Goal: Information Seeking & Learning: Learn about a topic

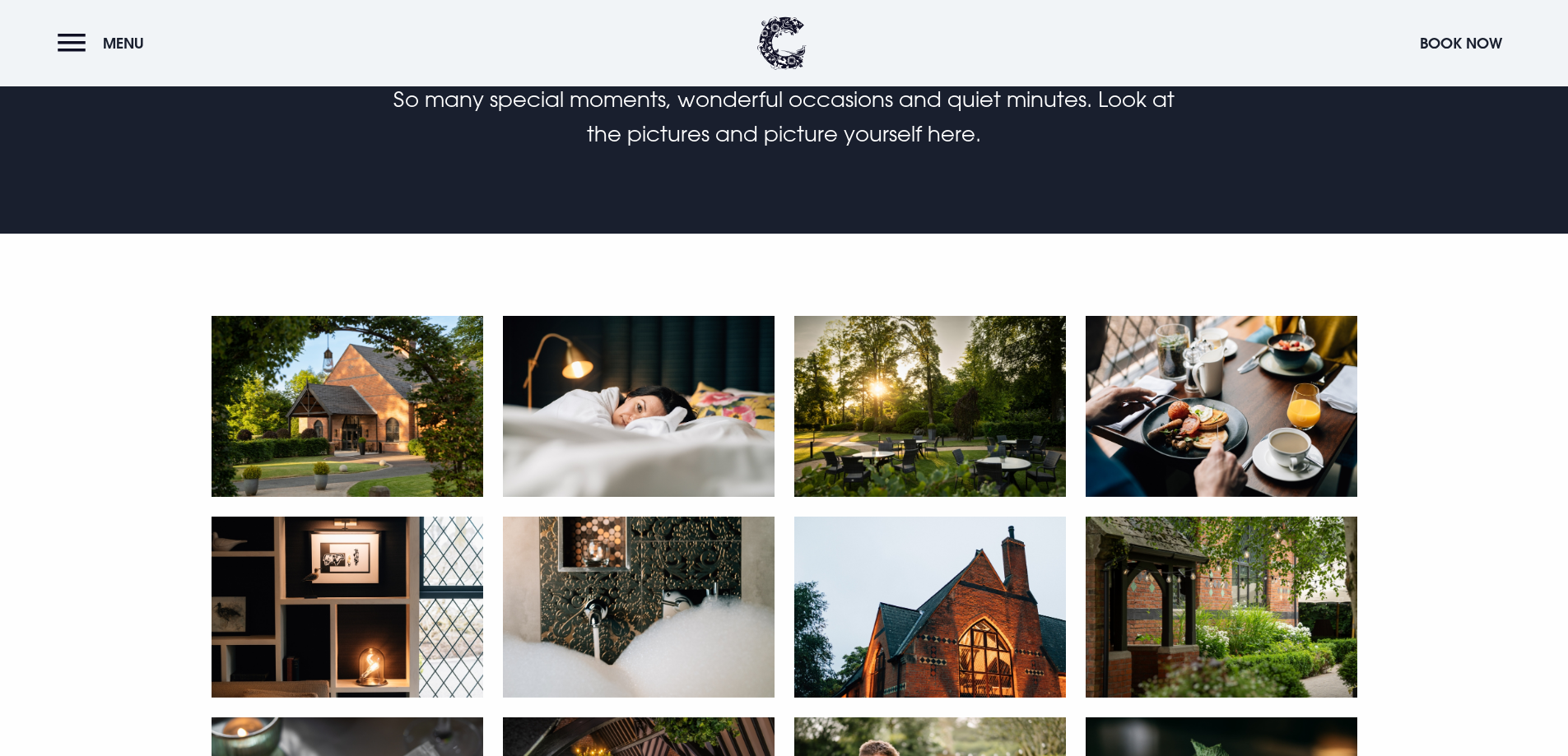
scroll to position [741, 0]
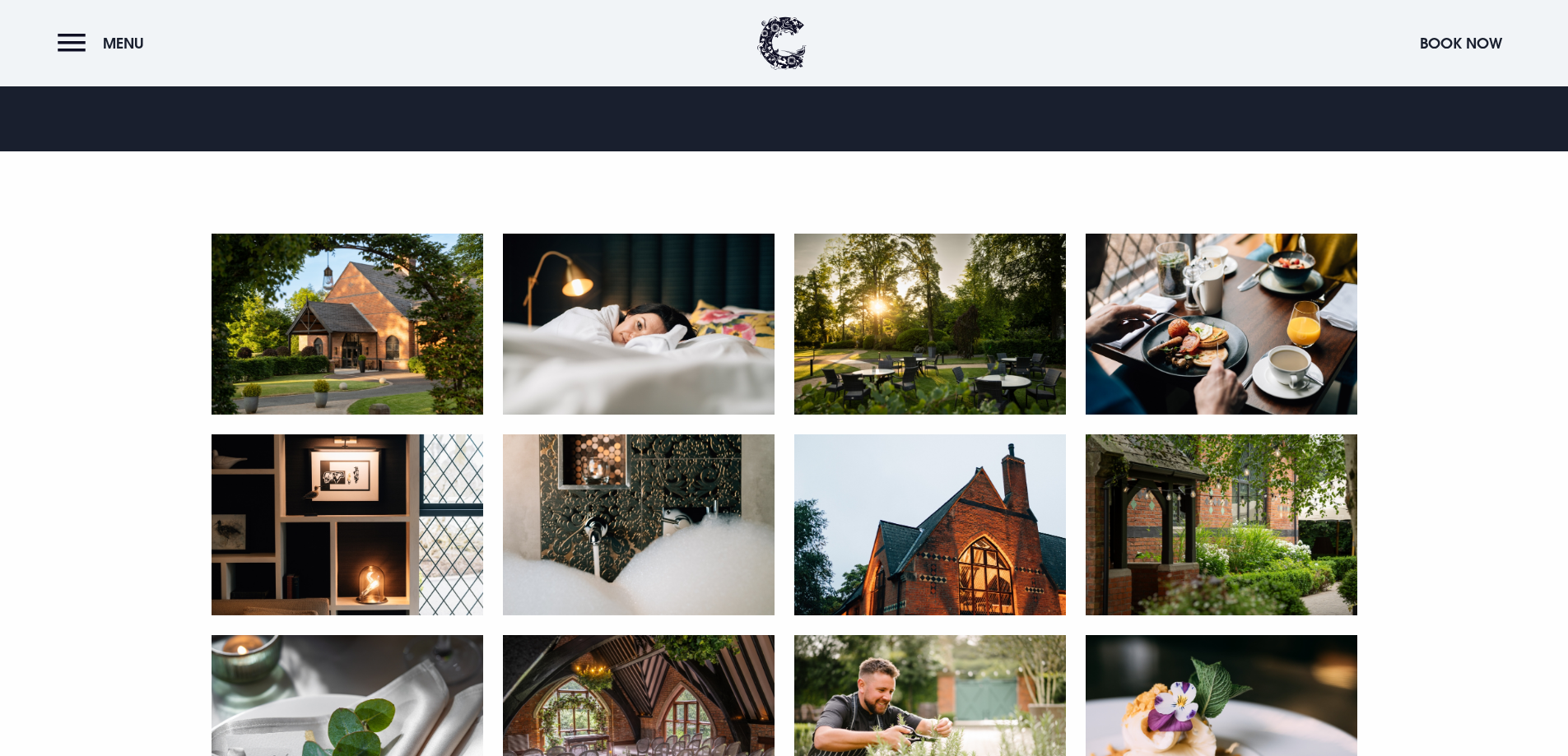
click at [931, 349] on img at bounding box center [930, 324] width 272 height 181
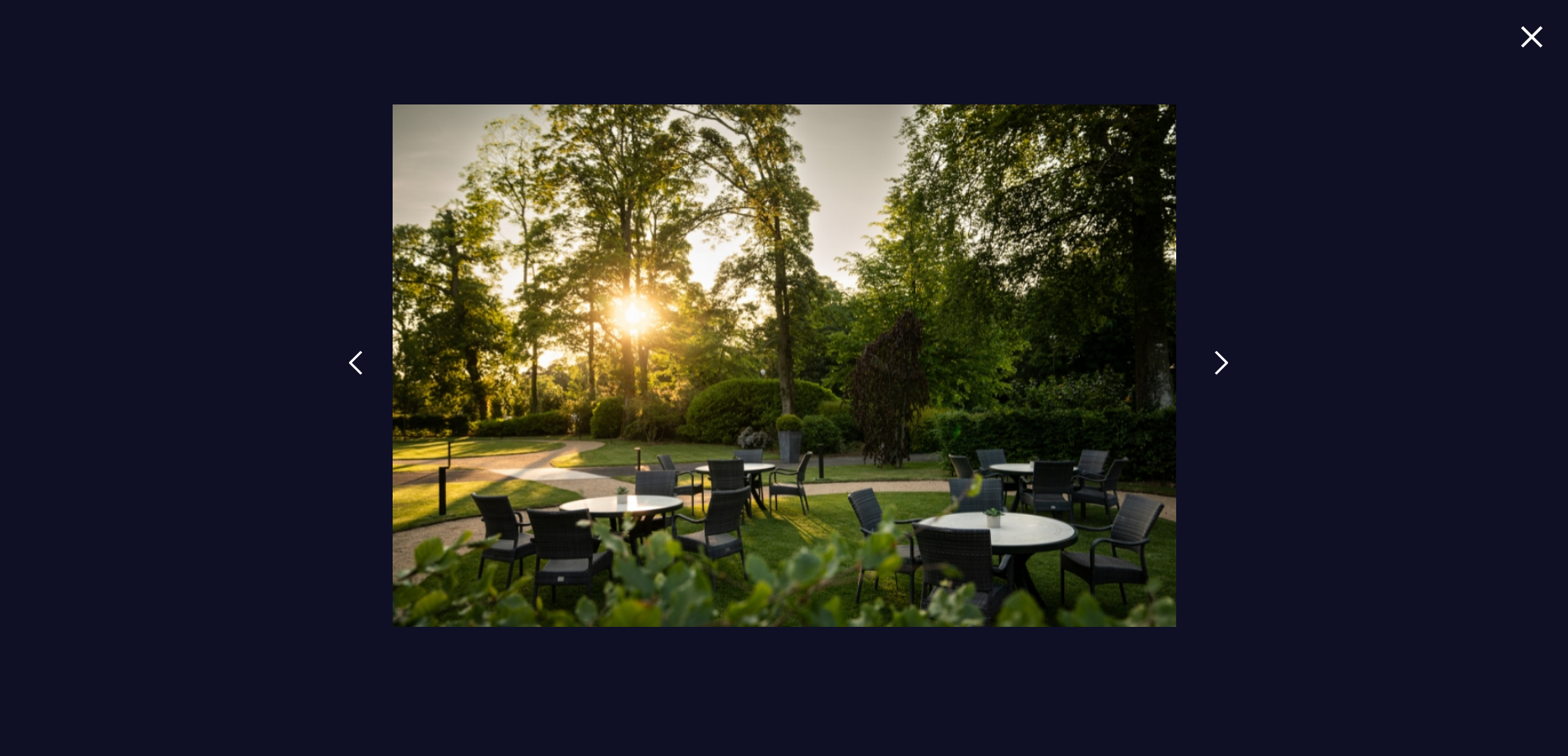
click at [1211, 358] on link at bounding box center [1221, 375] width 41 height 76
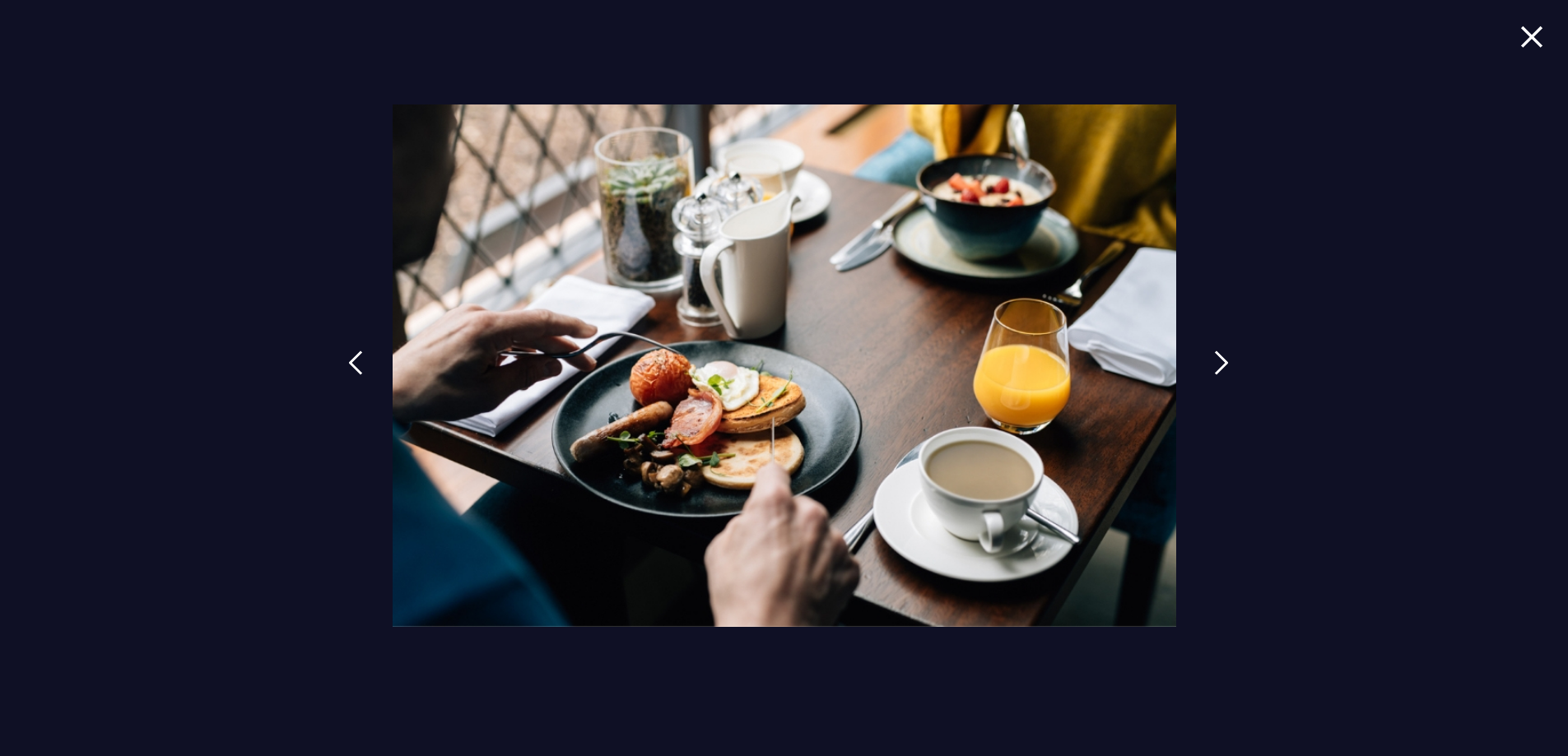
click at [1211, 358] on link at bounding box center [1221, 375] width 41 height 76
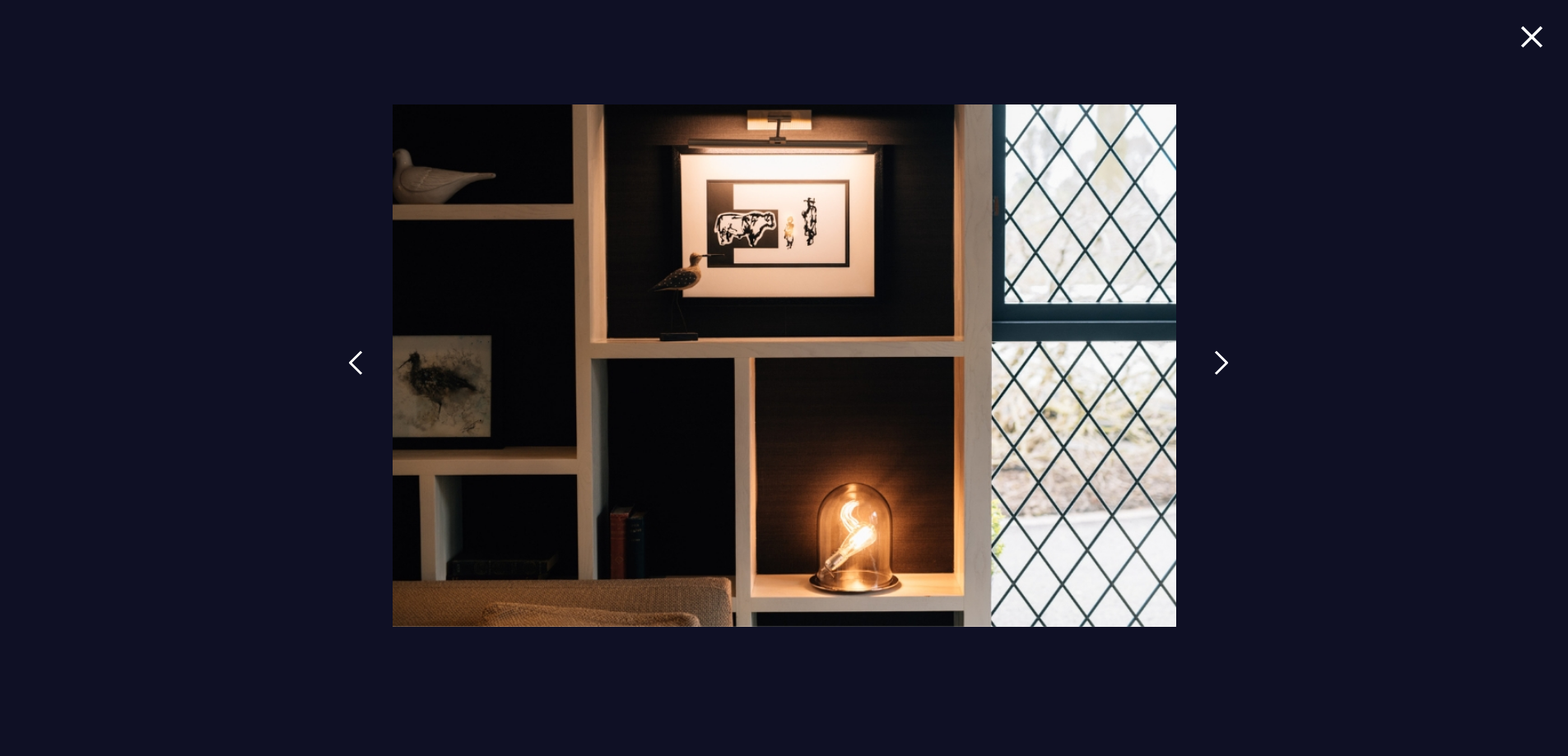
click at [1211, 358] on link at bounding box center [1221, 375] width 41 height 76
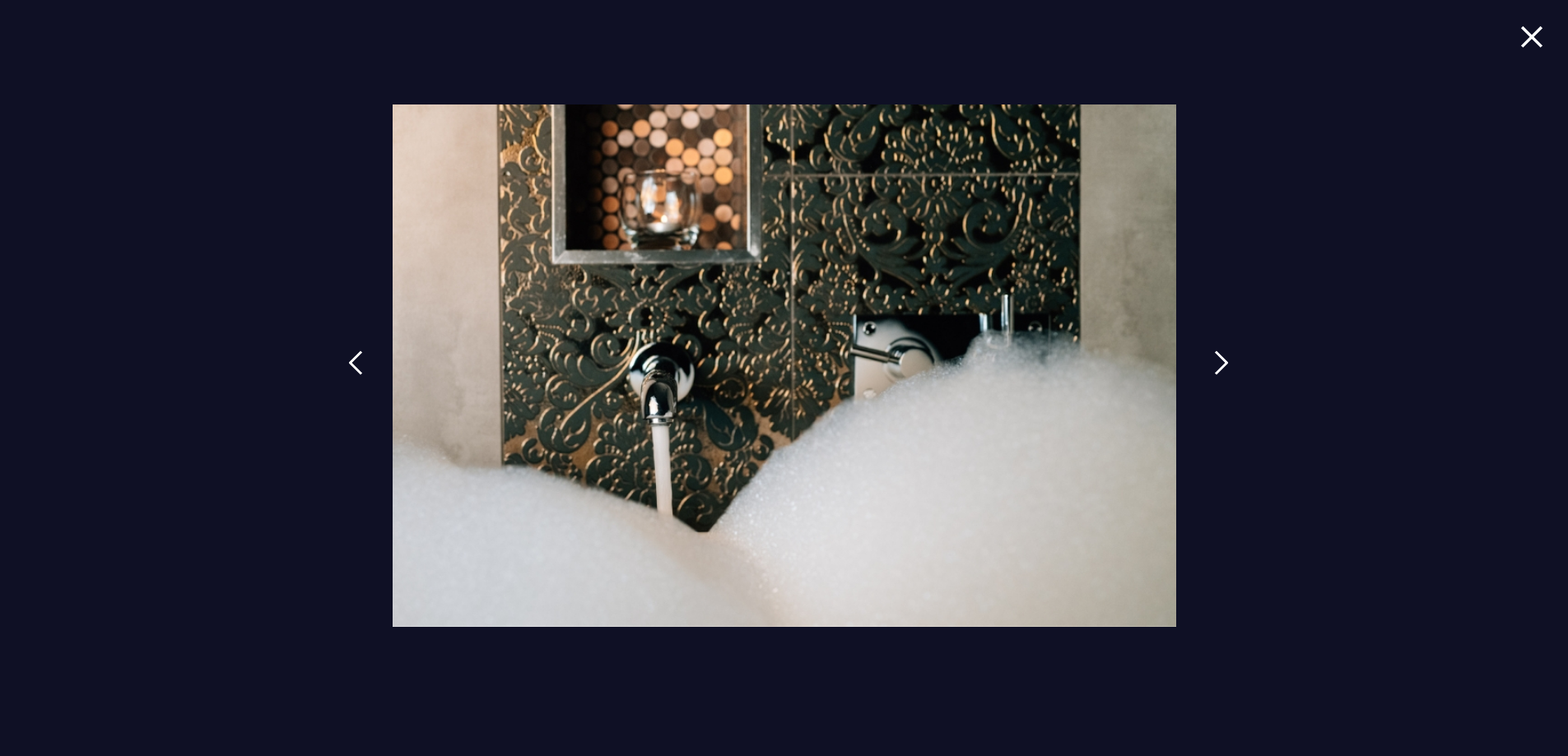
click at [1211, 358] on link at bounding box center [1221, 375] width 41 height 76
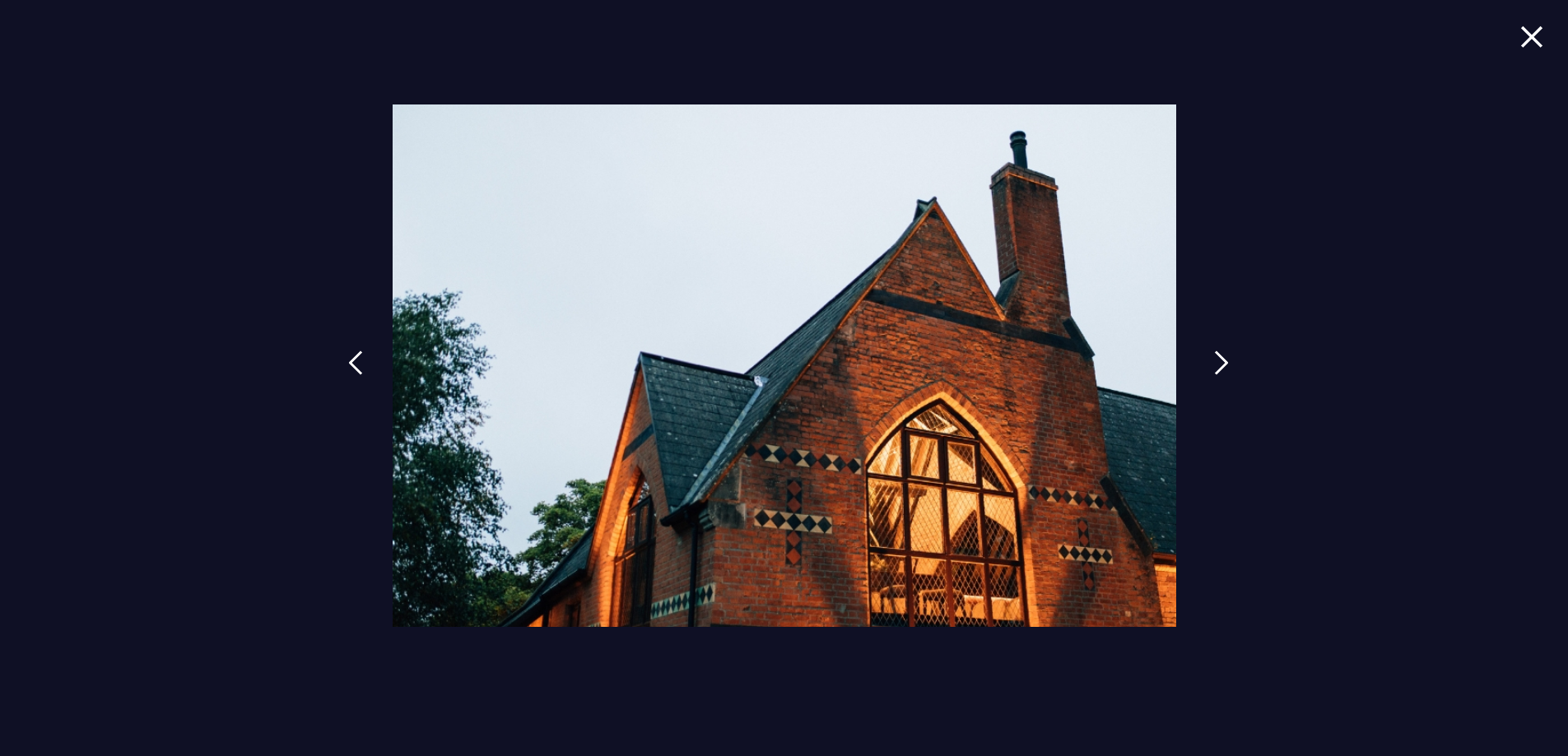
click at [1211, 358] on link at bounding box center [1221, 375] width 41 height 76
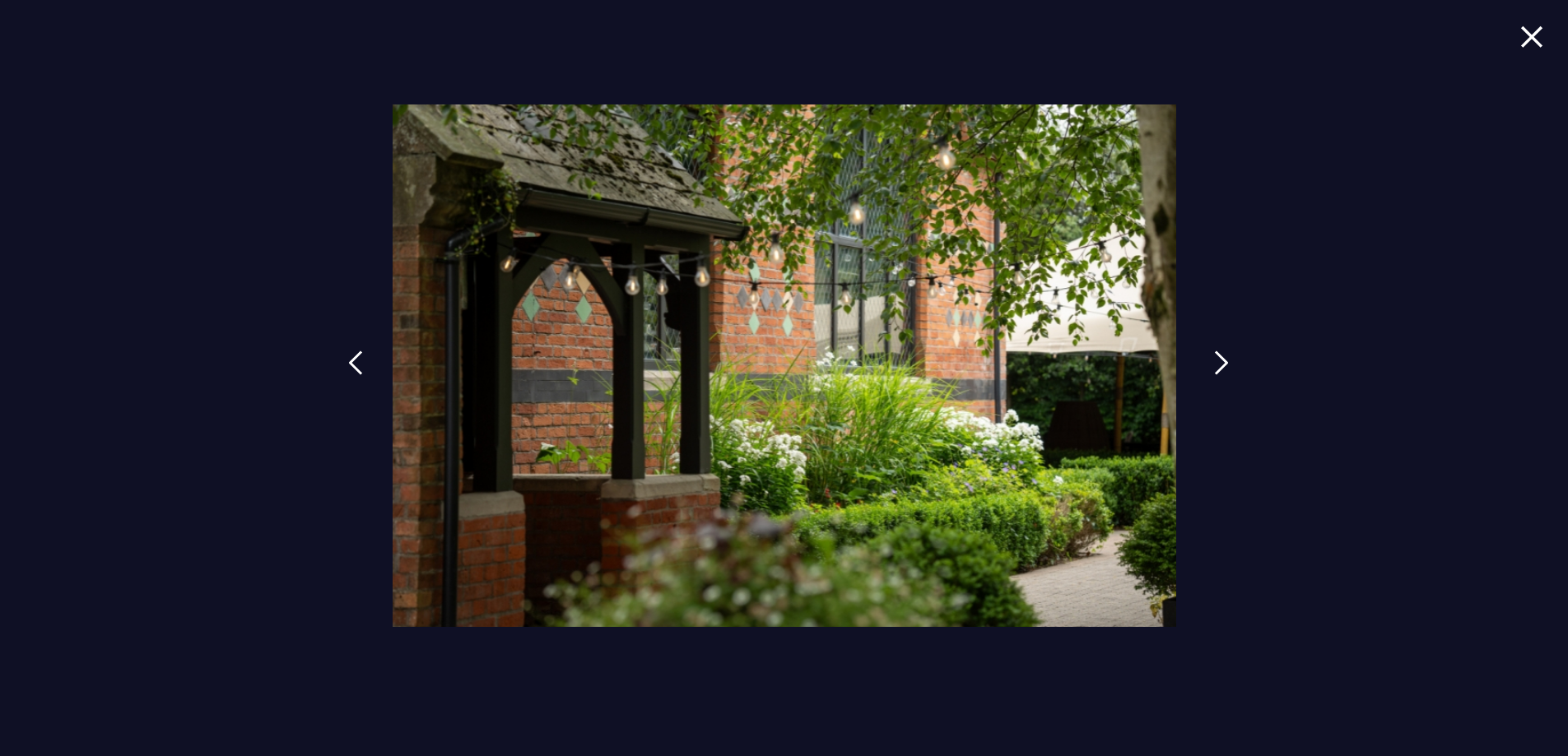
click at [1211, 358] on link at bounding box center [1221, 375] width 41 height 76
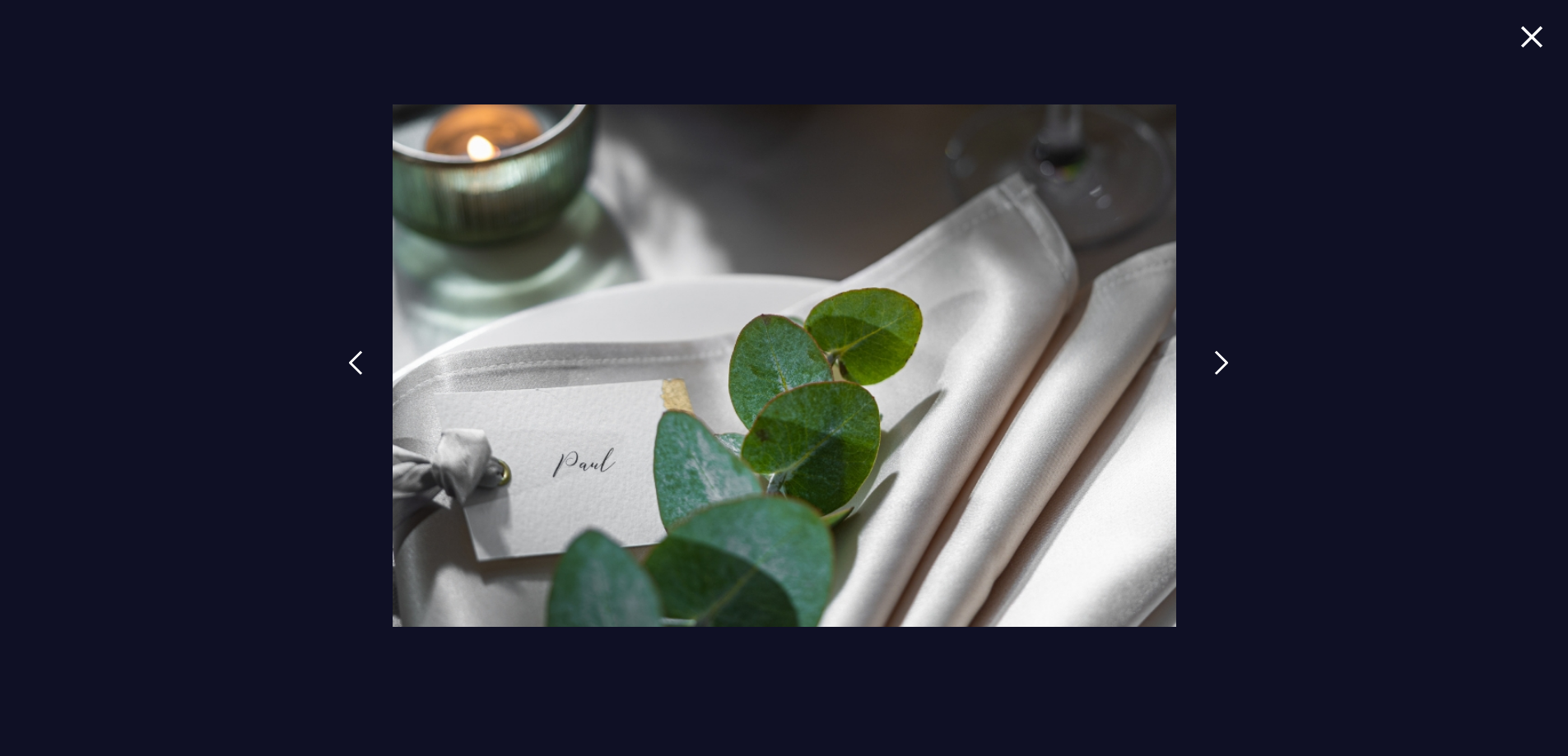
click at [1211, 358] on link at bounding box center [1221, 375] width 41 height 76
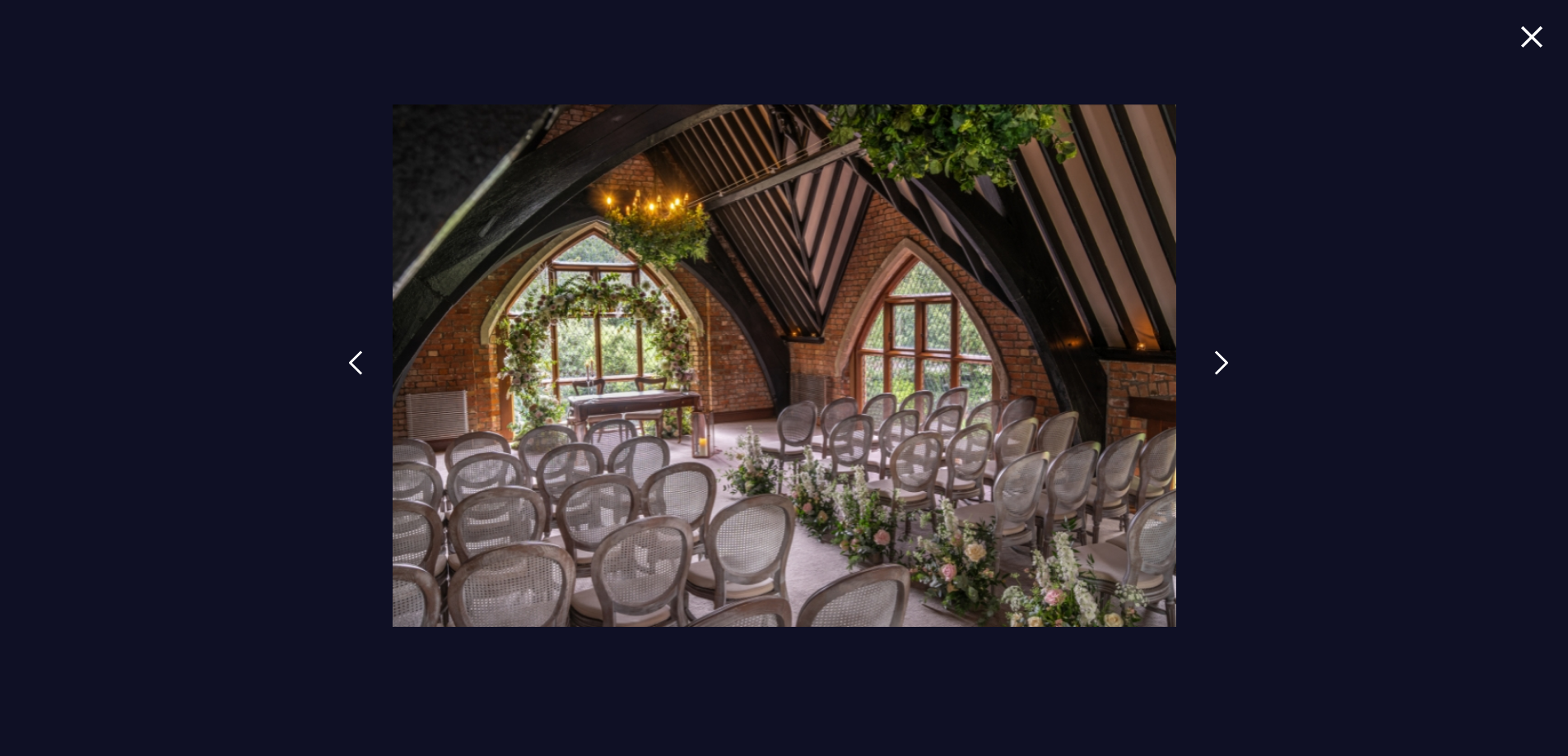
click at [1211, 358] on link at bounding box center [1221, 375] width 41 height 76
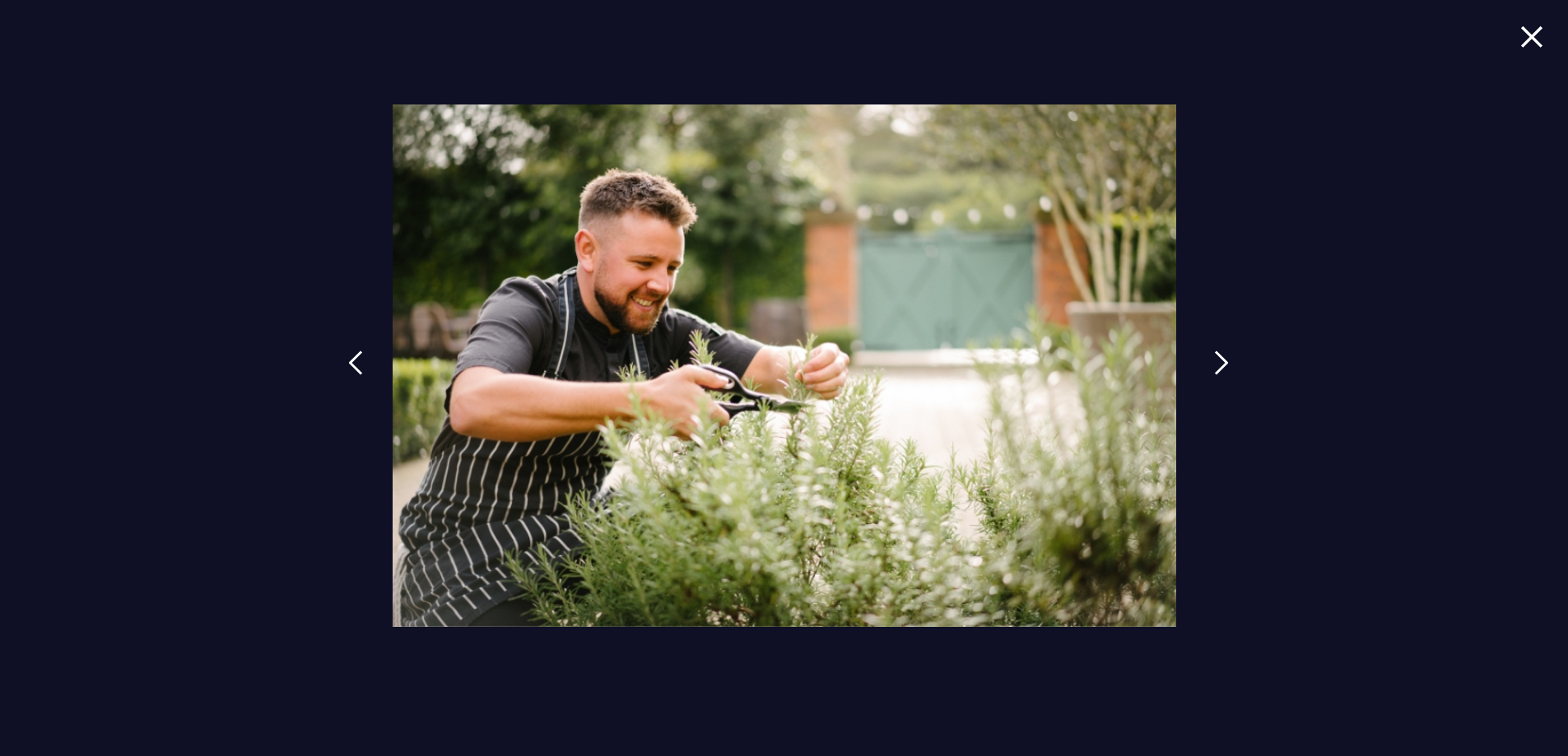
click at [1211, 358] on link at bounding box center [1221, 375] width 41 height 76
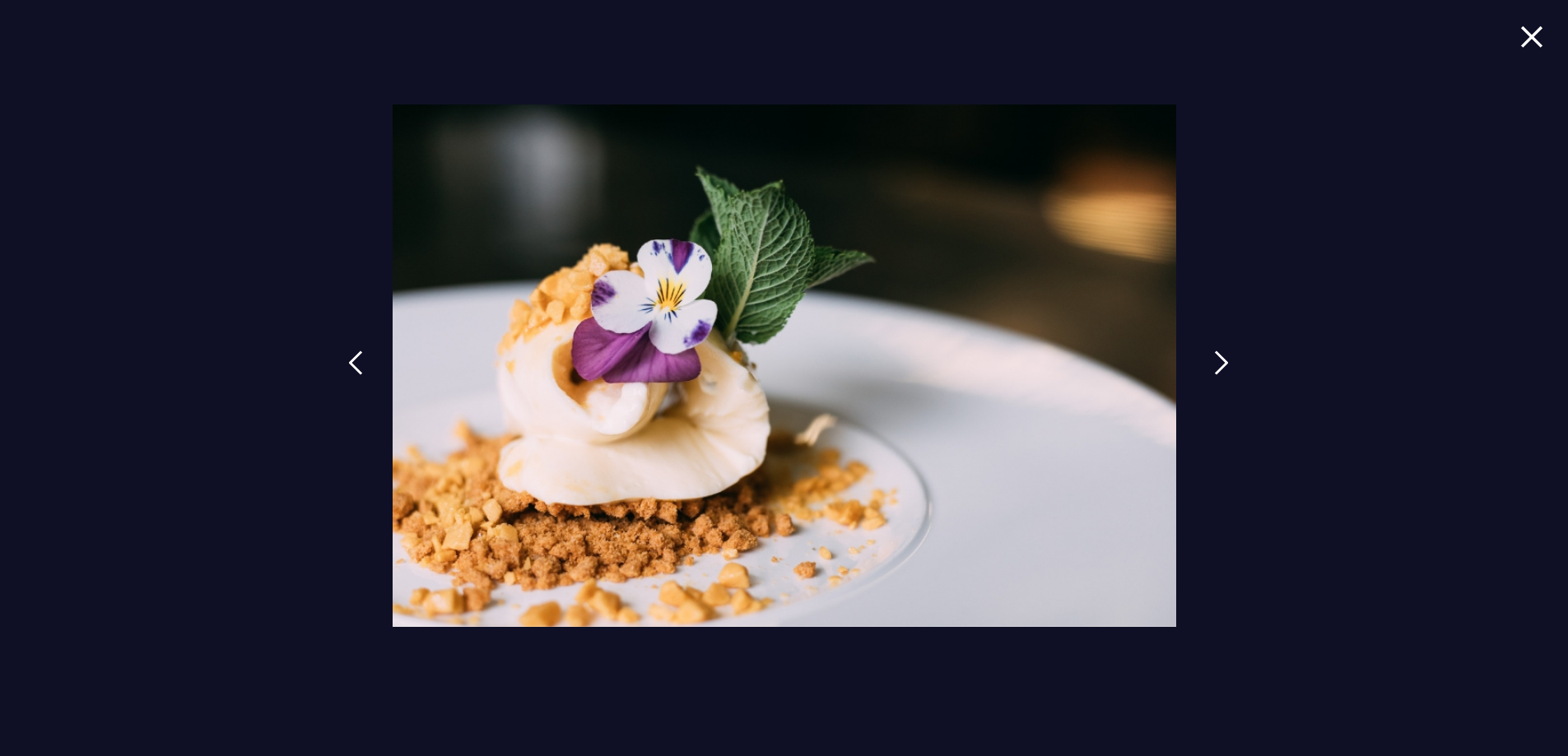
click at [1211, 358] on link at bounding box center [1221, 375] width 41 height 76
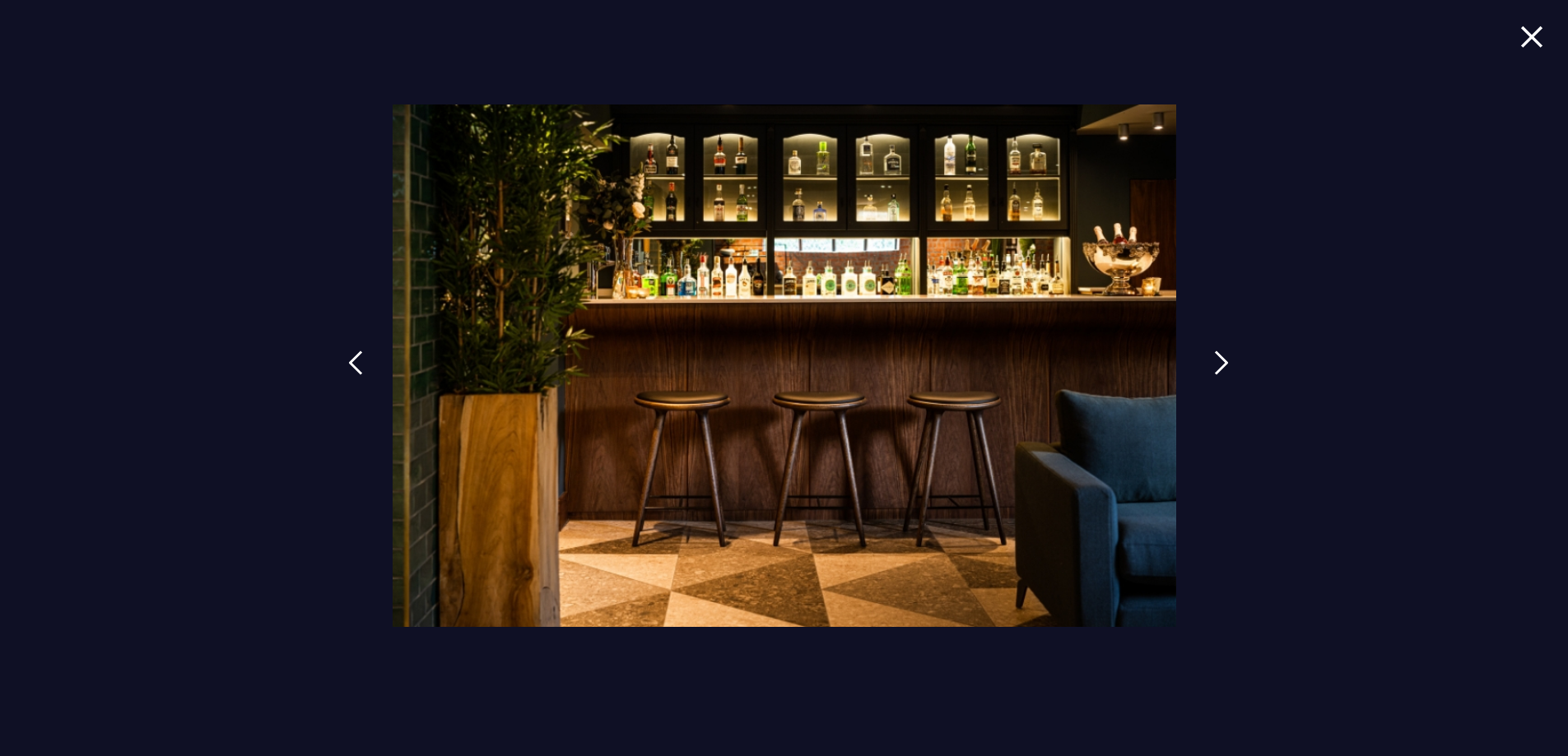
click at [1211, 358] on link at bounding box center [1221, 375] width 41 height 76
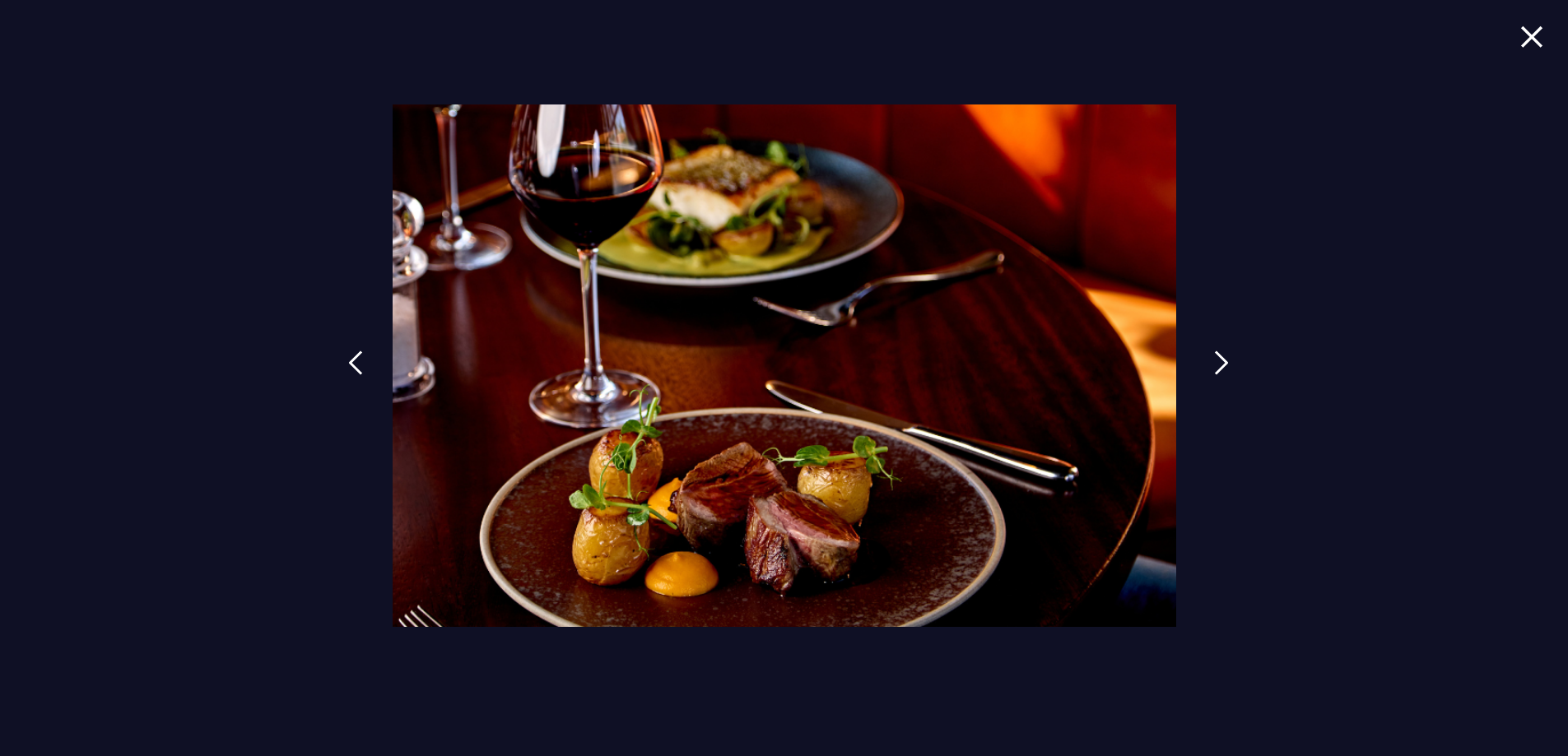
click at [1211, 358] on link at bounding box center [1221, 375] width 41 height 76
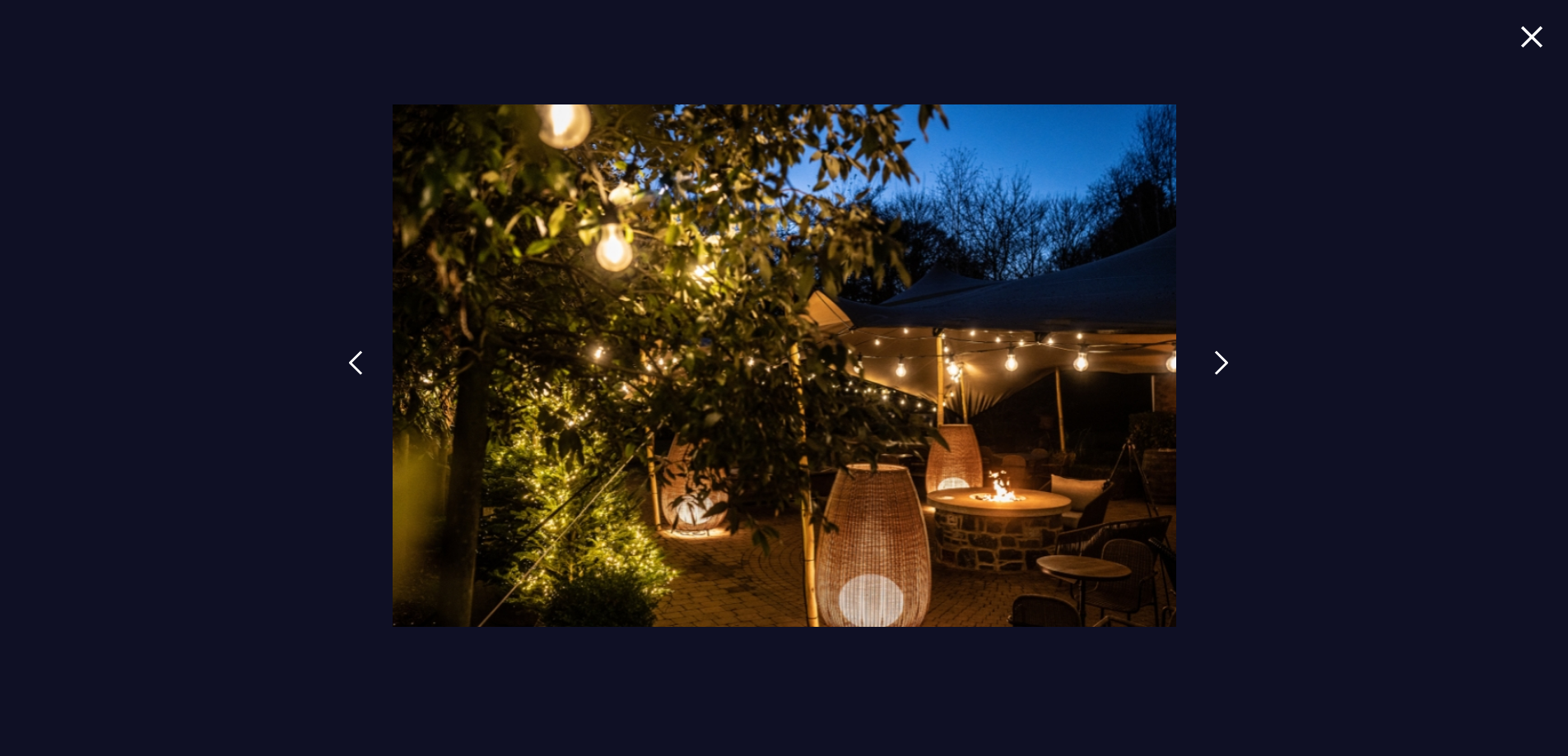
click at [1211, 358] on link at bounding box center [1221, 375] width 41 height 76
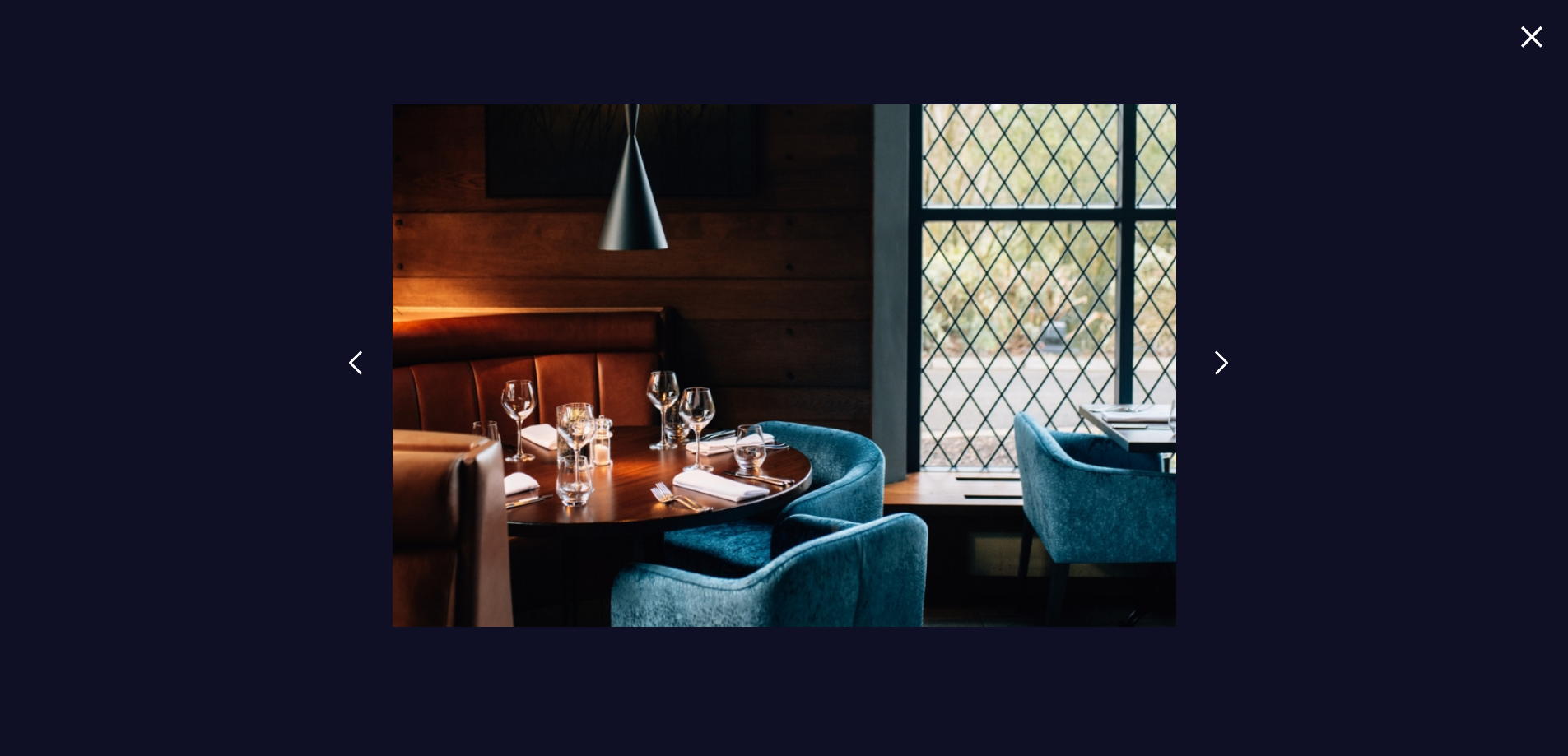
click at [1211, 358] on link at bounding box center [1221, 375] width 41 height 76
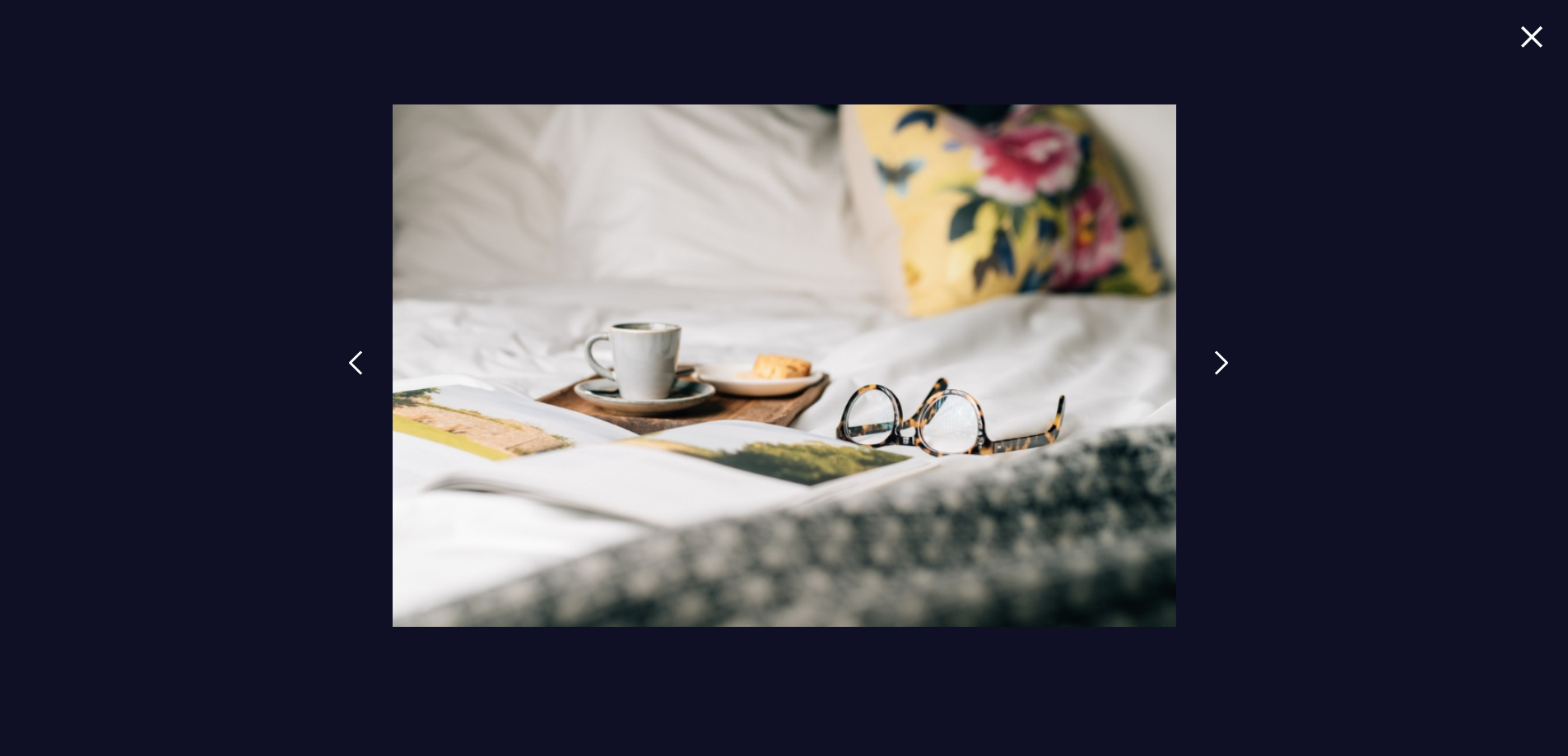
click at [1211, 358] on link at bounding box center [1221, 375] width 41 height 76
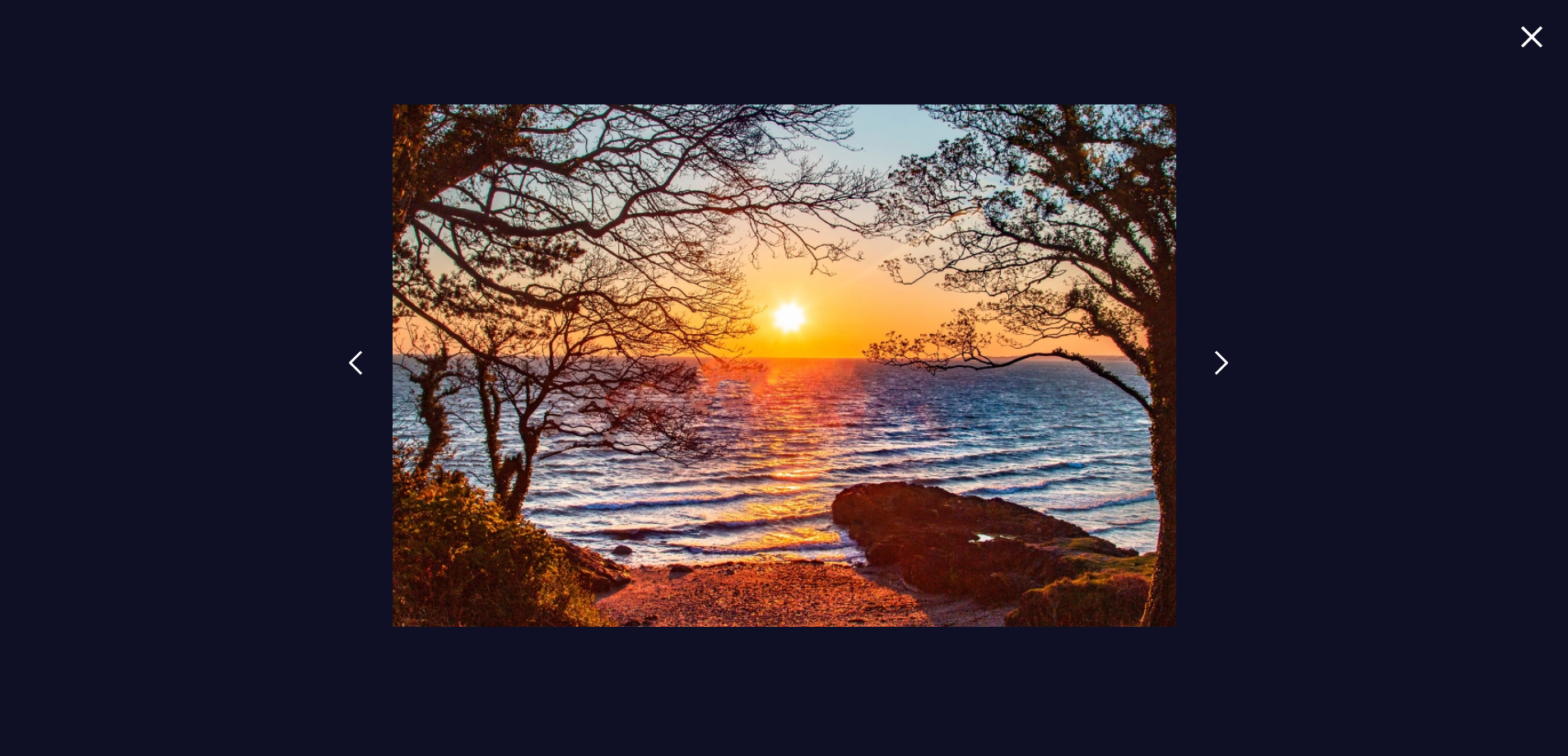
click at [1211, 358] on link at bounding box center [1221, 375] width 41 height 76
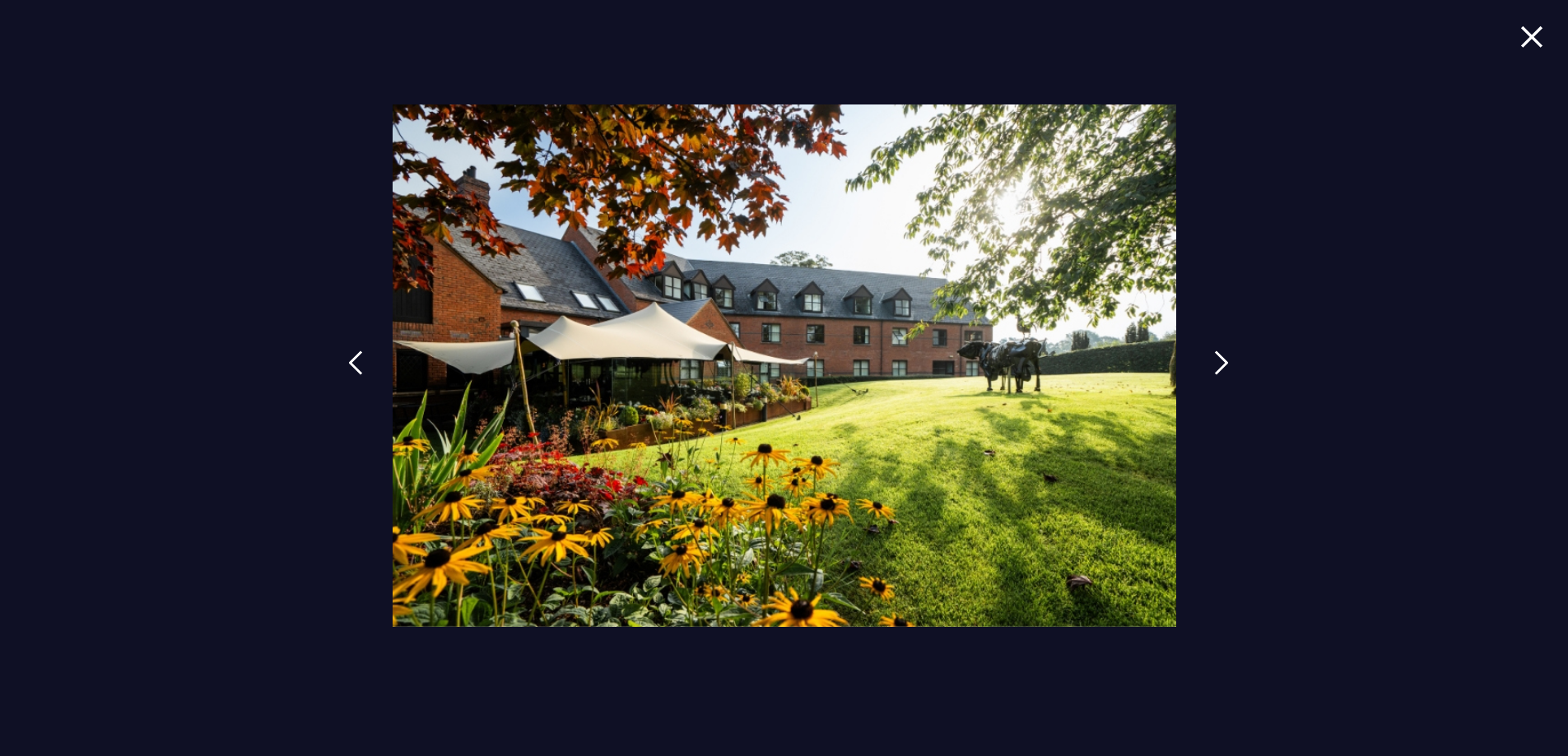
click at [1211, 358] on link at bounding box center [1221, 375] width 41 height 76
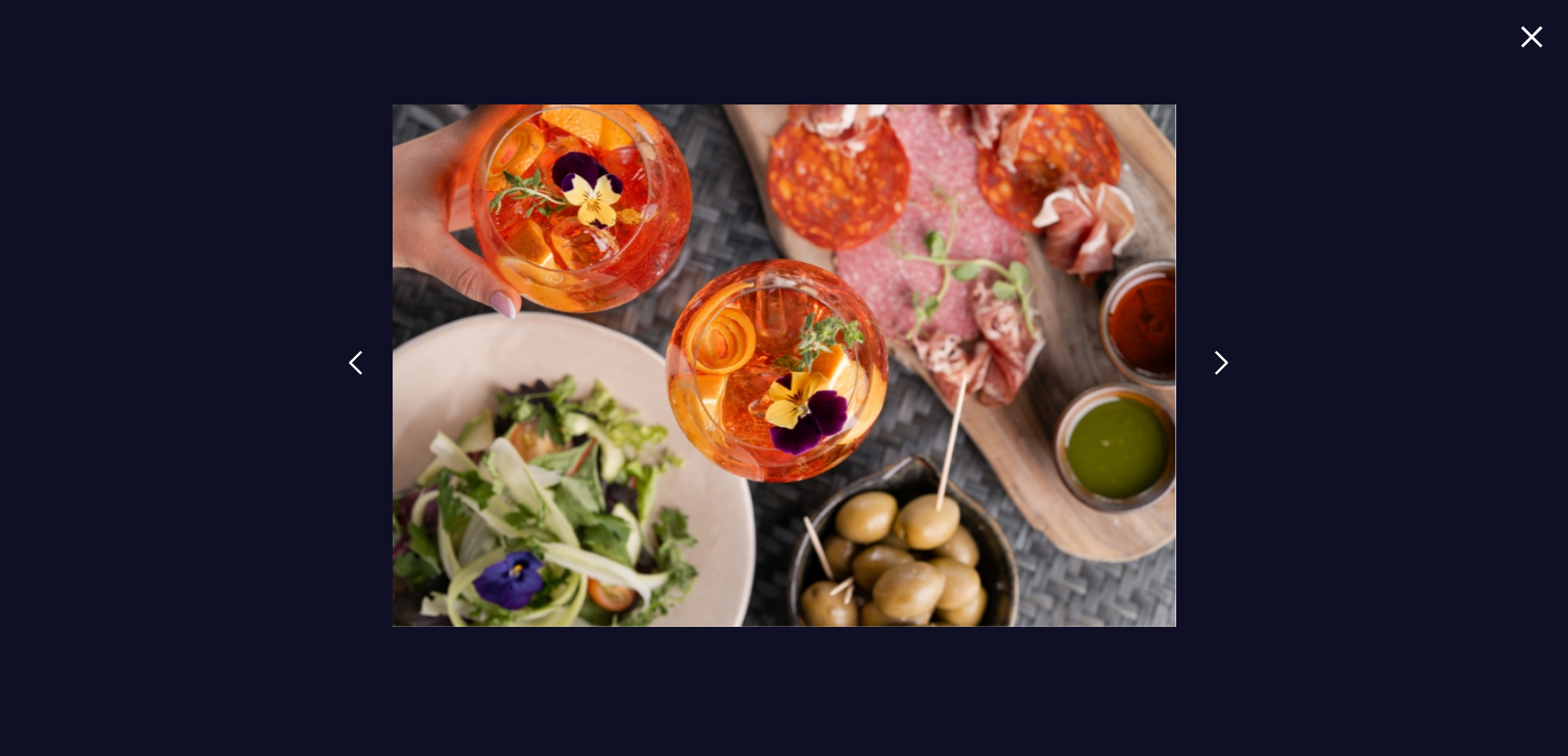
click at [1211, 358] on link at bounding box center [1221, 375] width 41 height 76
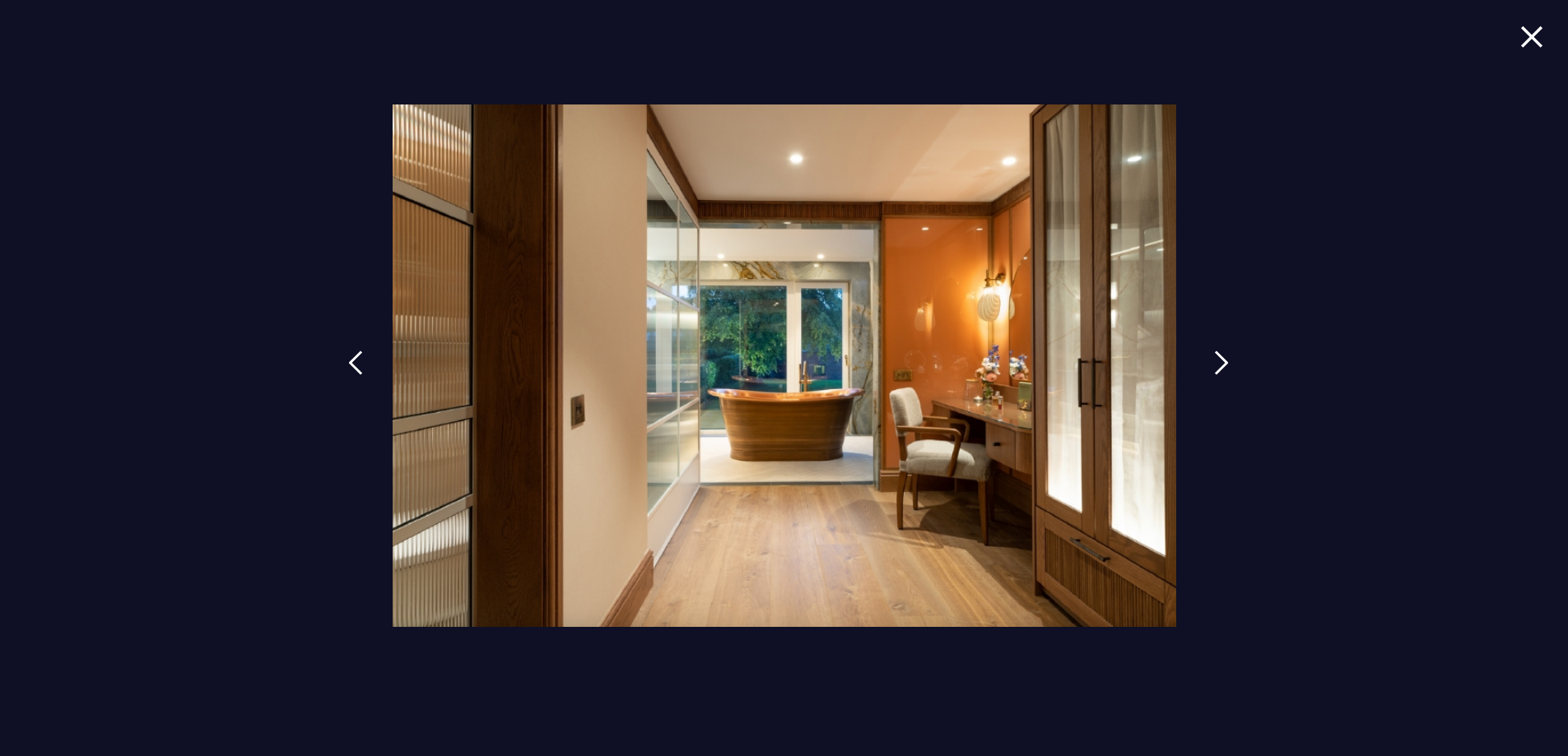
click at [1211, 358] on link at bounding box center [1221, 375] width 41 height 76
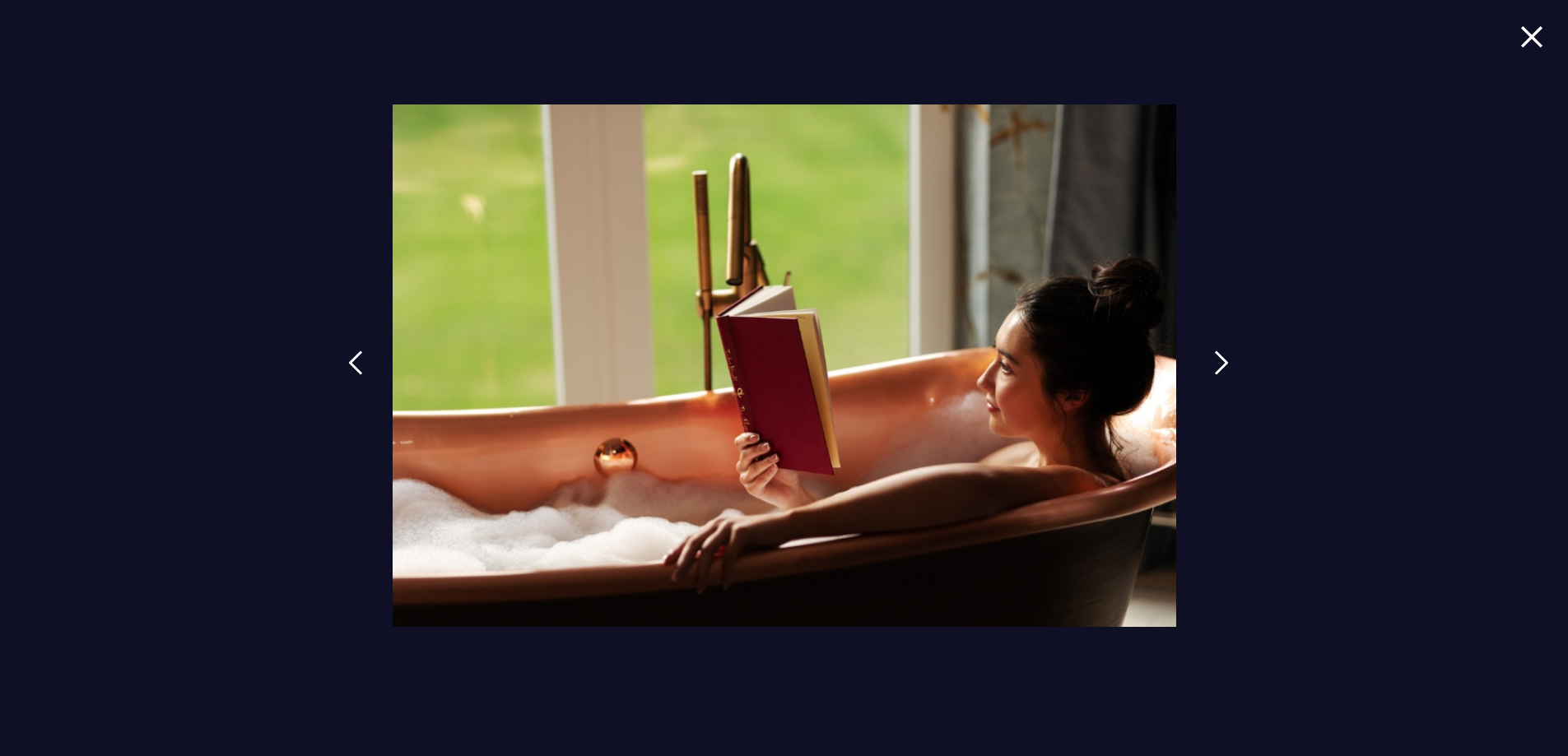
click at [1211, 358] on link at bounding box center [1221, 375] width 41 height 76
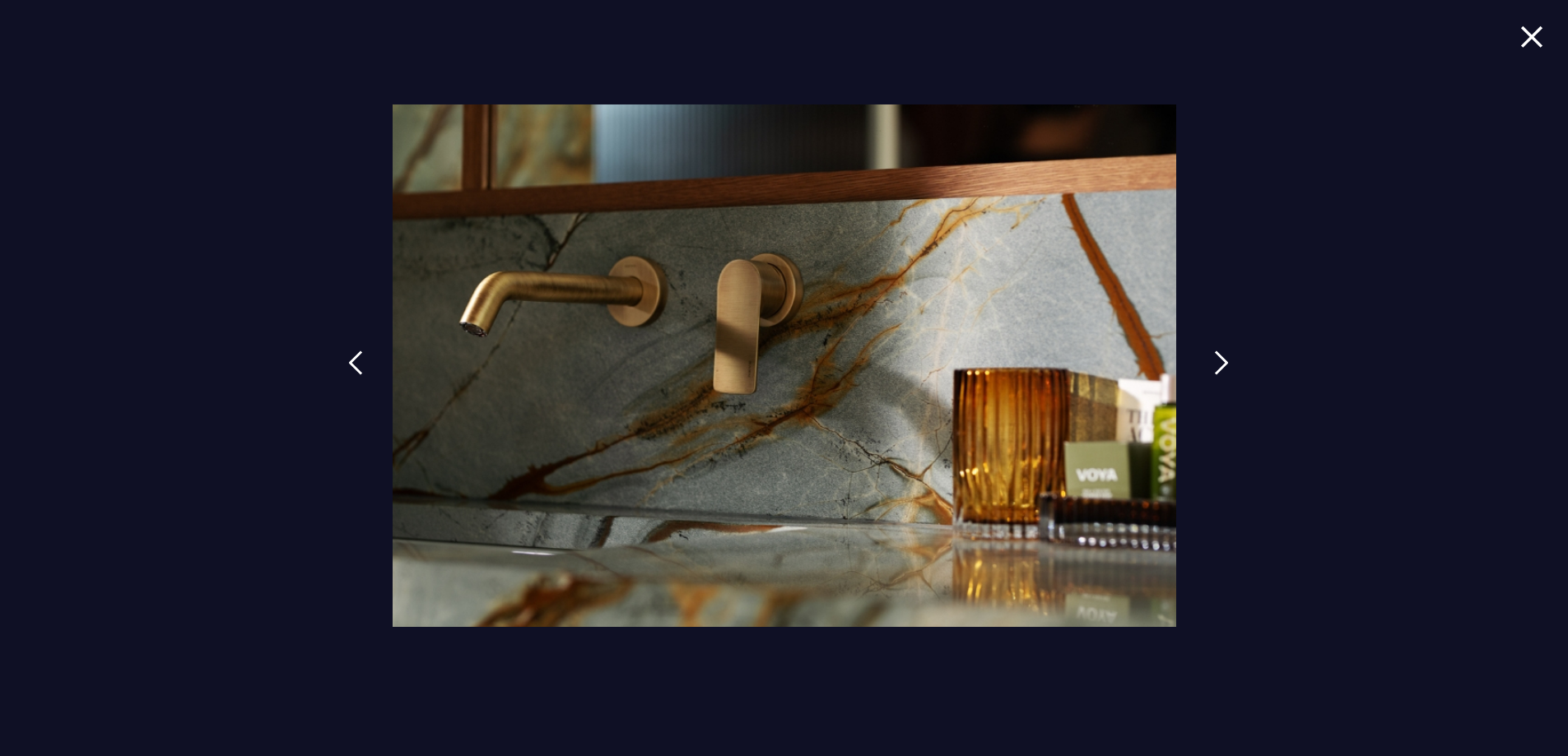
click at [1211, 358] on link at bounding box center [1221, 375] width 41 height 76
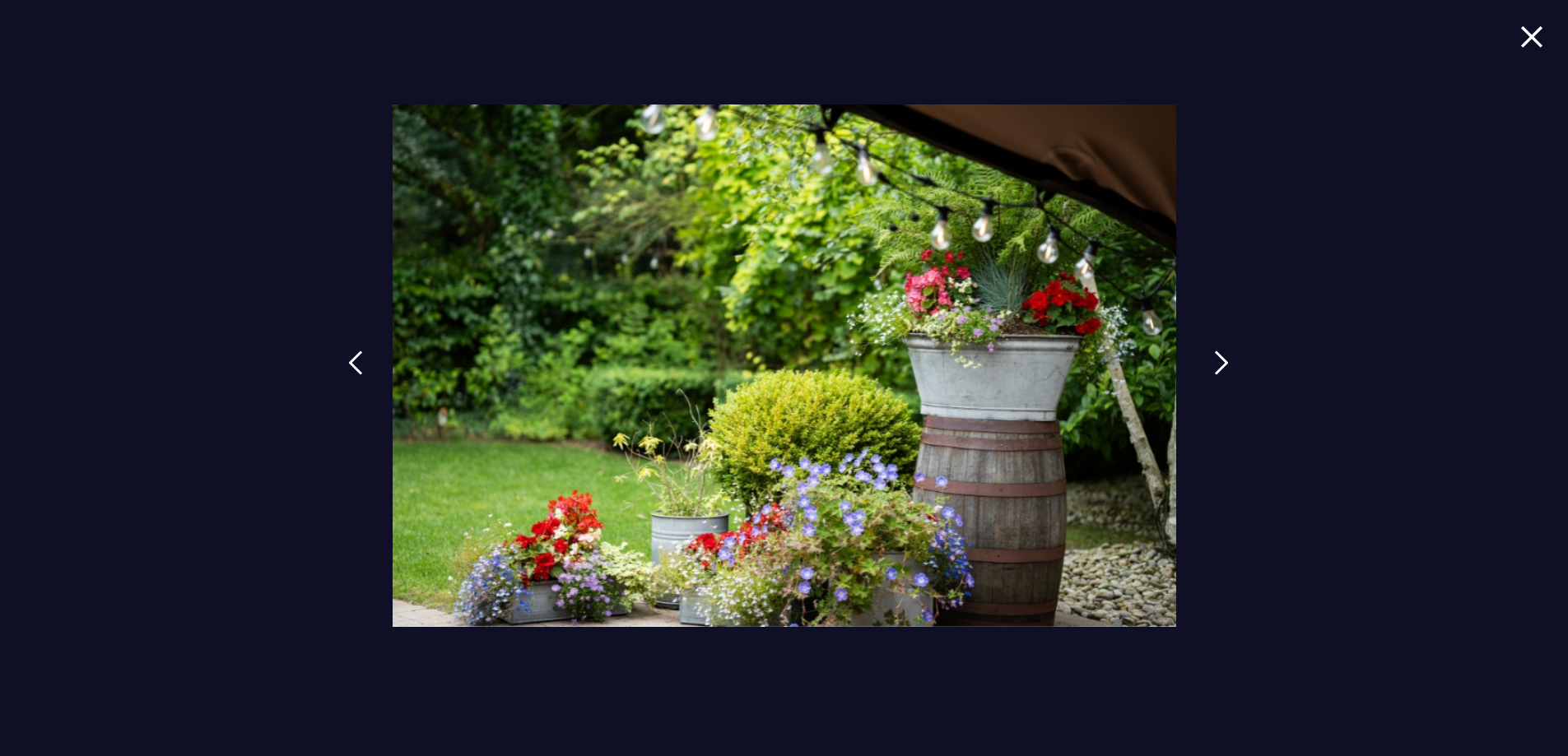
click at [1211, 358] on link at bounding box center [1221, 375] width 41 height 76
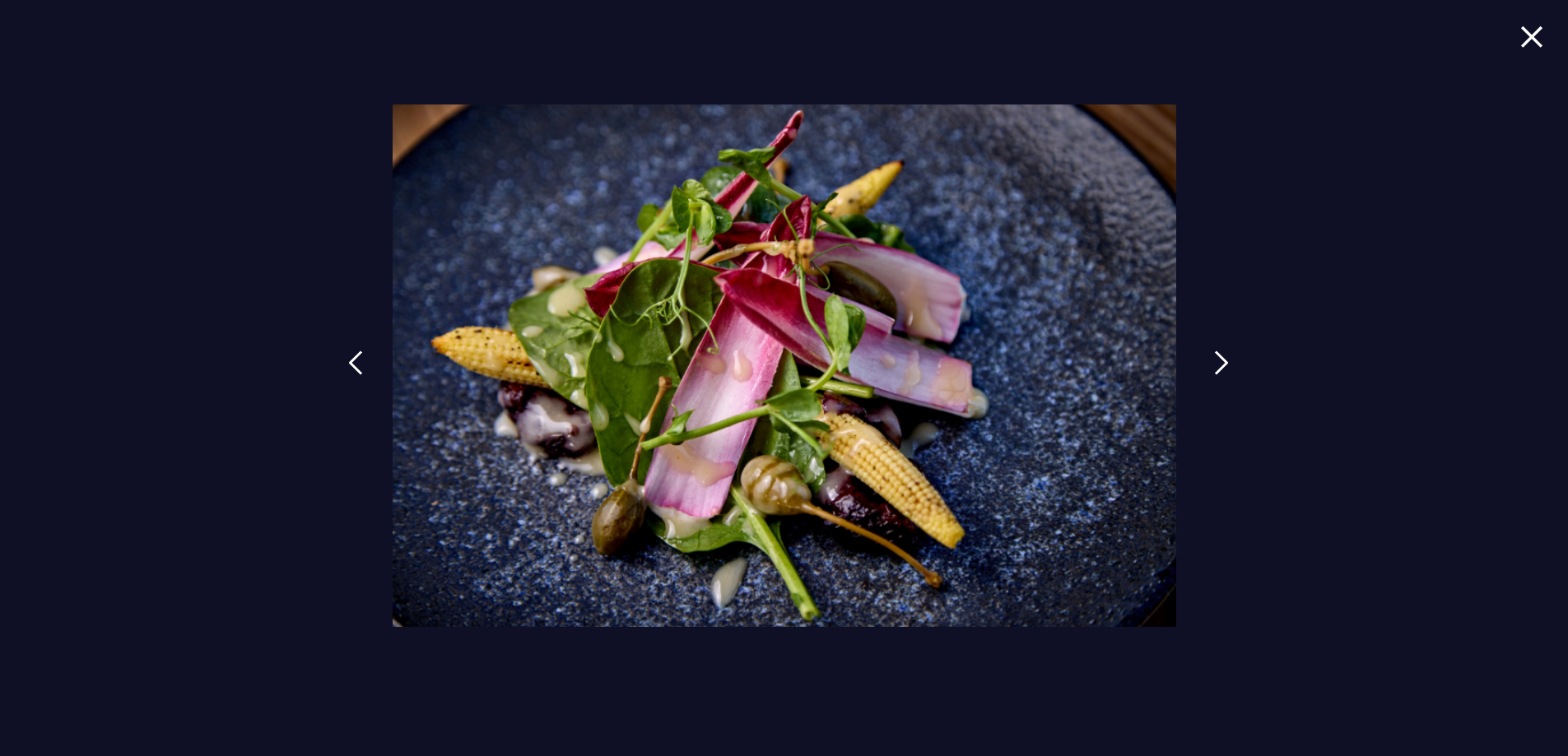
click at [1211, 358] on link at bounding box center [1221, 375] width 41 height 76
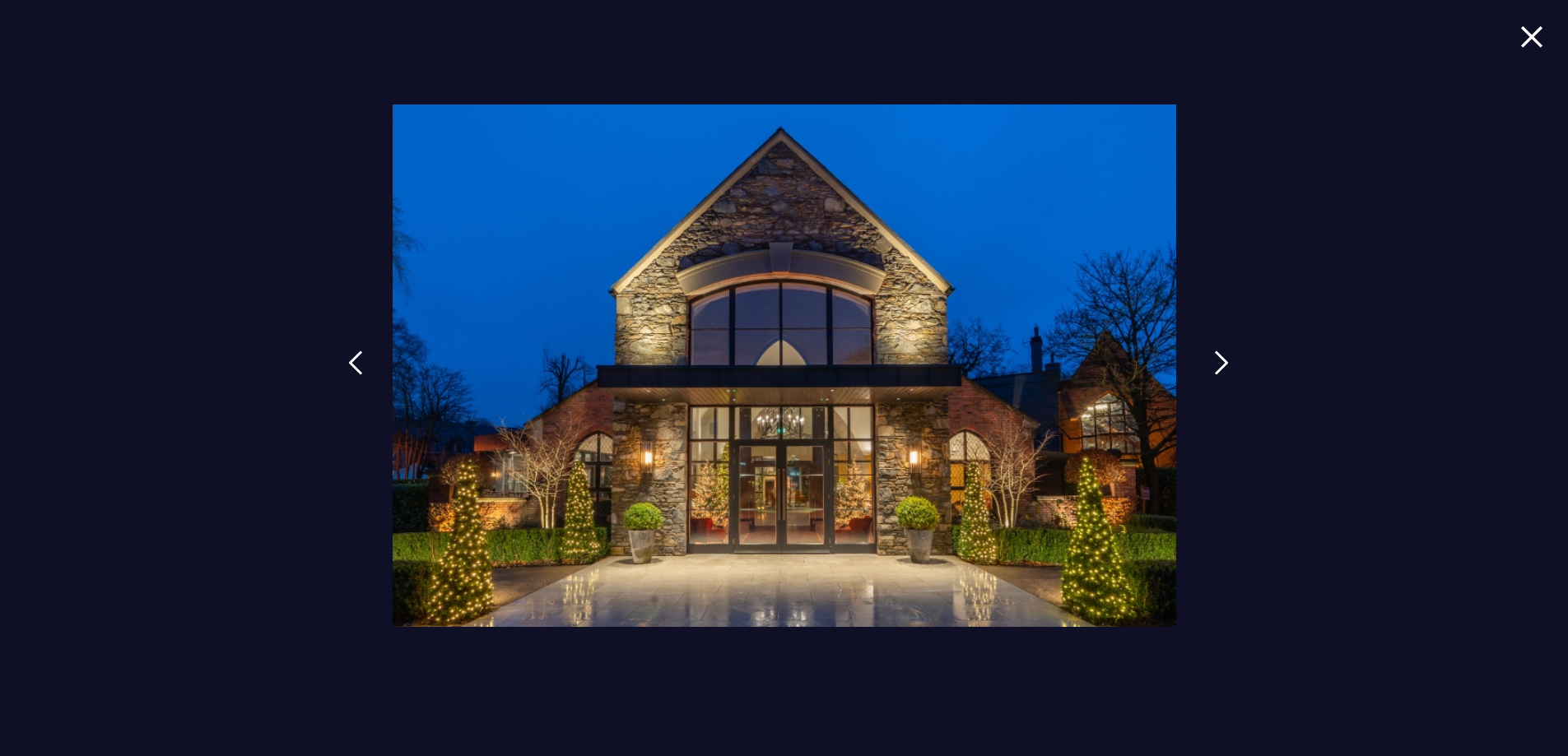
click at [1211, 358] on link at bounding box center [1221, 375] width 41 height 76
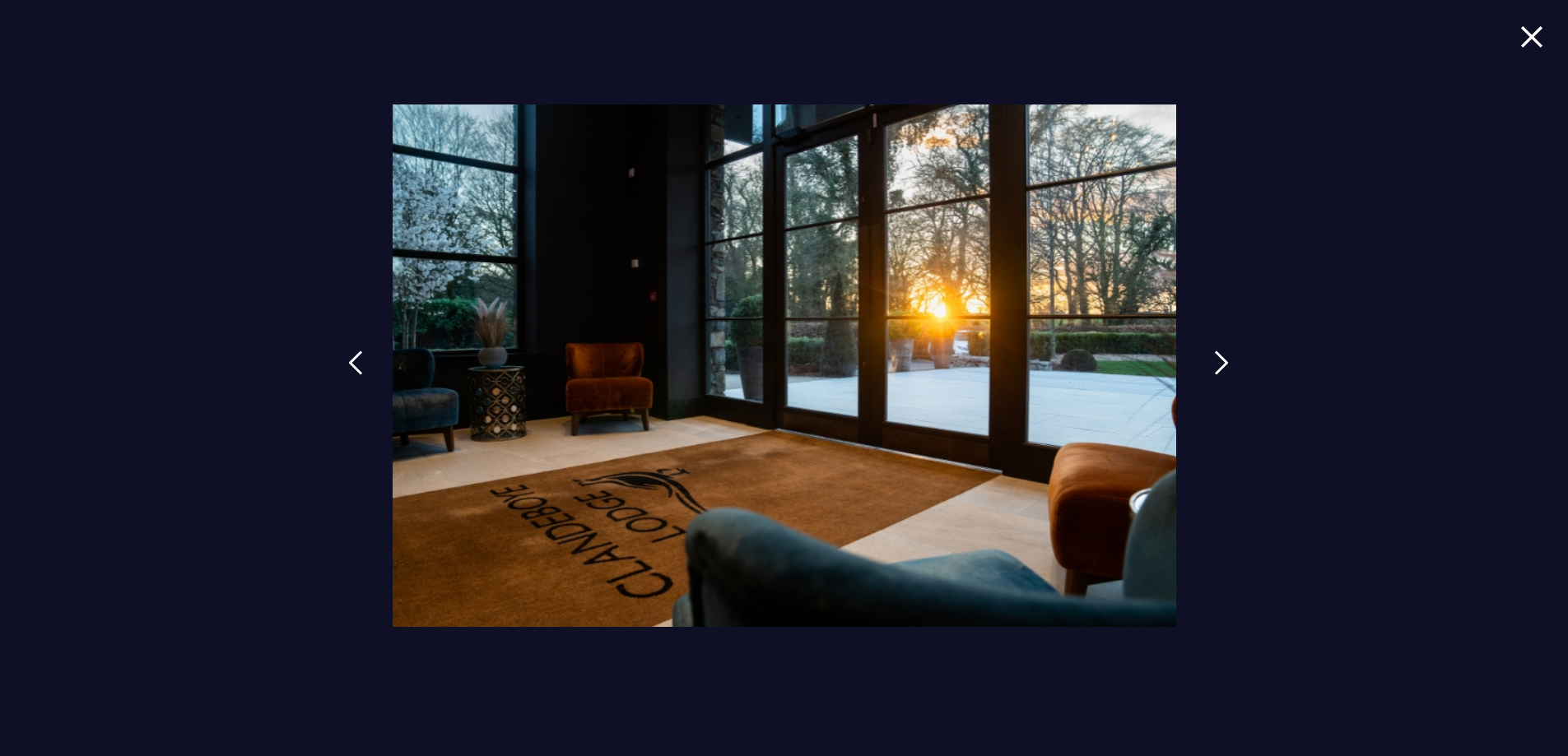
click at [1211, 358] on link at bounding box center [1221, 375] width 41 height 76
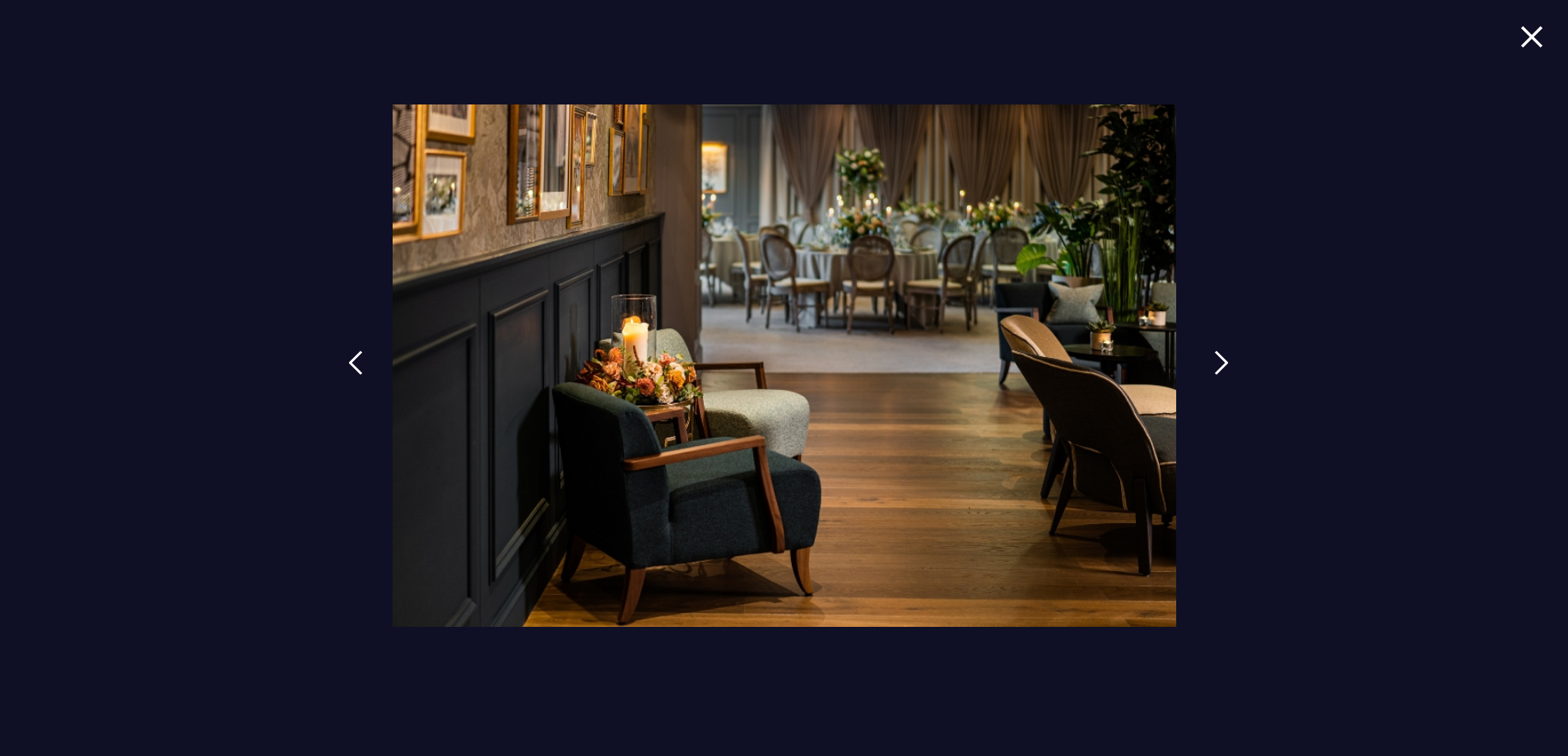
click at [1211, 358] on link at bounding box center [1221, 375] width 41 height 76
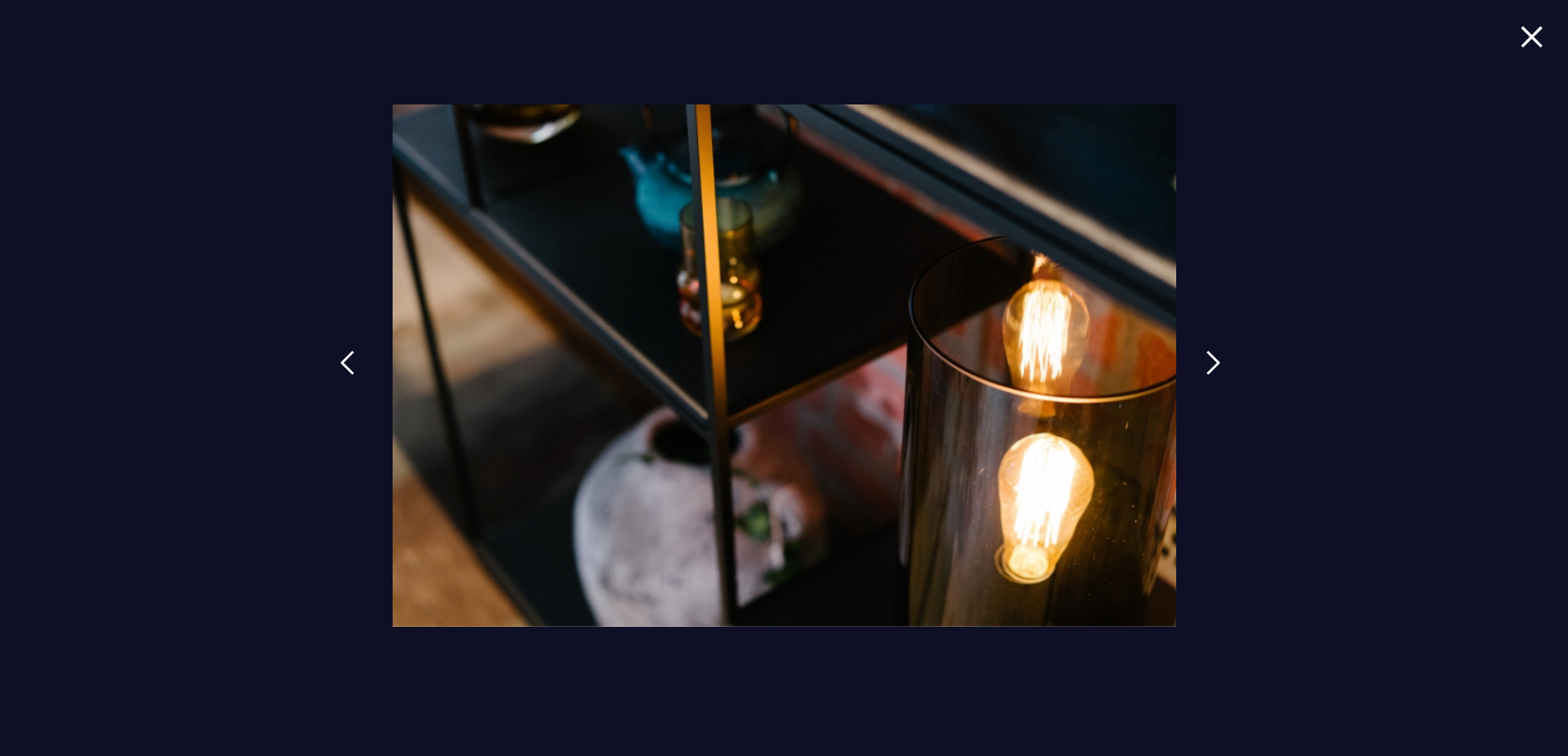
click at [356, 350] on link at bounding box center [348, 375] width 41 height 76
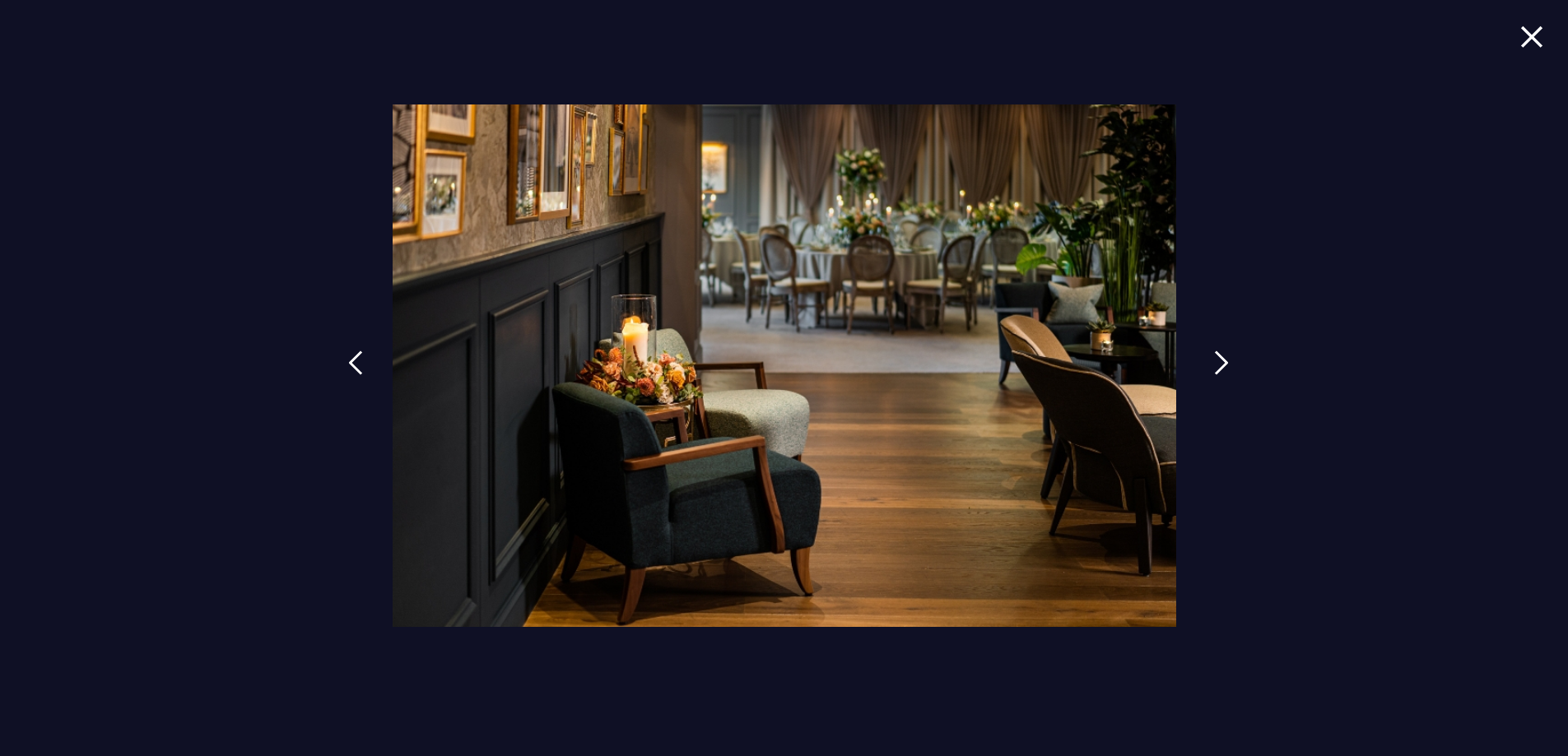
click at [1216, 357] on img at bounding box center [1221, 363] width 15 height 25
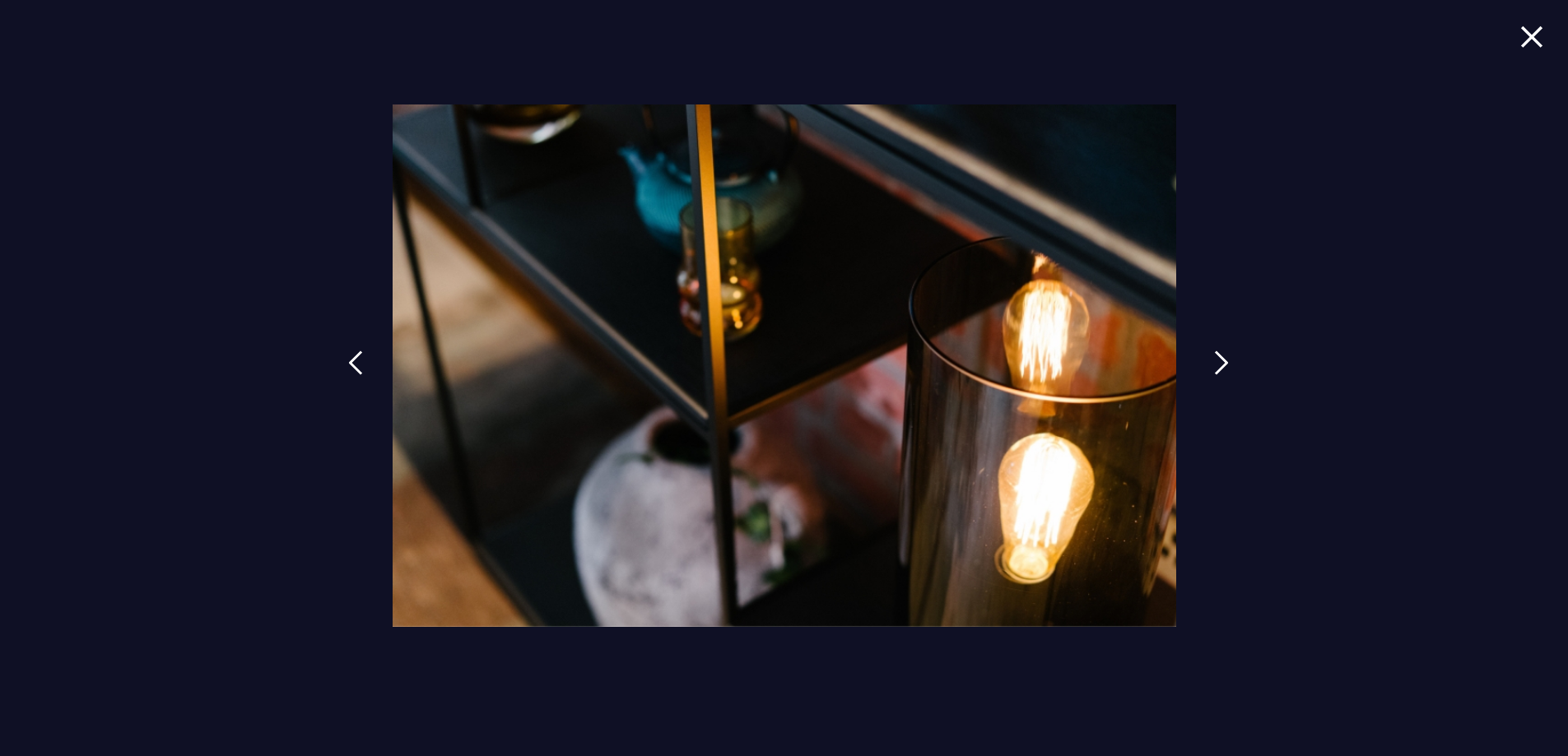
click at [1216, 357] on img at bounding box center [1221, 363] width 15 height 25
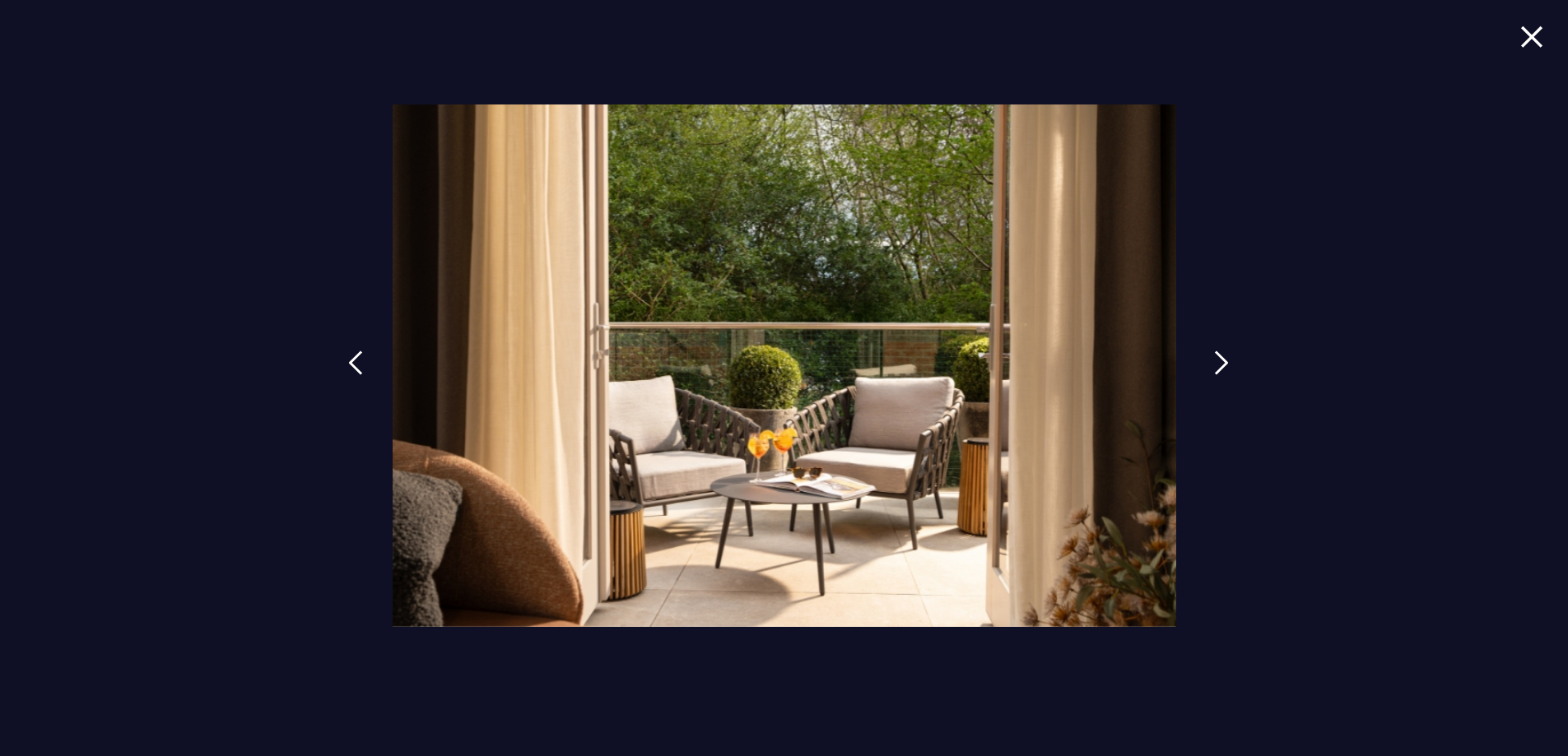
click at [1216, 357] on img at bounding box center [1221, 363] width 15 height 25
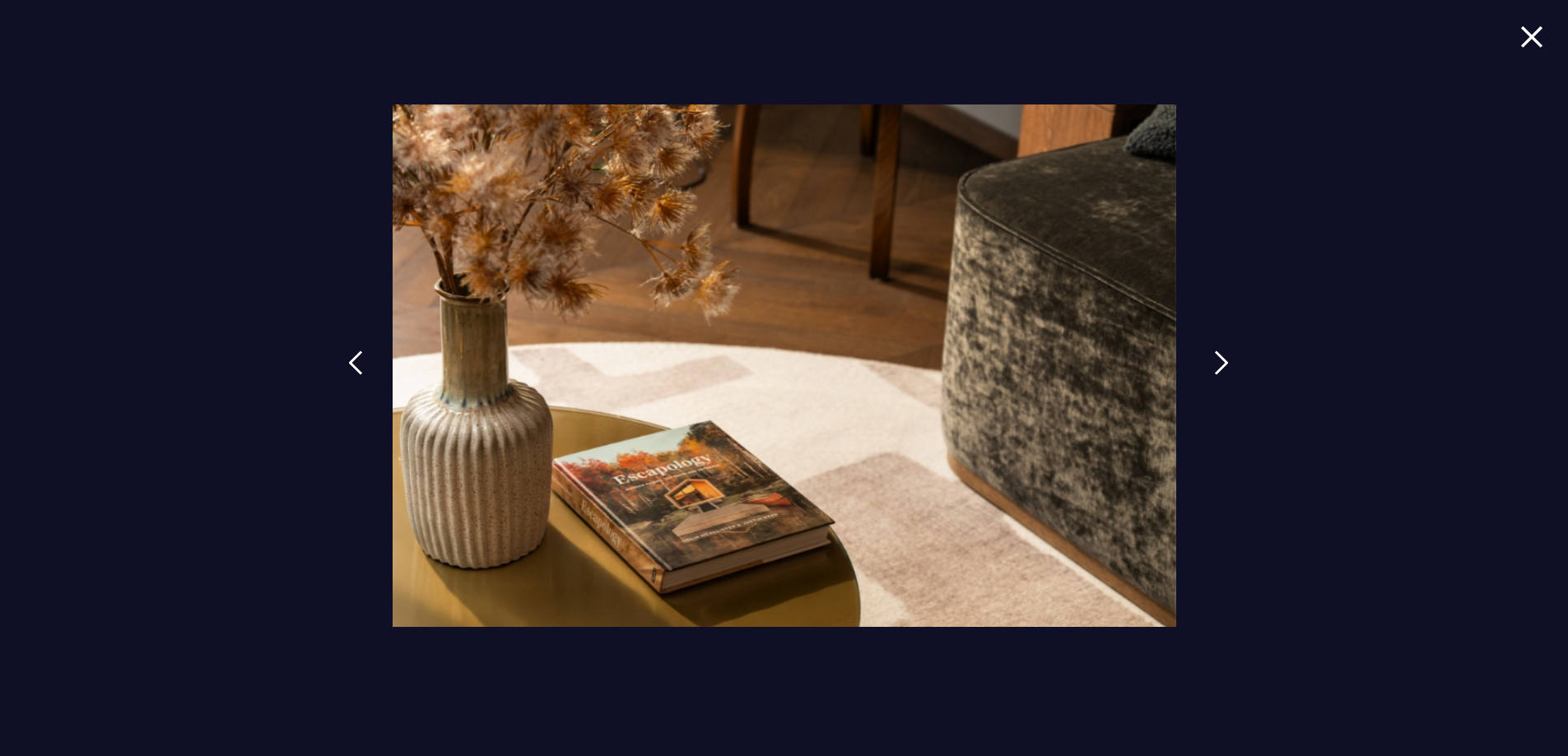
click at [1216, 357] on img at bounding box center [1221, 363] width 15 height 25
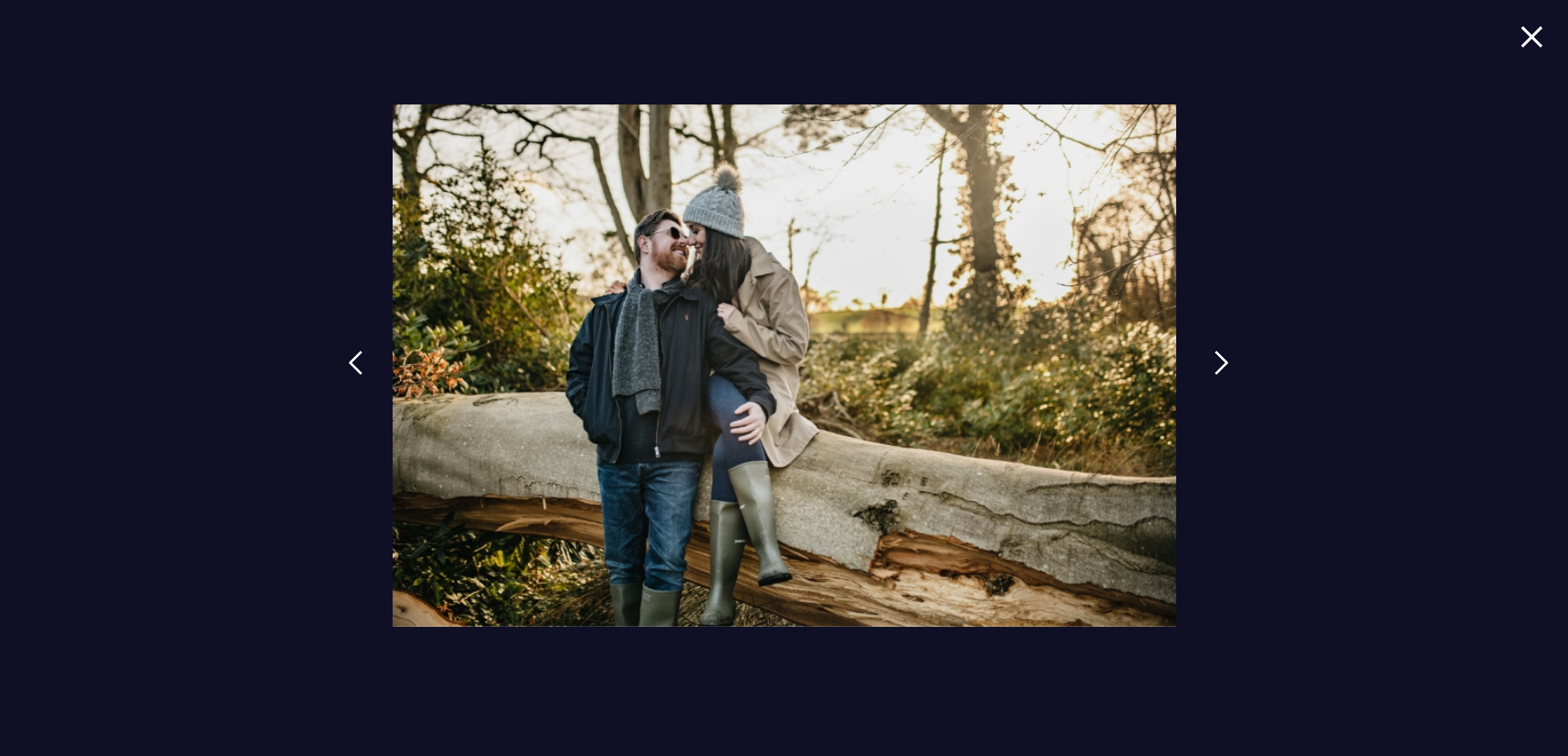
click at [1216, 357] on img at bounding box center [1221, 363] width 15 height 25
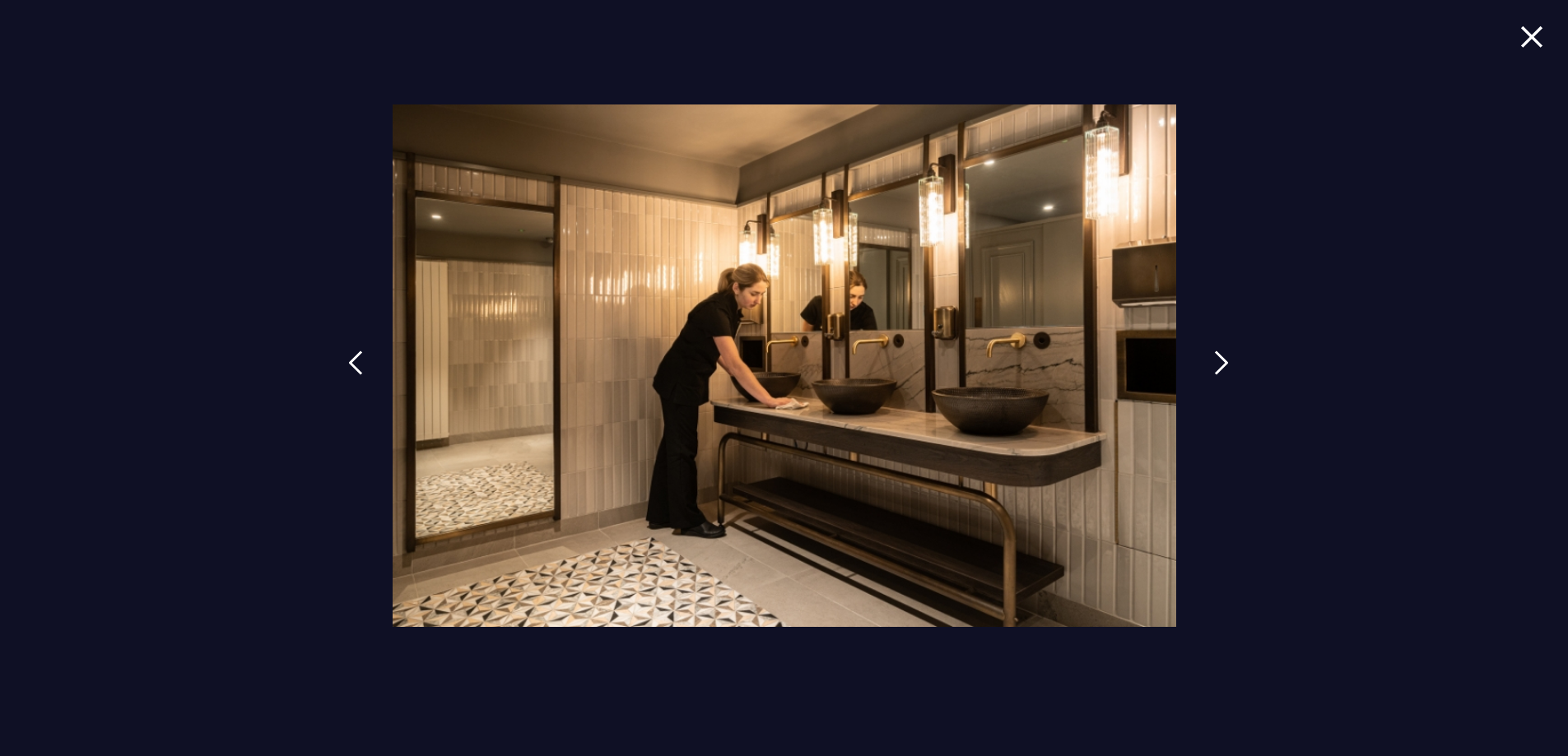
click at [1216, 357] on img at bounding box center [1221, 363] width 15 height 25
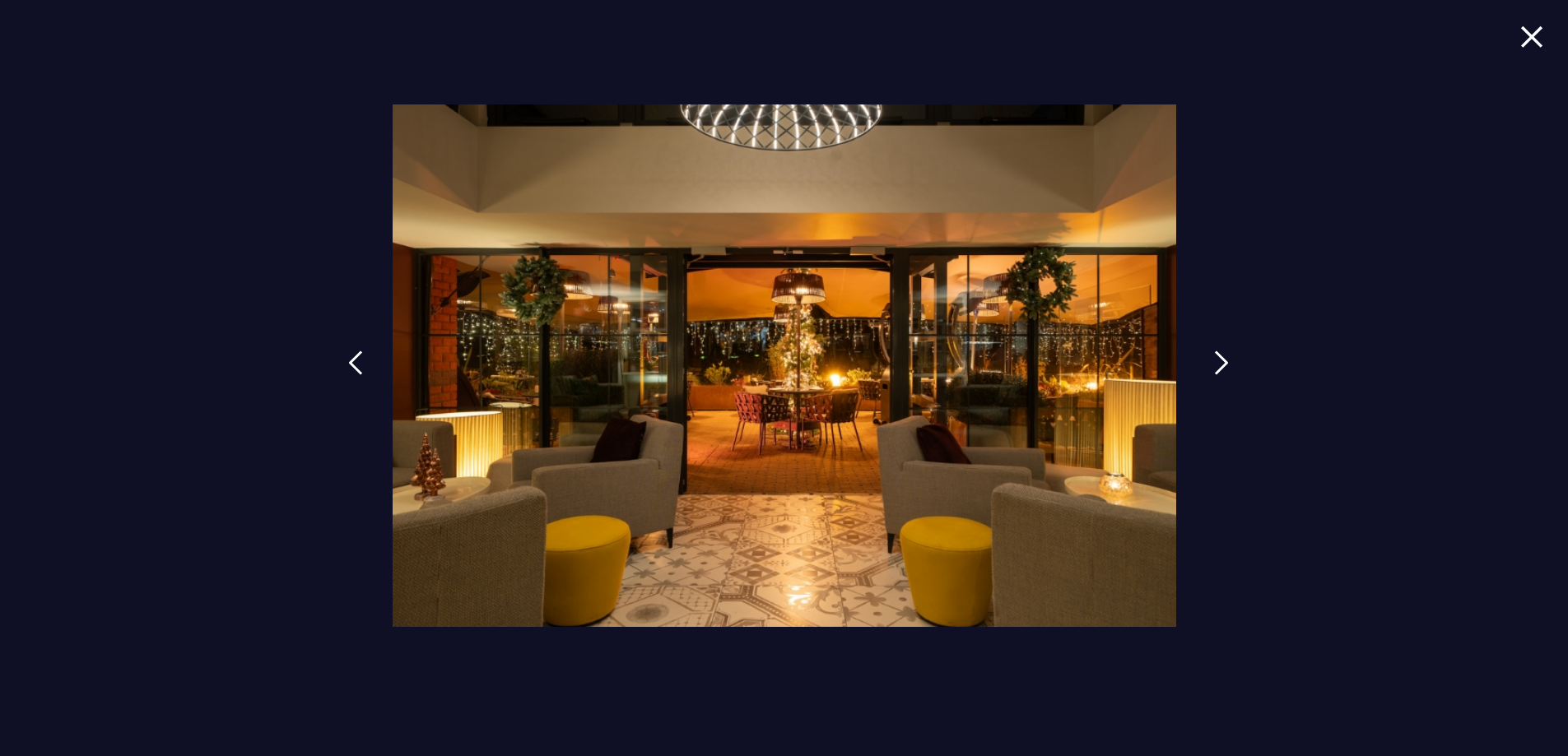
click at [1216, 357] on img at bounding box center [1221, 363] width 15 height 25
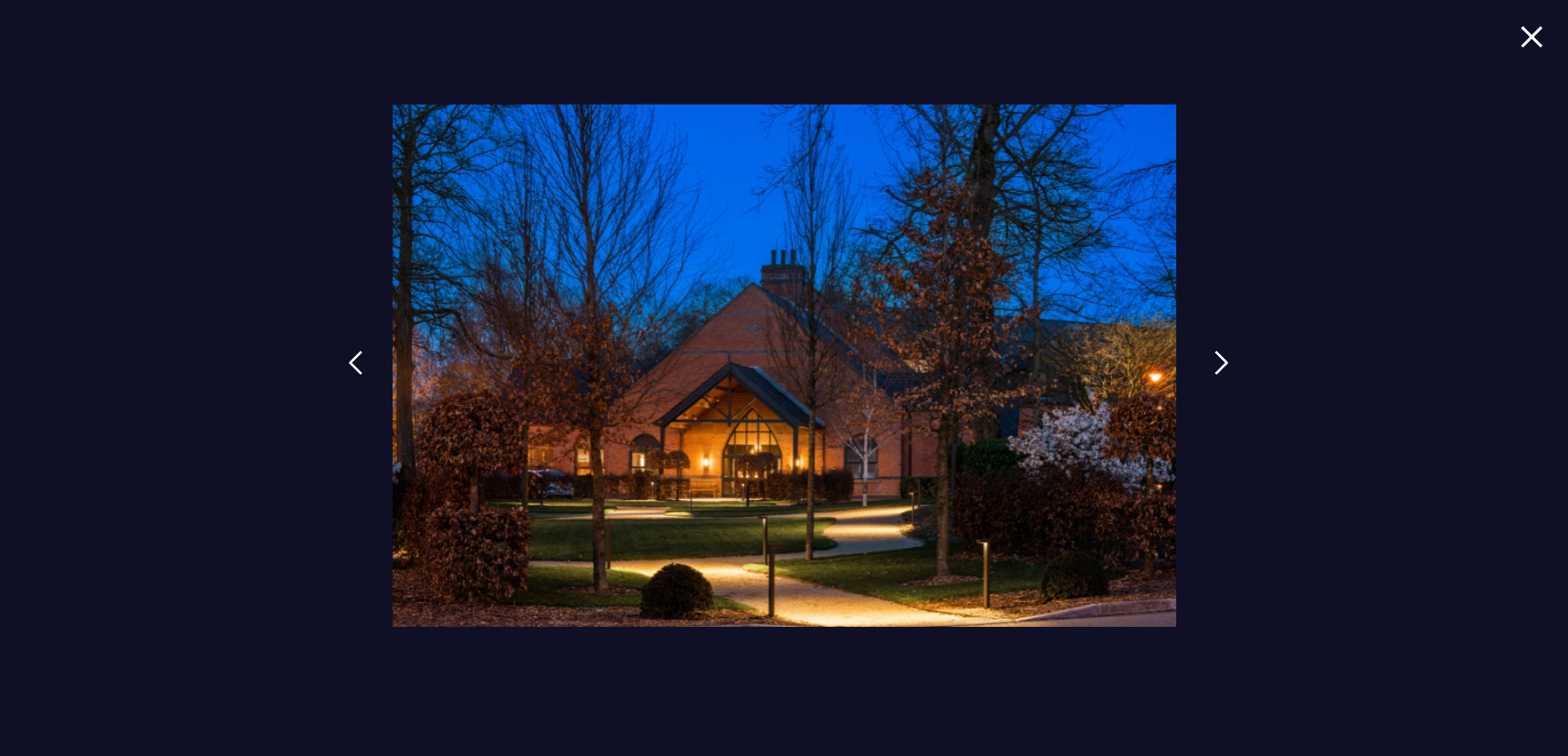
click at [1216, 357] on img at bounding box center [1221, 363] width 15 height 25
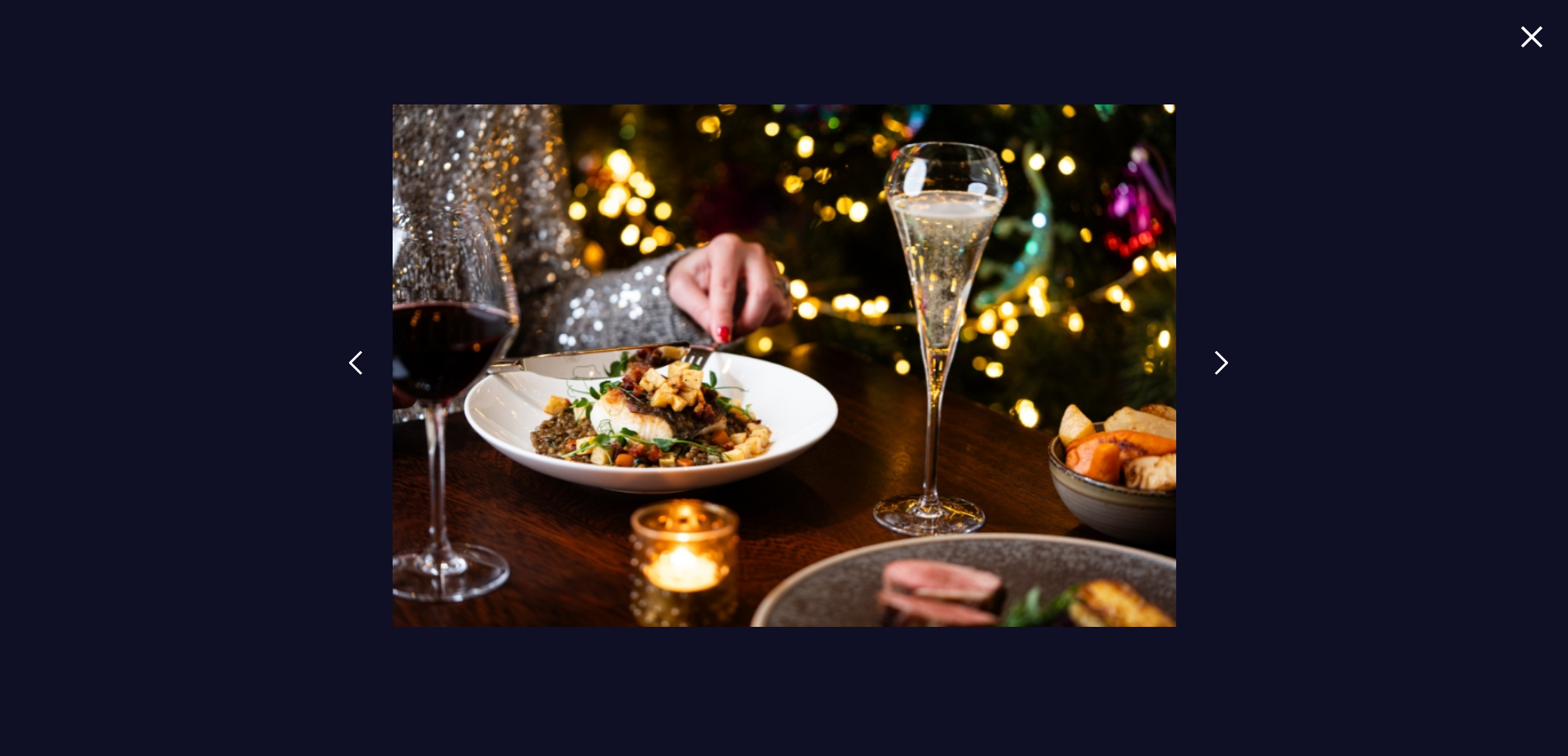
click at [1216, 357] on img at bounding box center [1221, 363] width 15 height 25
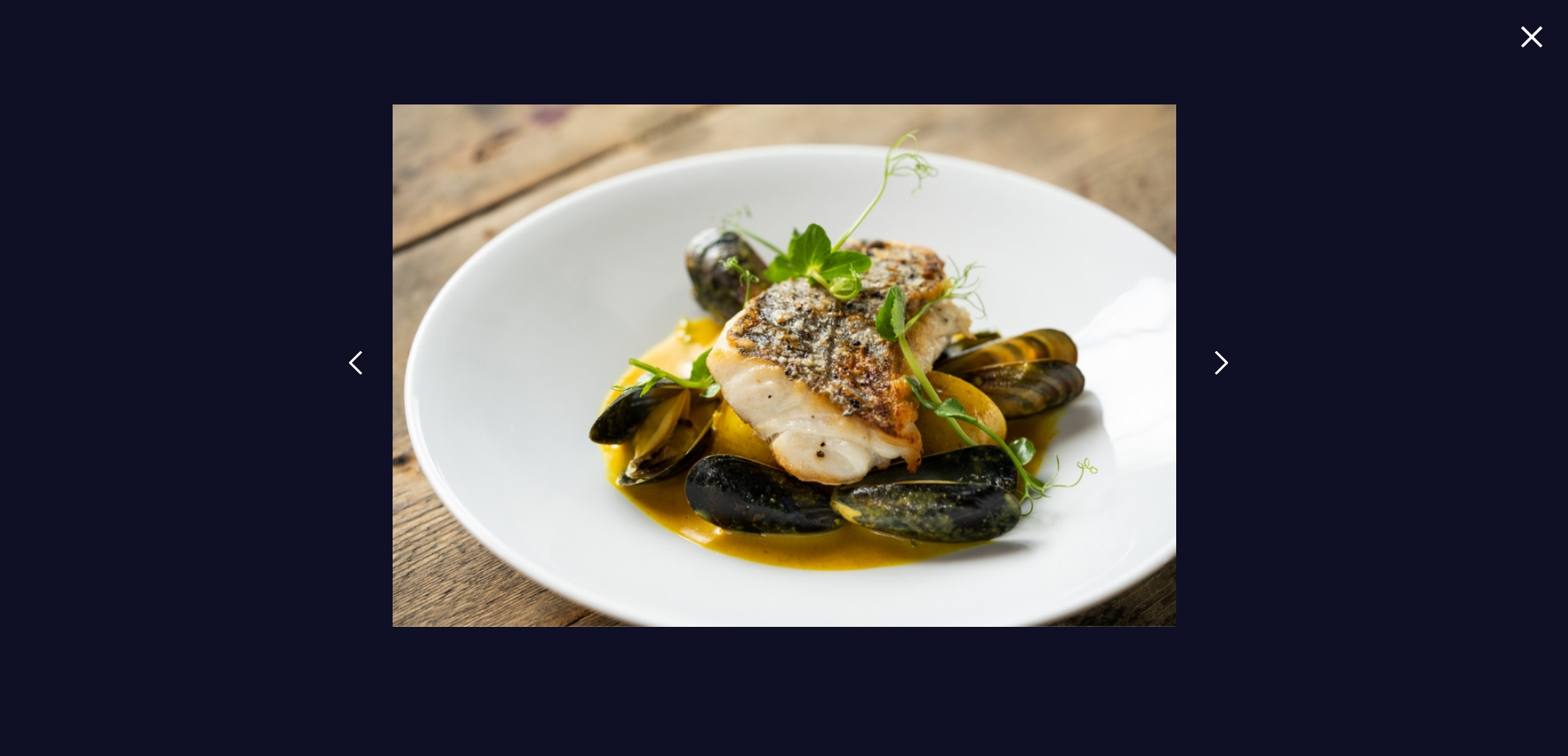
click at [1216, 357] on img at bounding box center [1221, 363] width 15 height 25
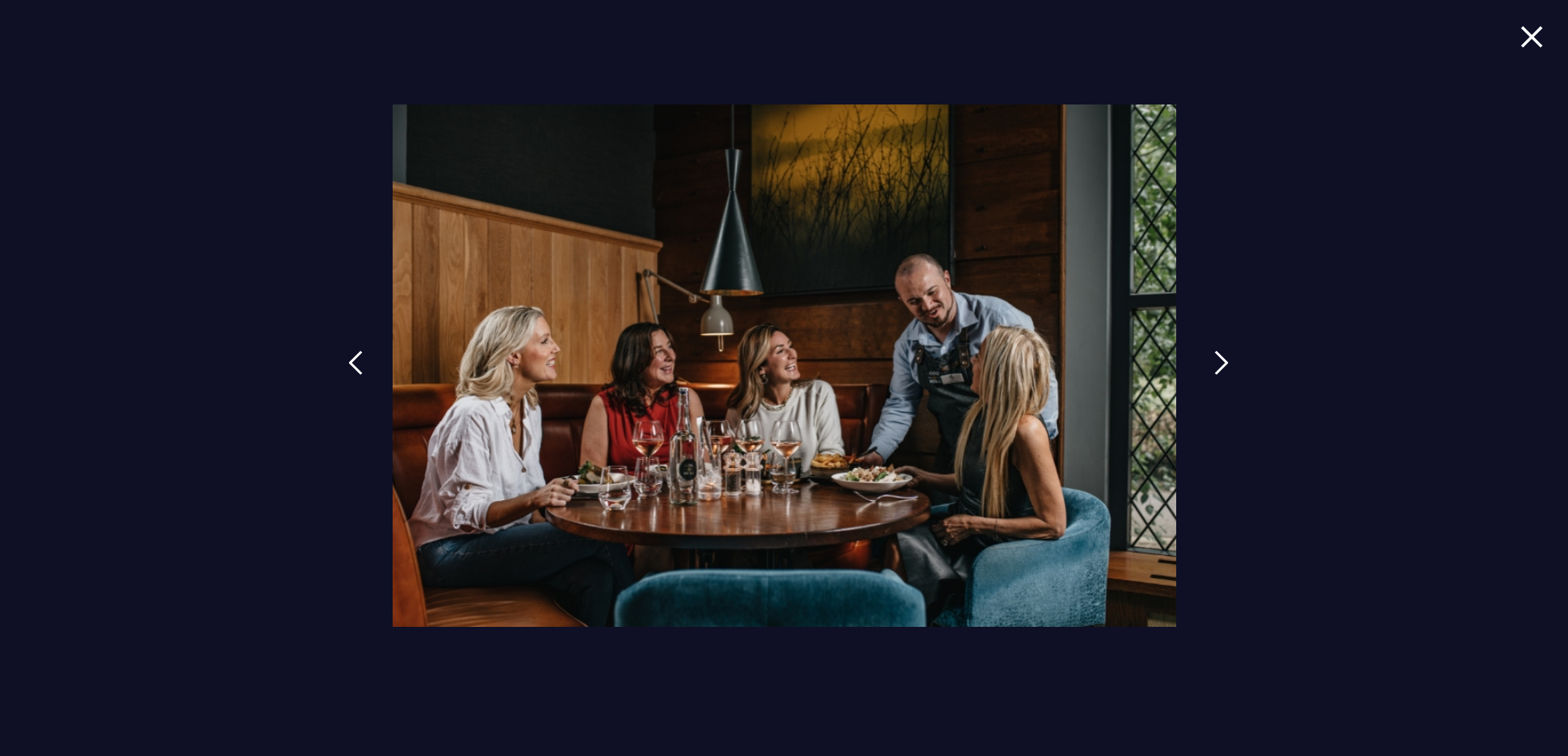
click at [1216, 357] on img at bounding box center [1221, 363] width 15 height 25
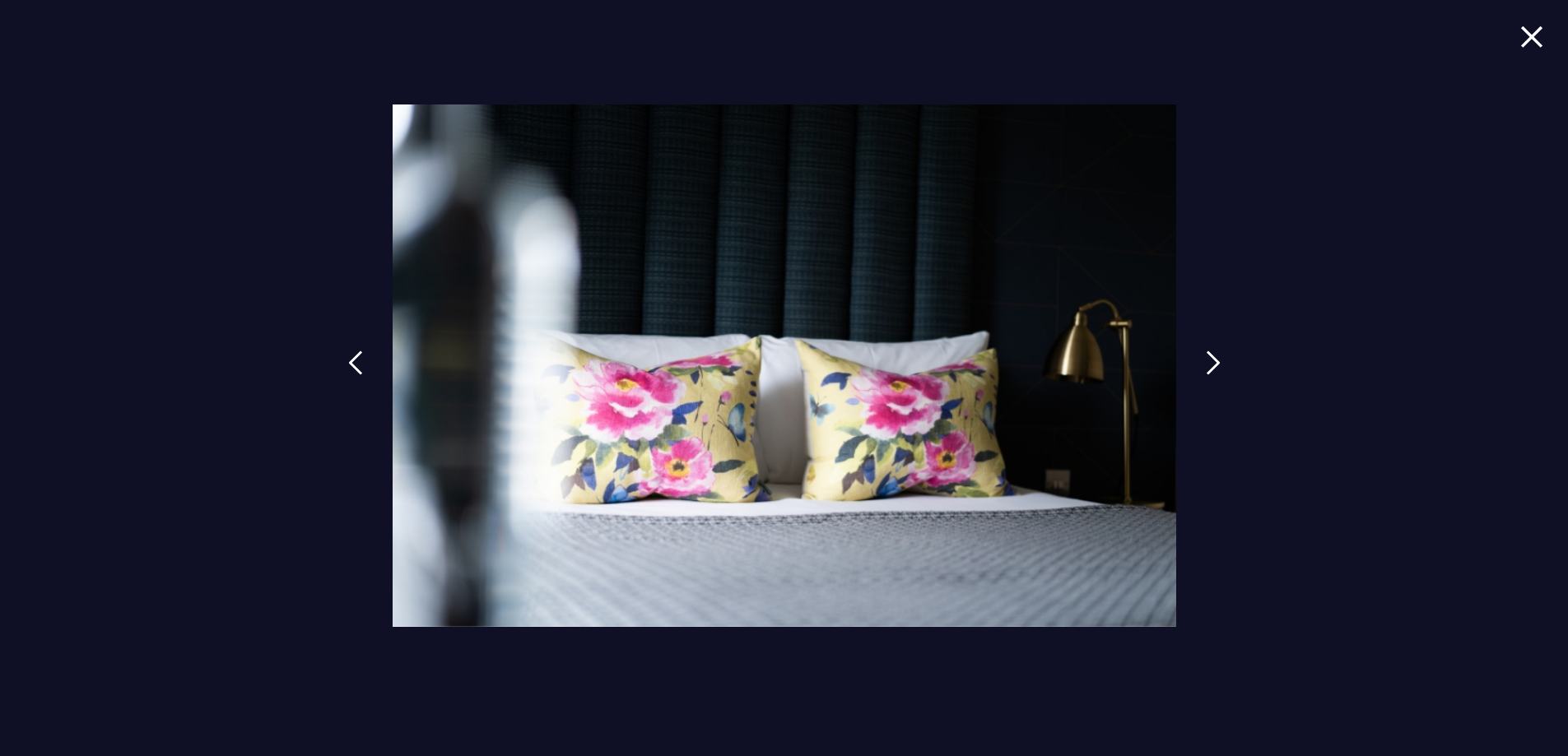
click at [1523, 28] on img at bounding box center [1531, 37] width 23 height 22
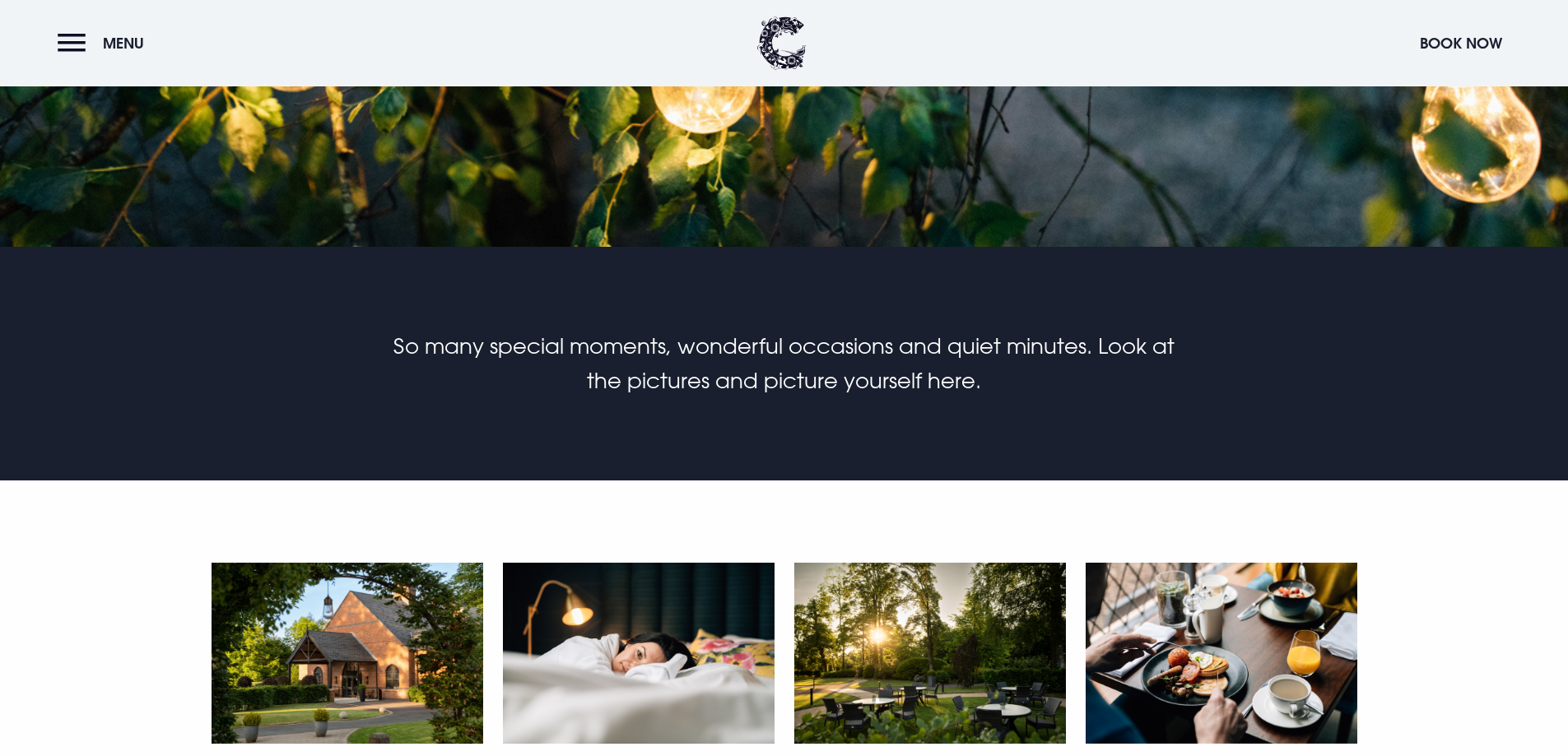
scroll to position [329, 0]
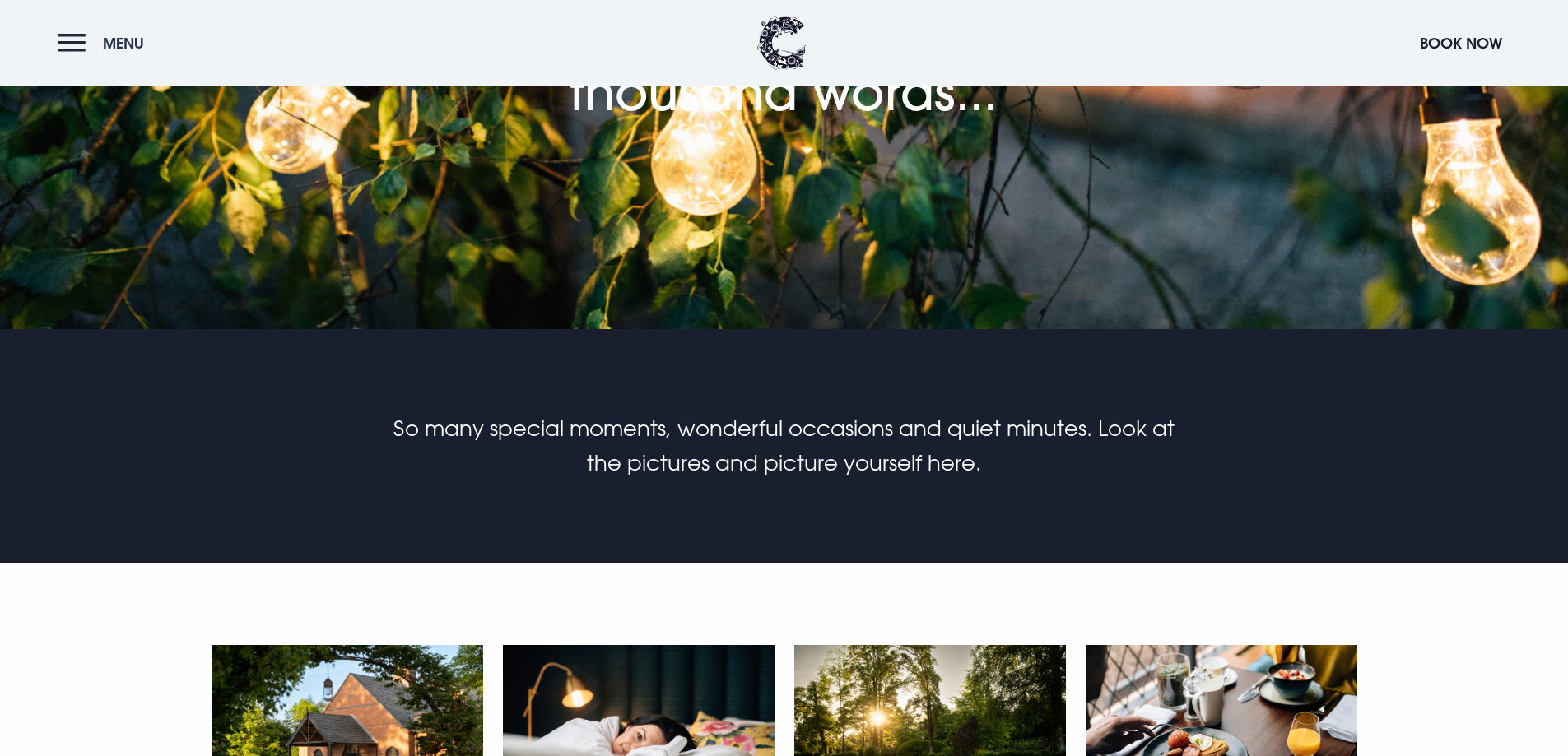
click at [63, 46] on button "Menu" at bounding box center [105, 44] width 95 height 36
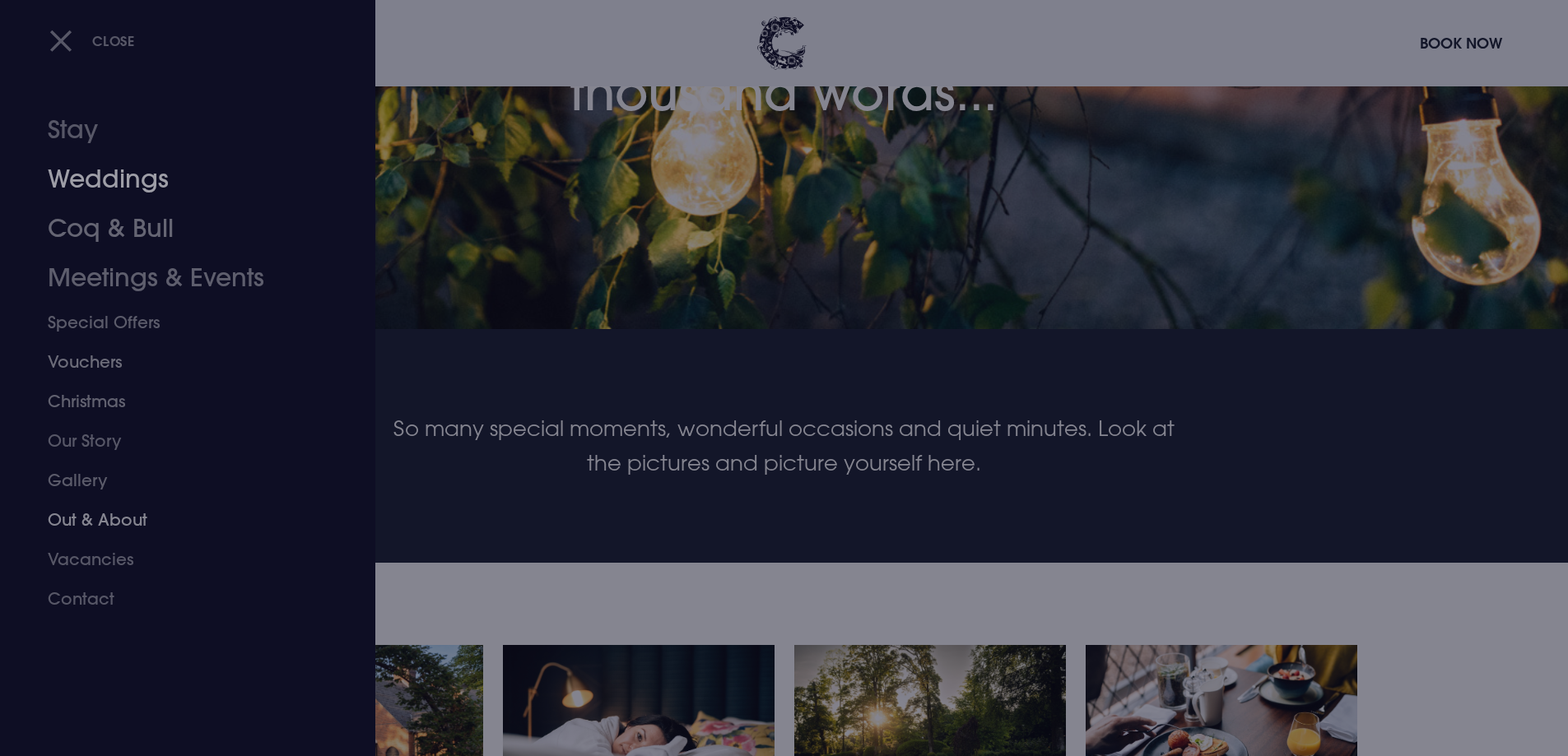
click at [105, 190] on link "Weddings" at bounding box center [177, 179] width 260 height 49
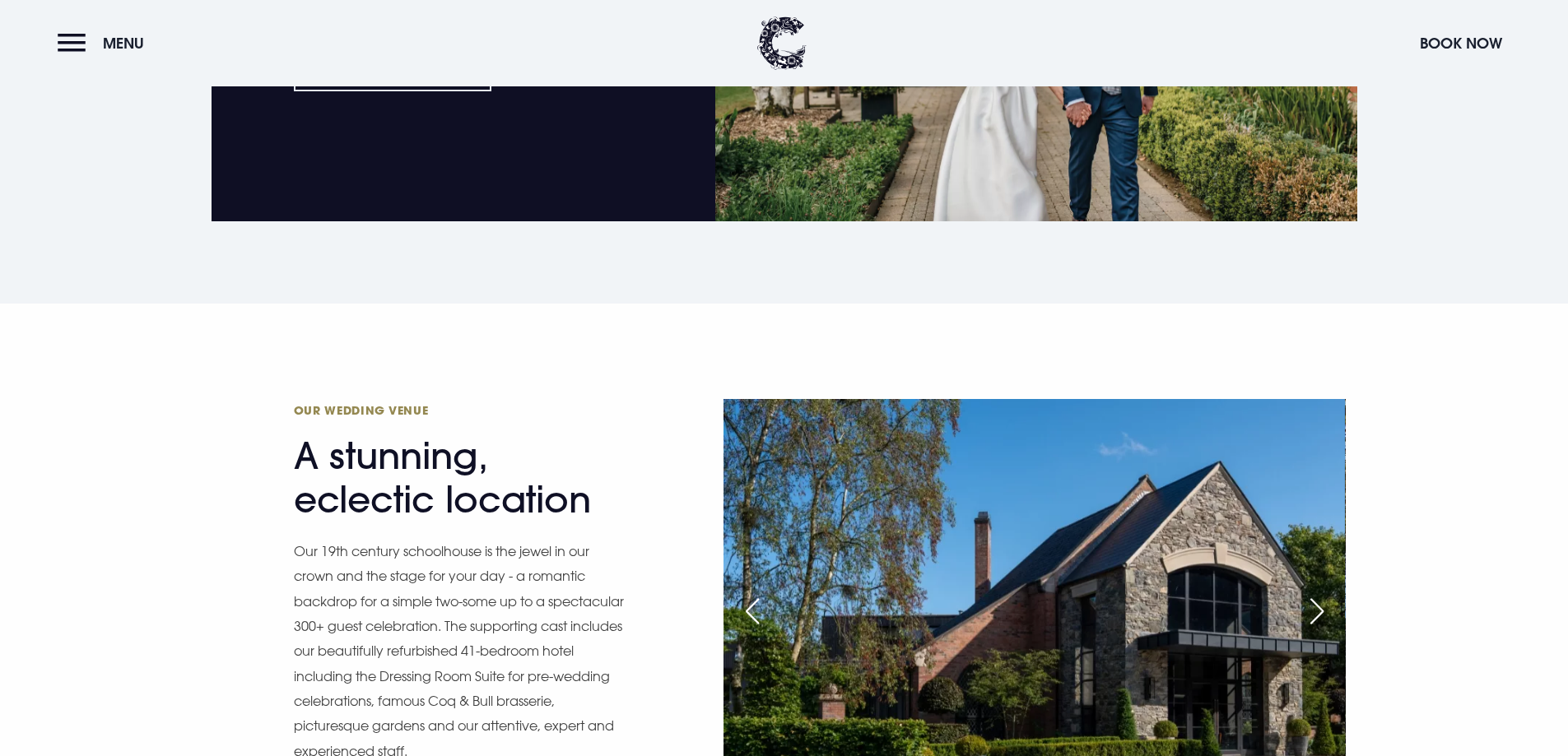
scroll to position [1893, 0]
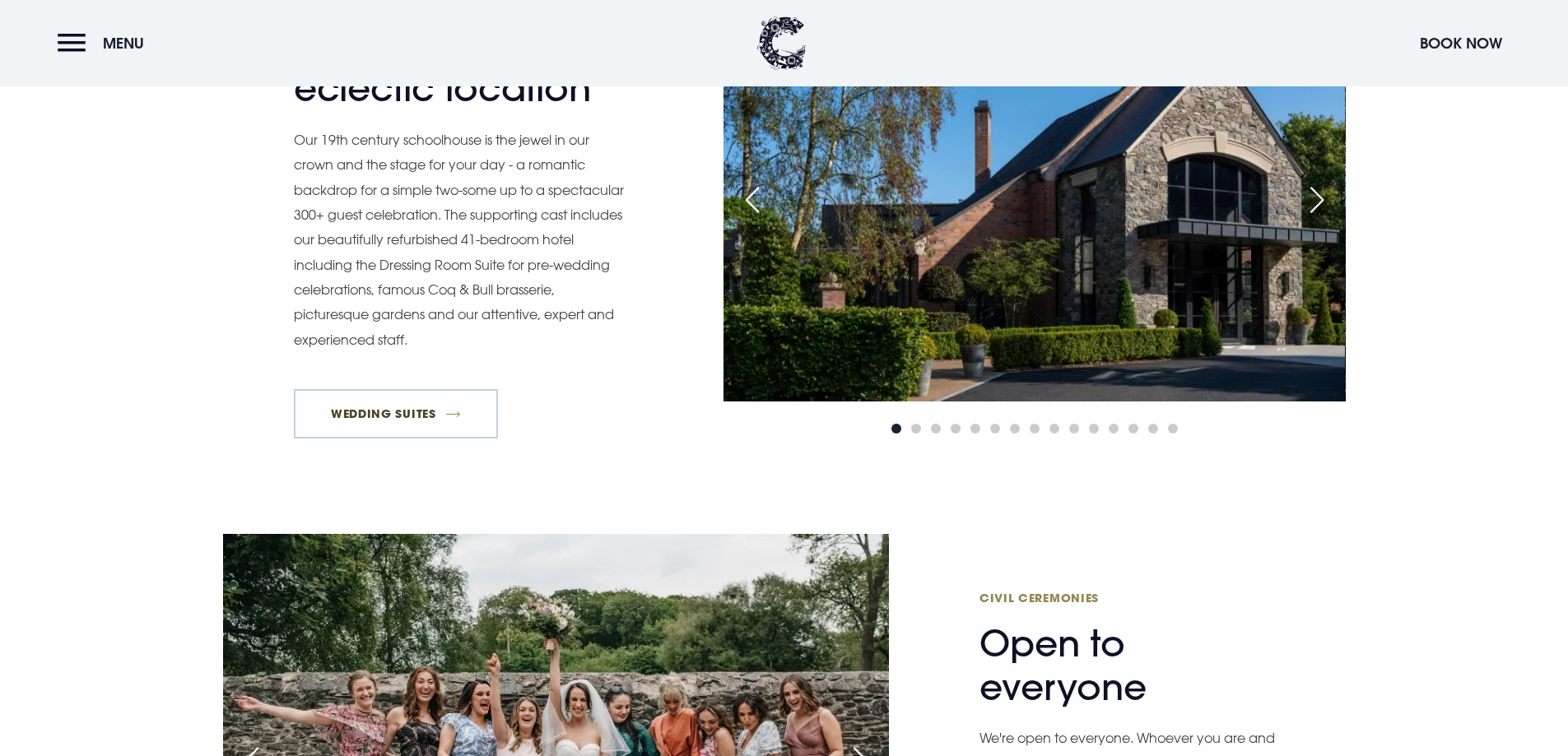
click at [415, 424] on link "Wedding Suites" at bounding box center [396, 414] width 205 height 49
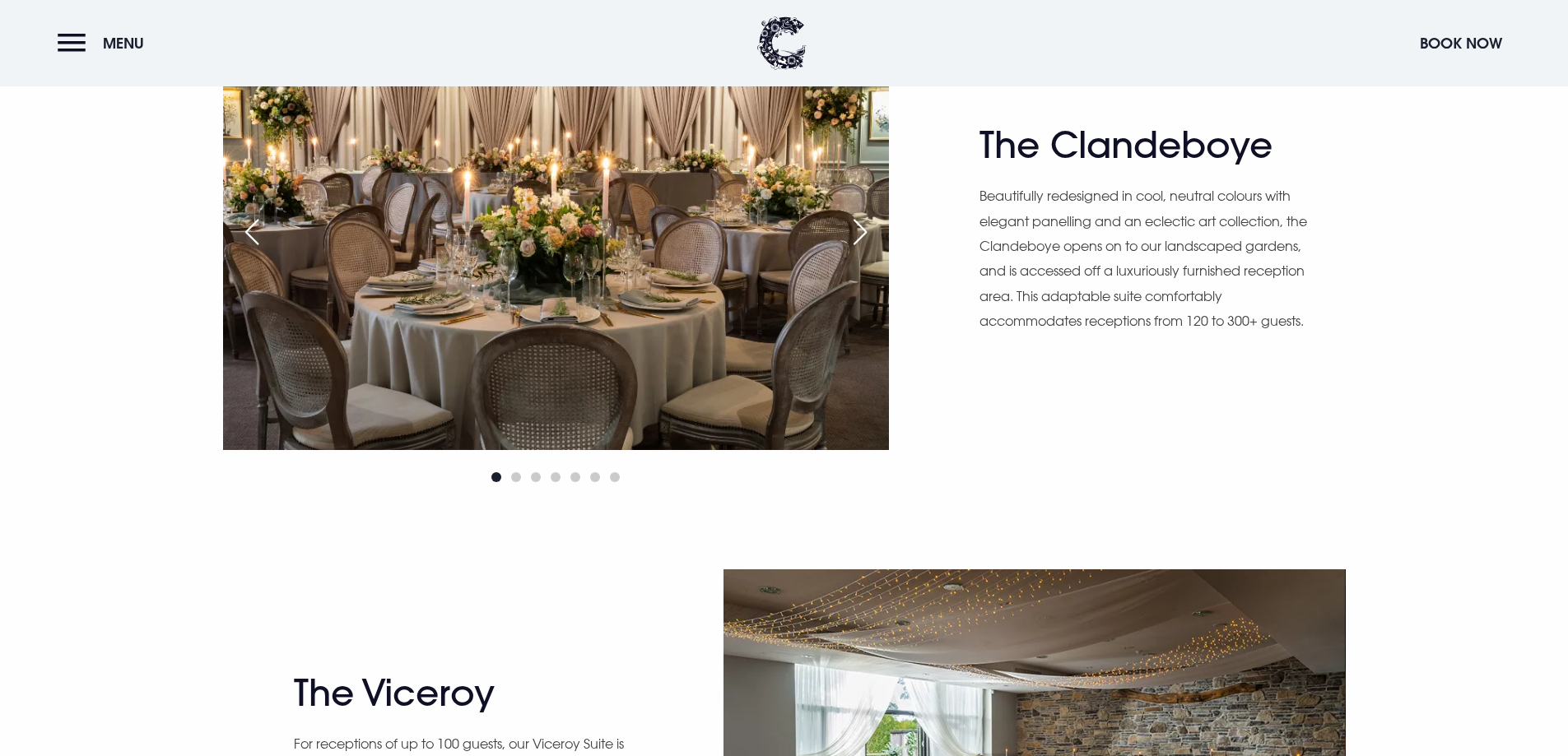
scroll to position [1070, 0]
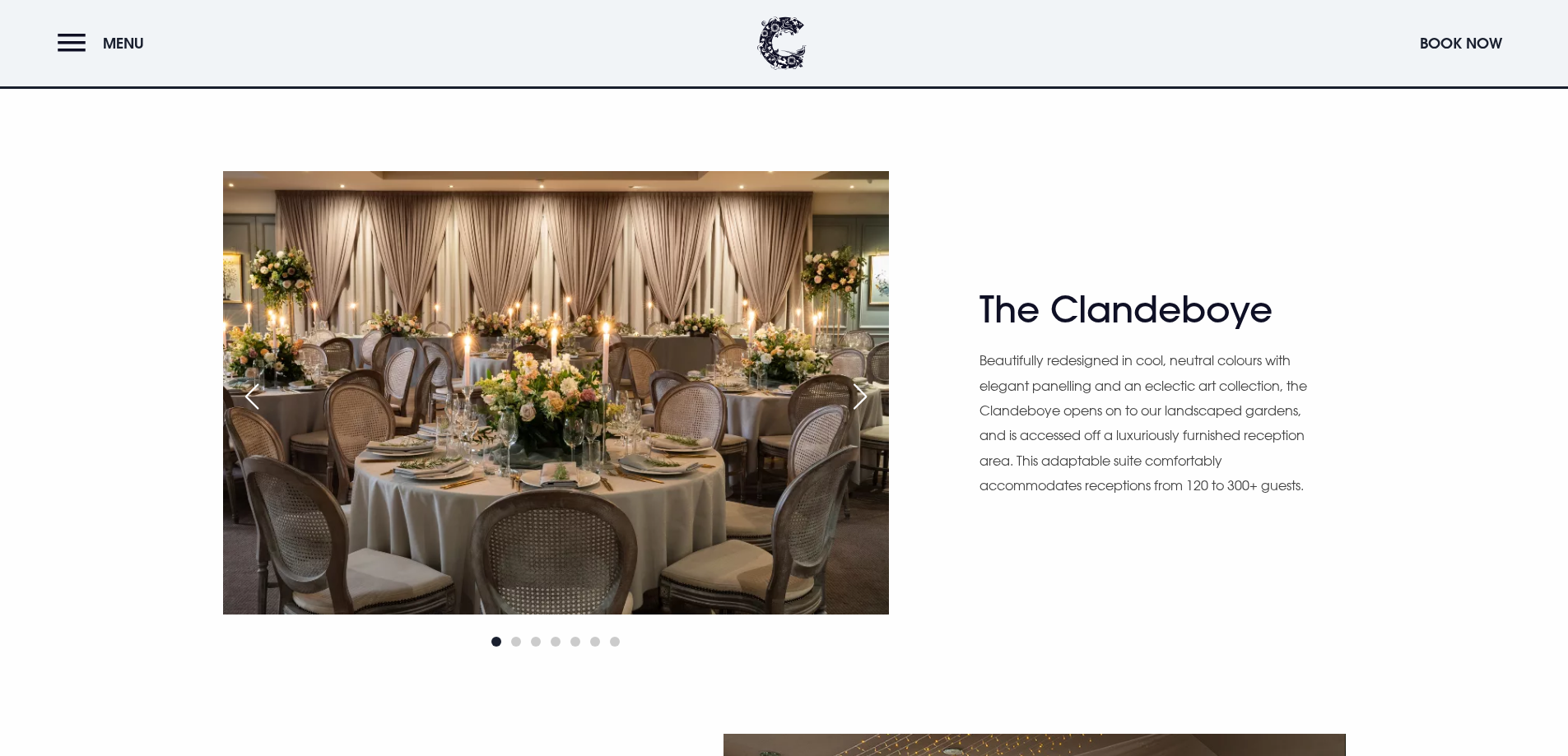
click at [859, 390] on div "Next slide" at bounding box center [859, 397] width 41 height 37
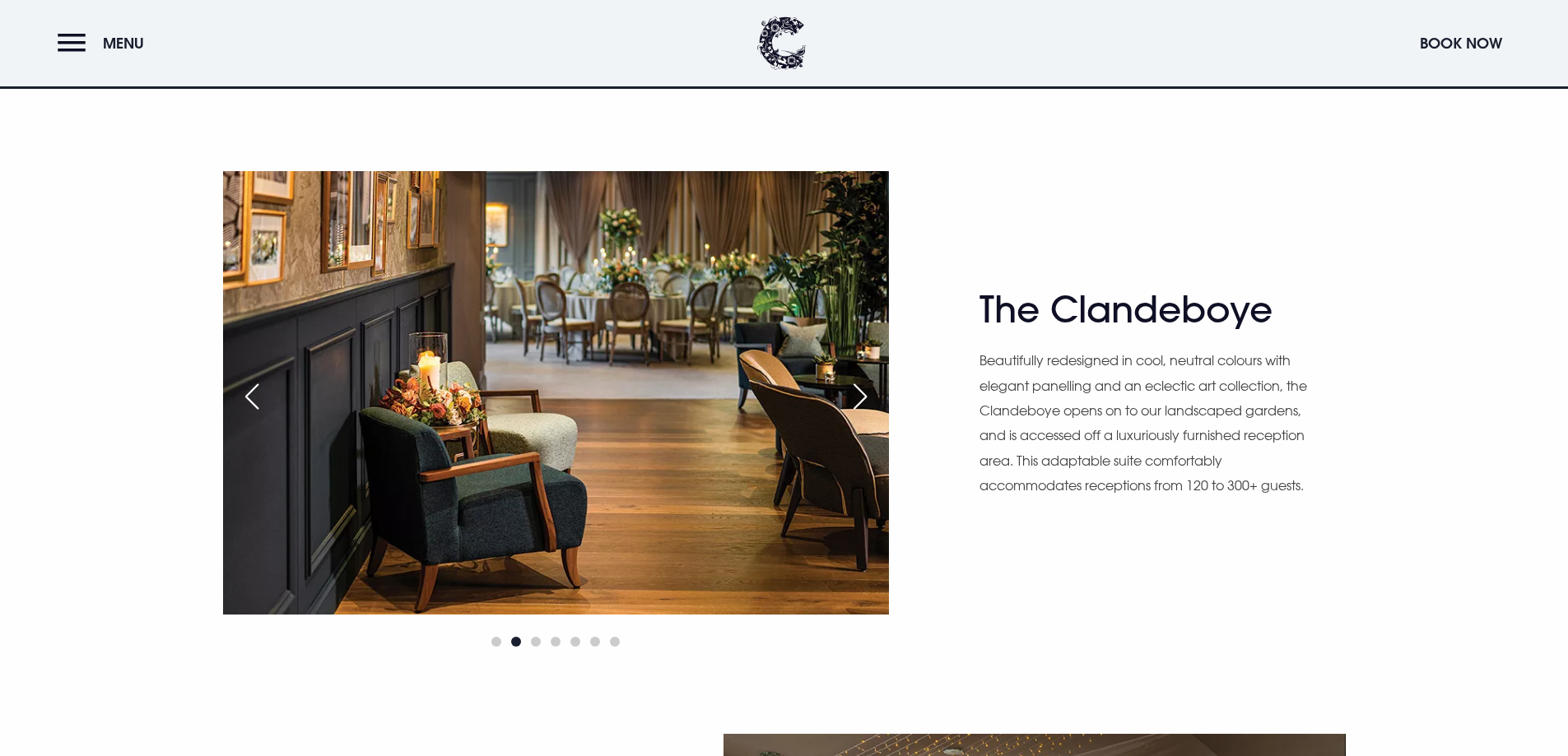
click at [867, 399] on div "Next slide" at bounding box center [859, 397] width 41 height 37
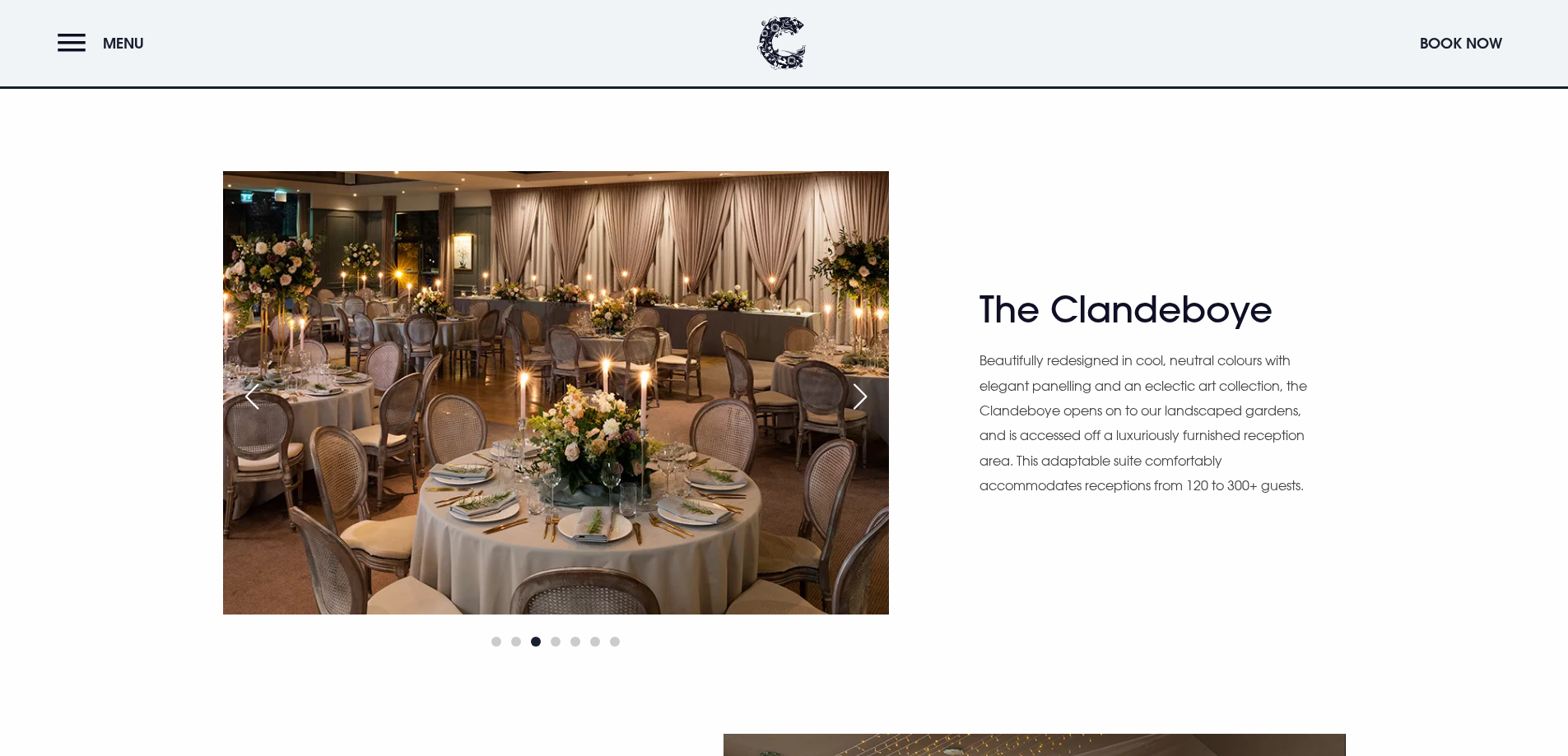
click at [867, 399] on div "Next slide" at bounding box center [859, 397] width 41 height 37
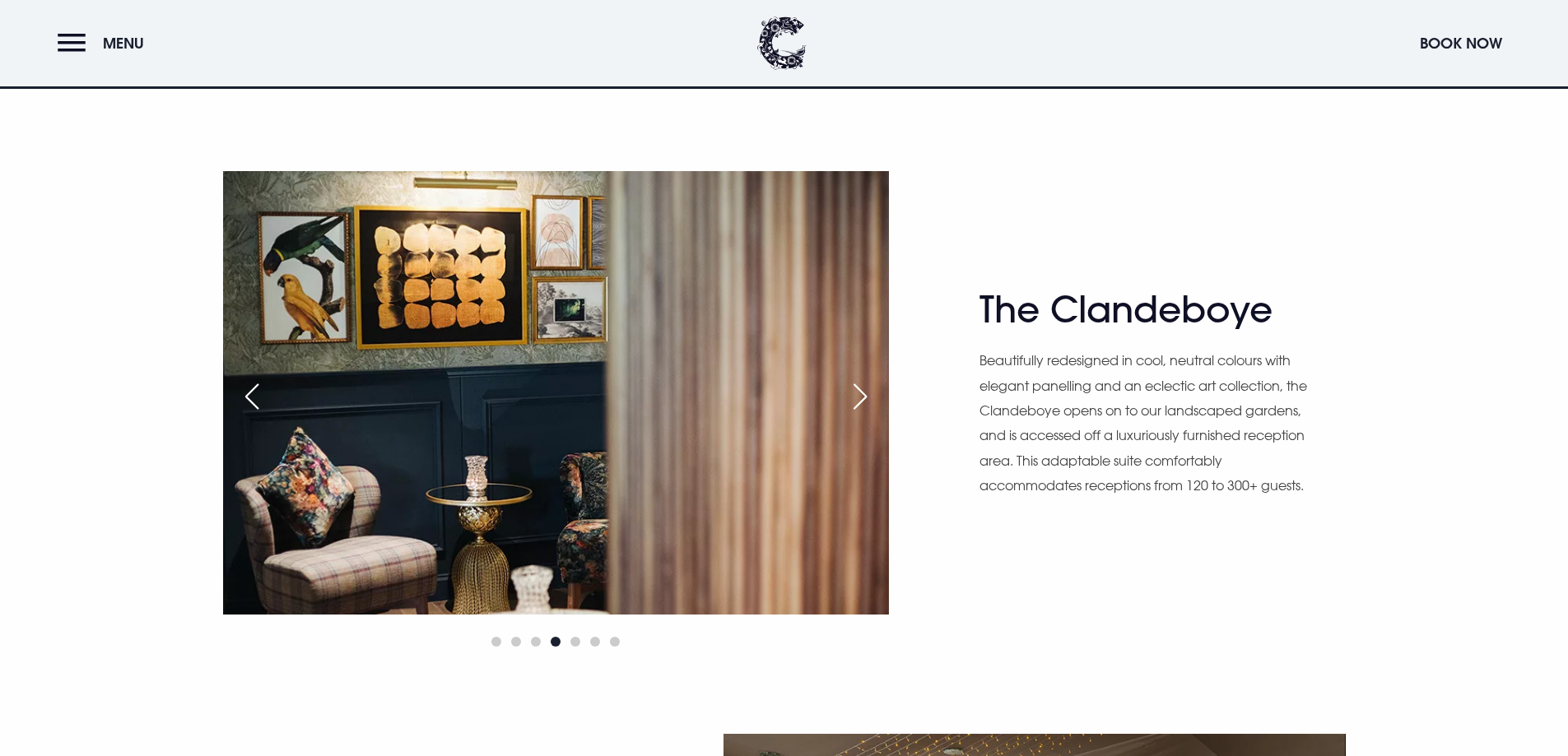
click at [867, 399] on div "Next slide" at bounding box center [859, 397] width 41 height 37
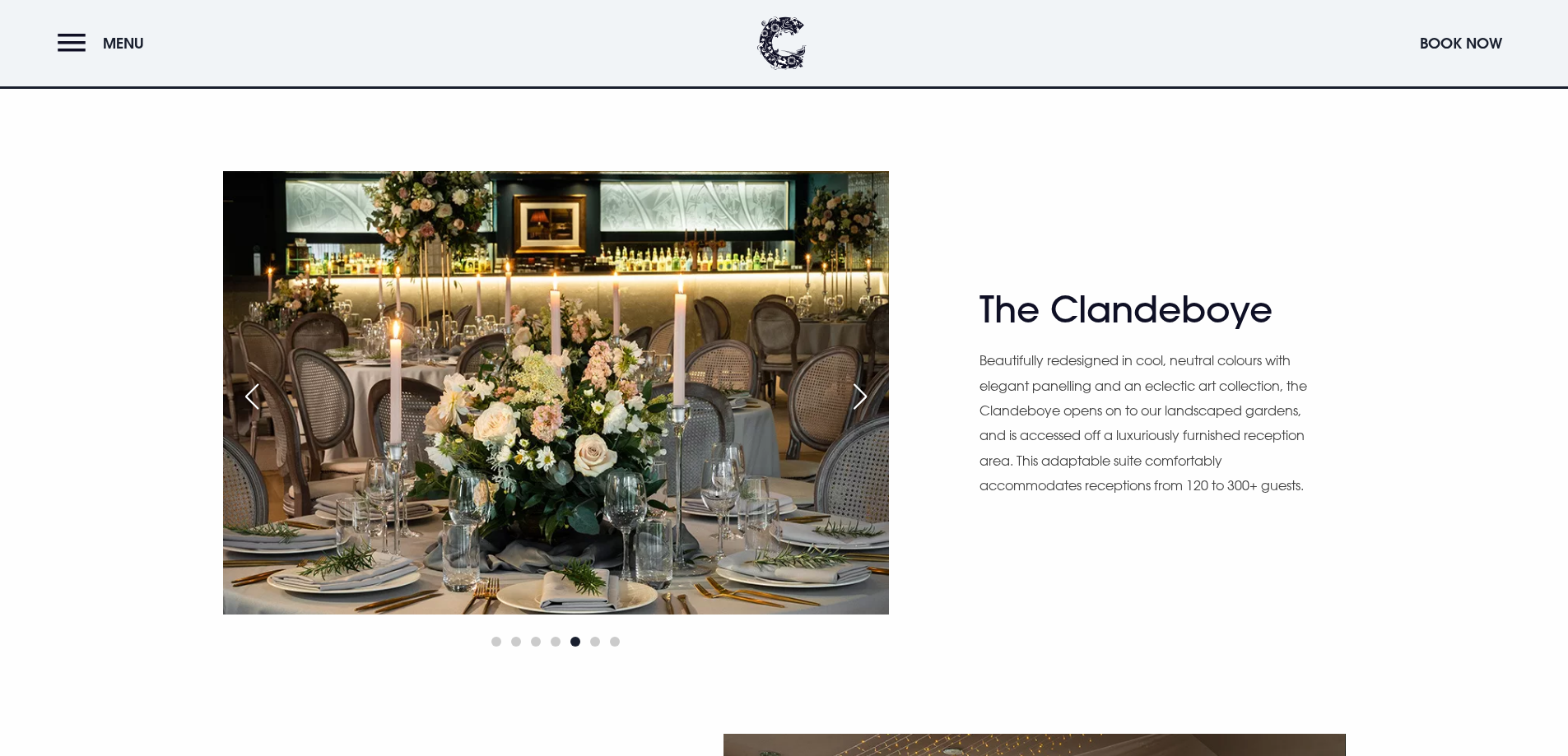
click at [867, 399] on div "Next slide" at bounding box center [859, 397] width 41 height 37
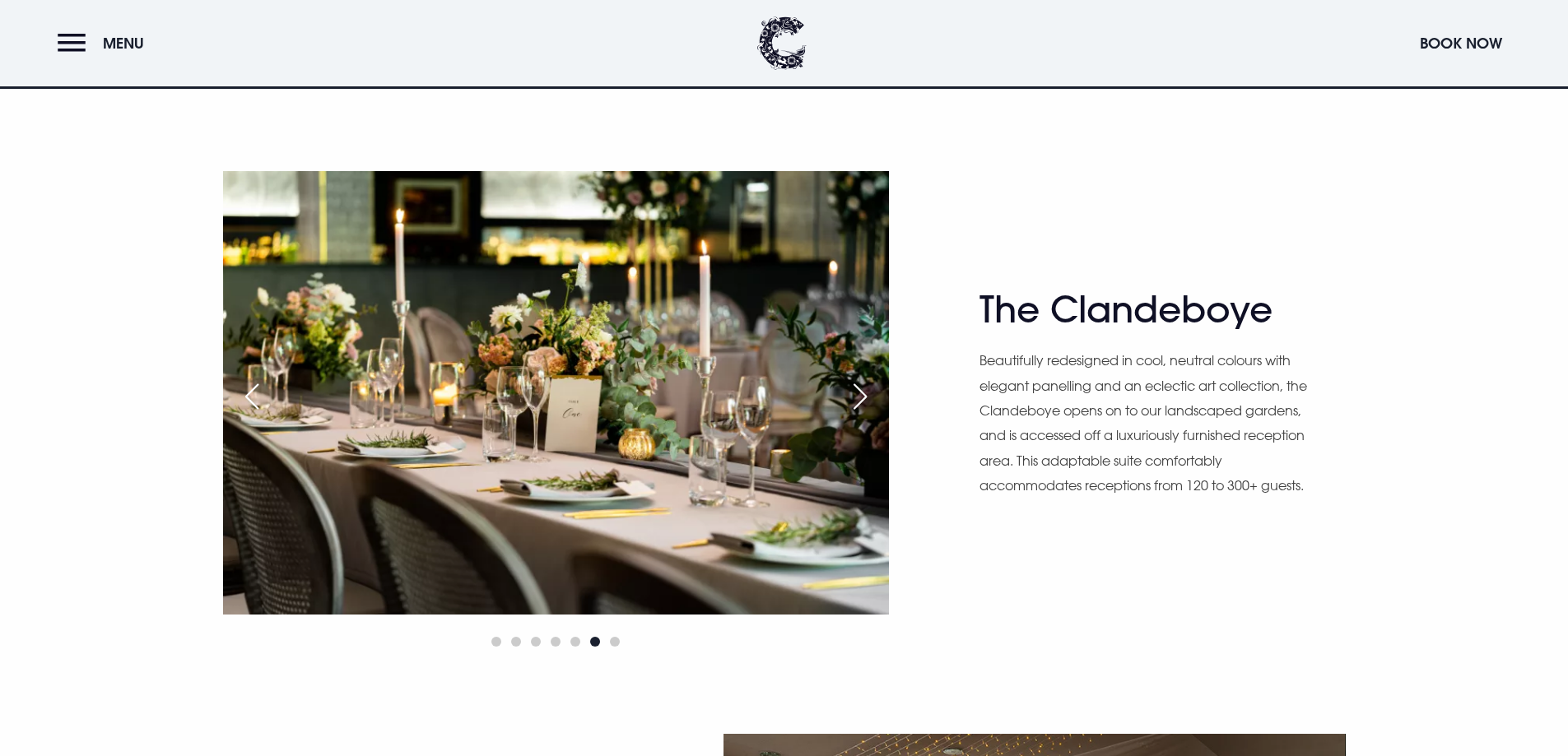
click at [247, 398] on div "Previous slide" at bounding box center [252, 397] width 41 height 37
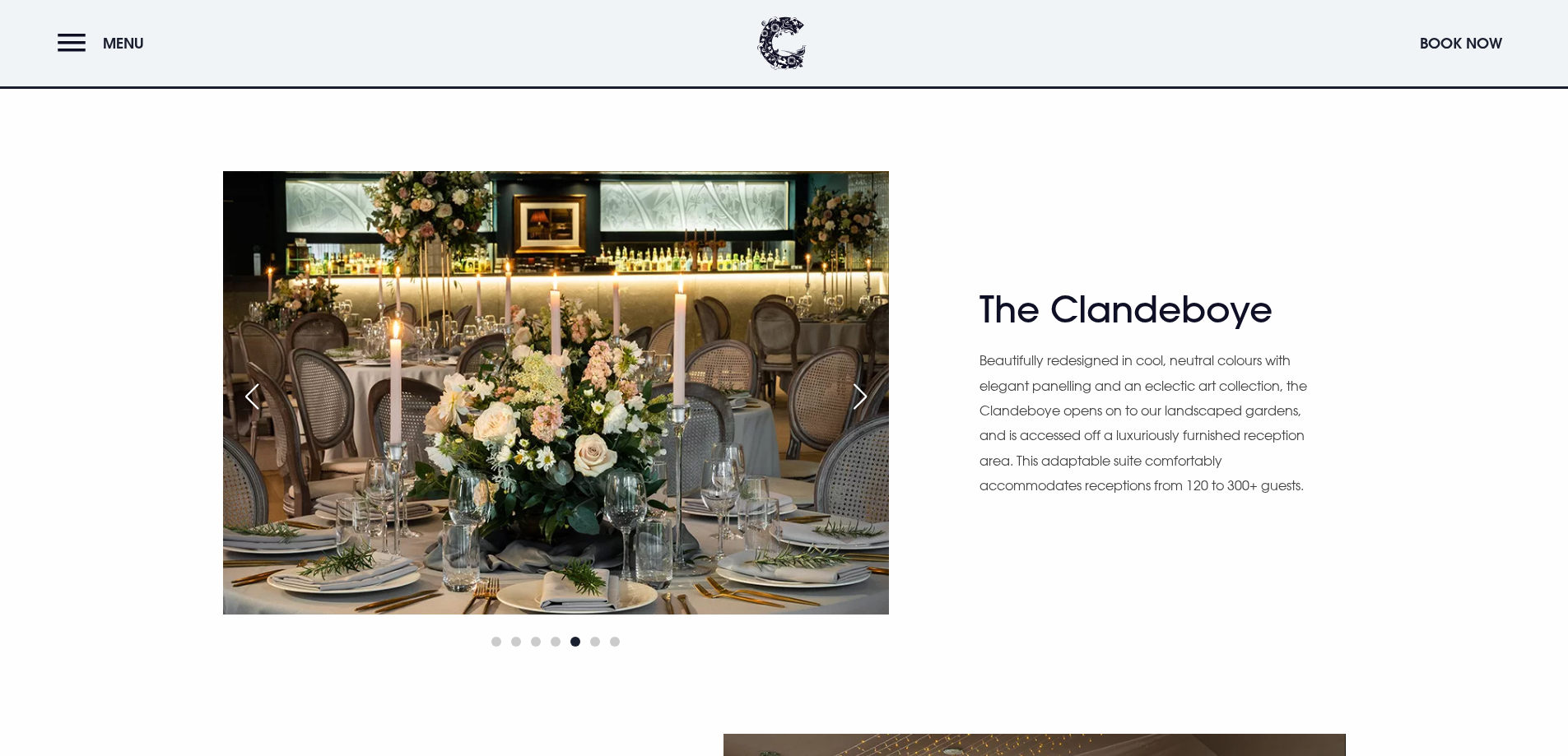
click at [857, 397] on div "Next slide" at bounding box center [859, 397] width 41 height 37
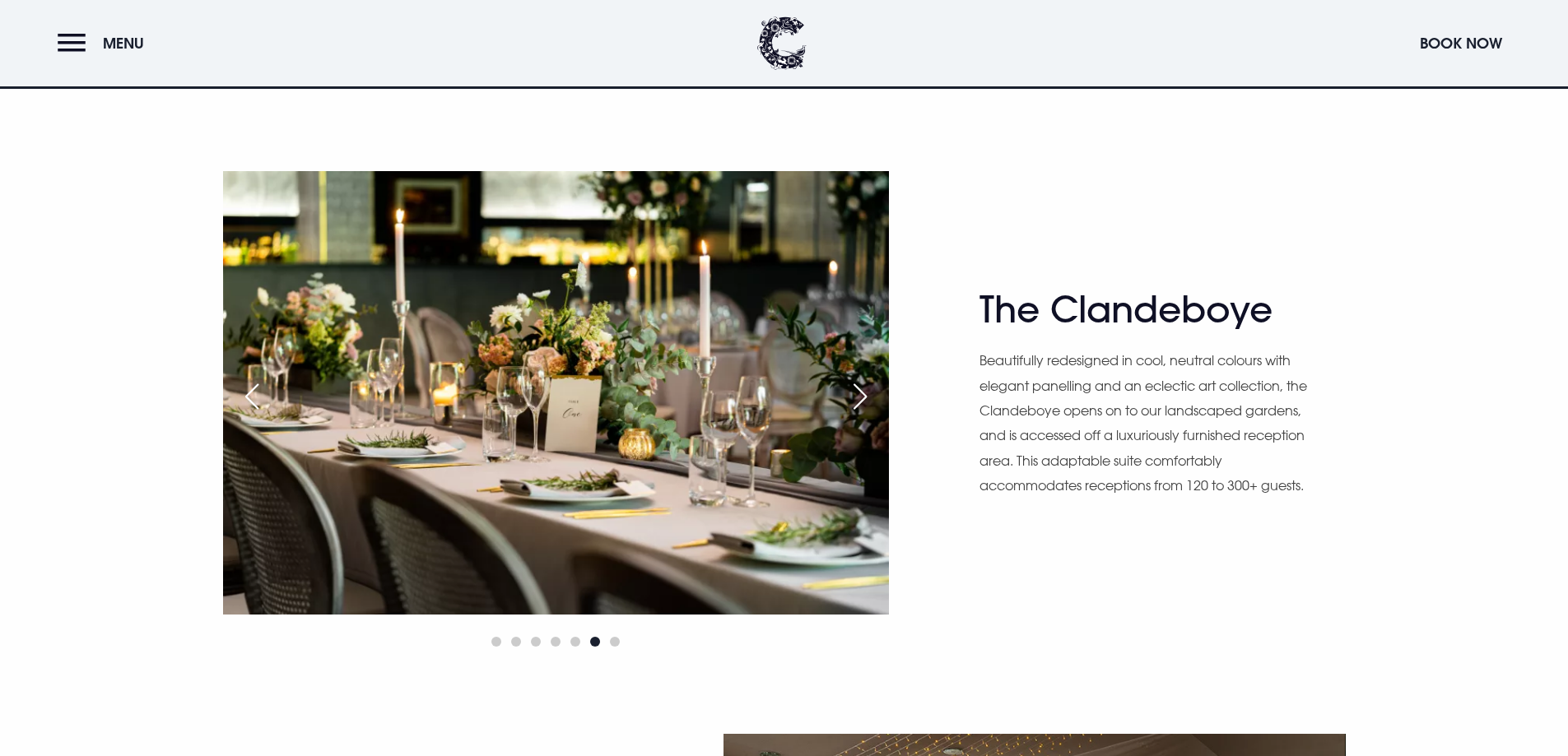
click at [857, 397] on div "Next slide" at bounding box center [859, 397] width 41 height 37
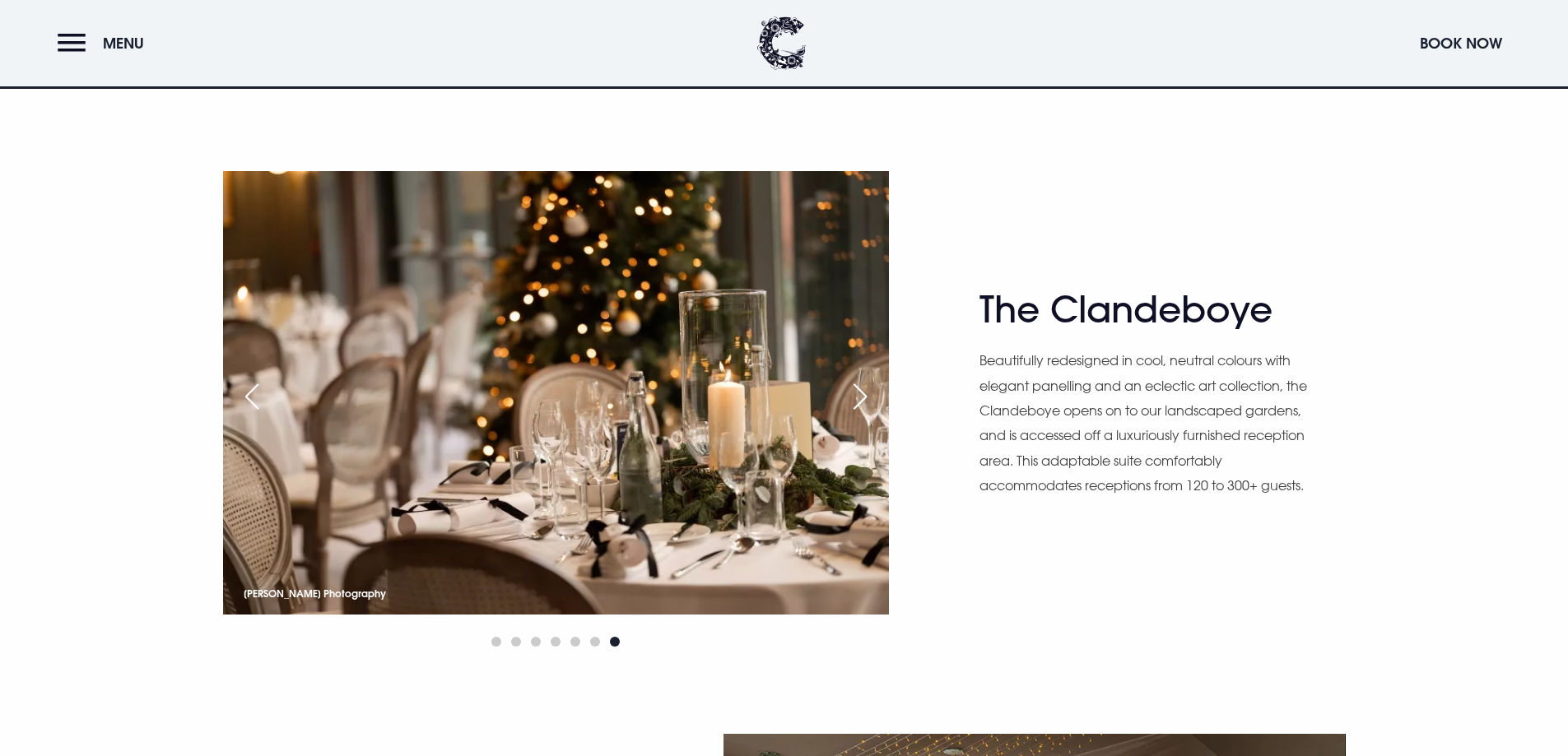
click at [857, 397] on div "Next slide" at bounding box center [859, 397] width 41 height 37
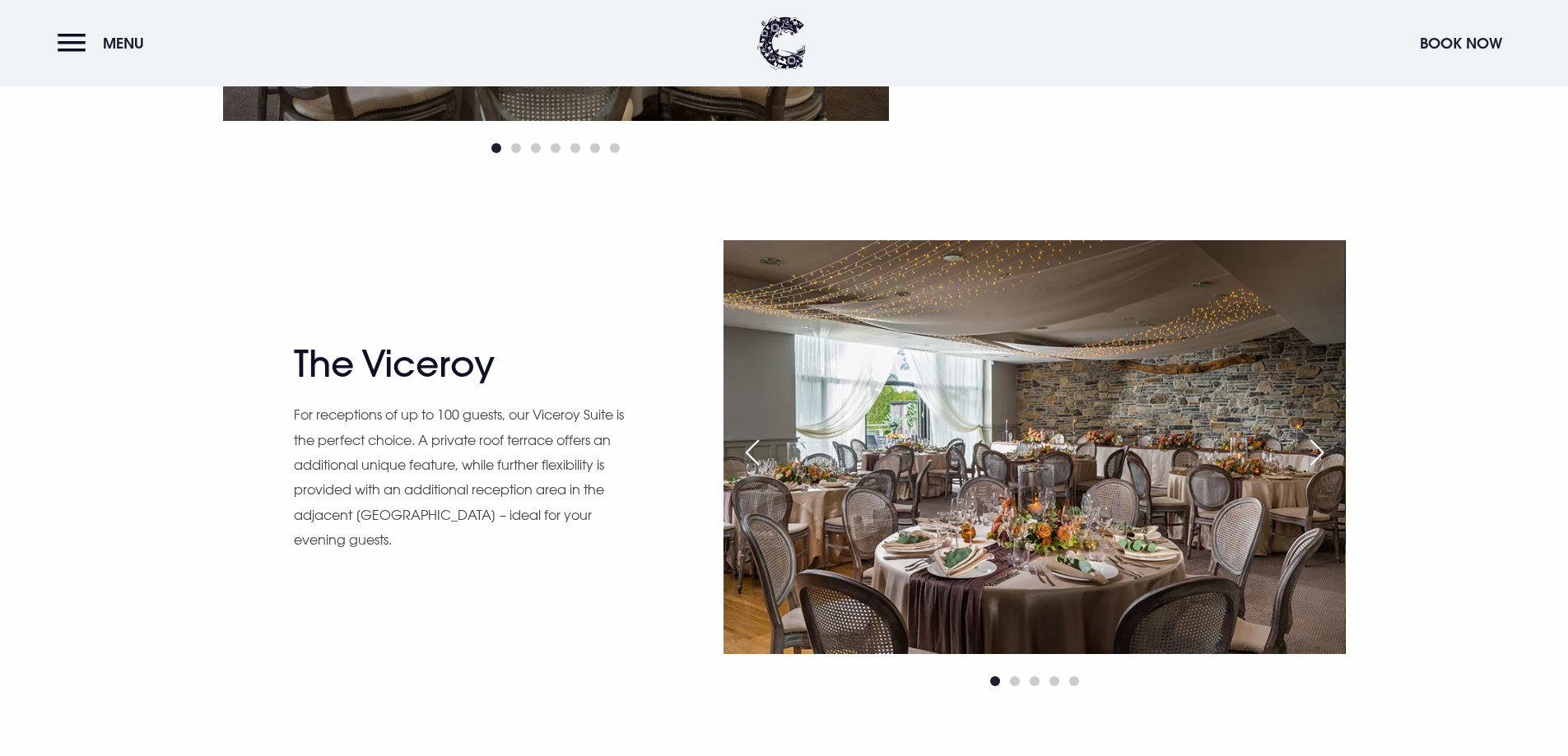
scroll to position [1646, 0]
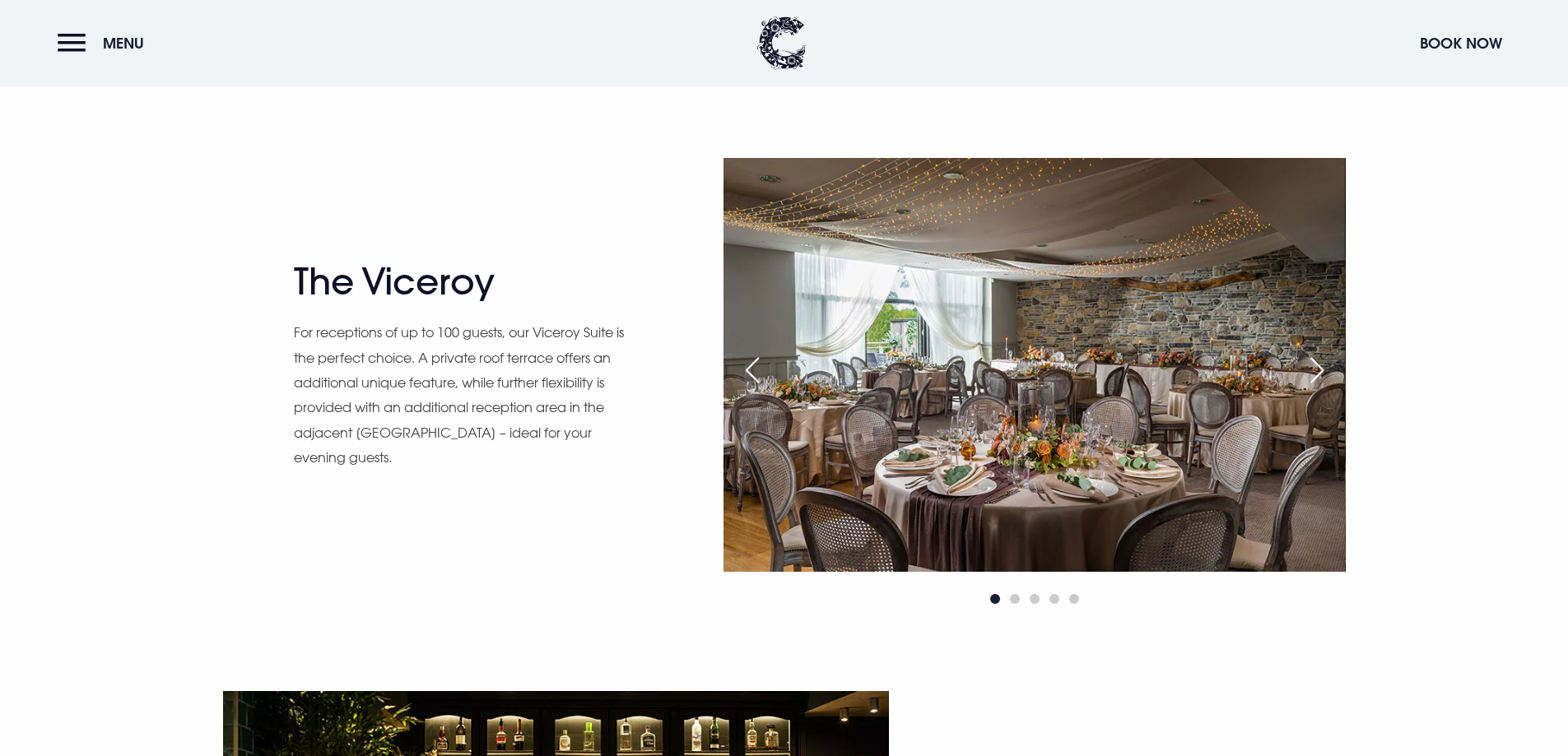
click at [1315, 365] on div "Next slide" at bounding box center [1317, 370] width 41 height 37
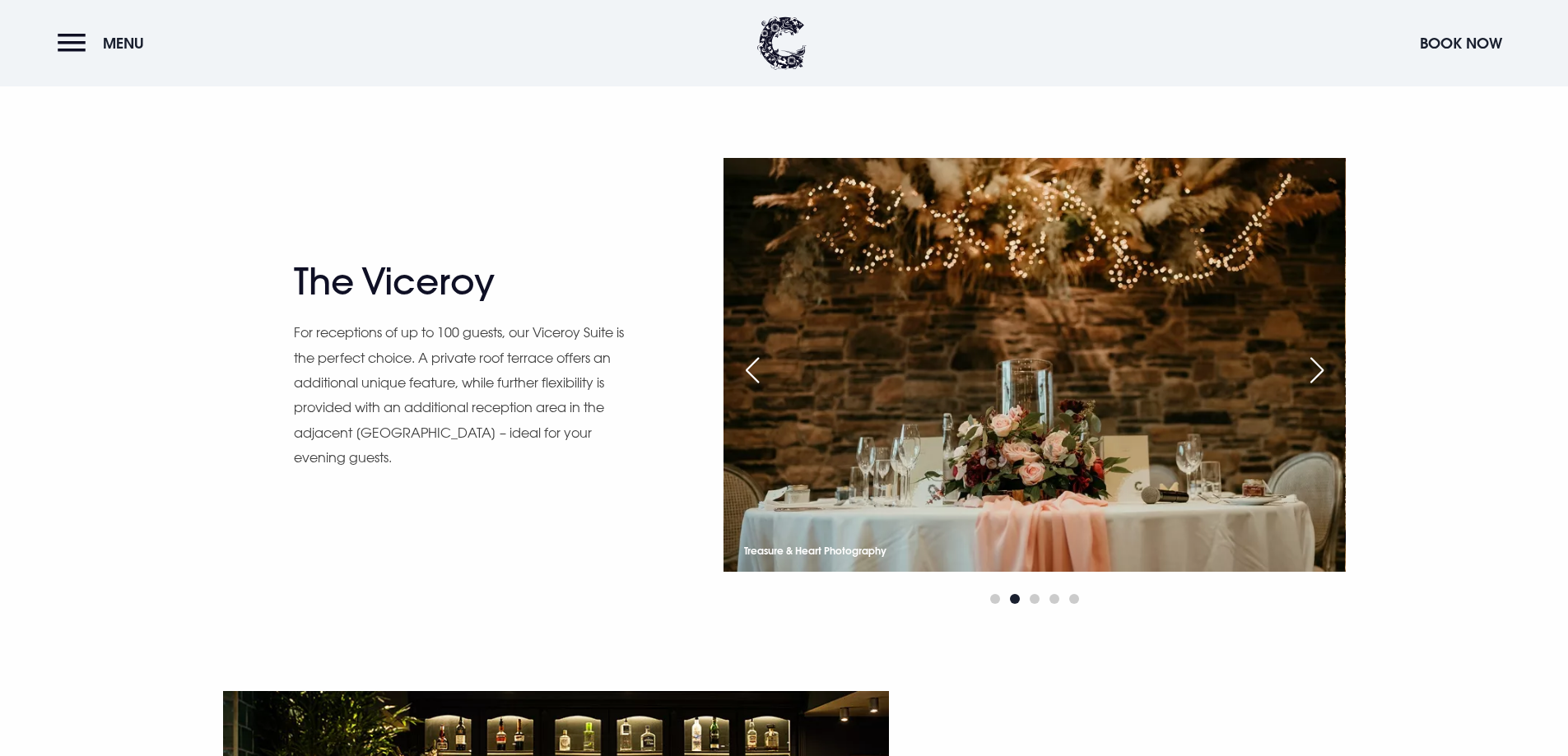
click at [1315, 365] on div "Next slide" at bounding box center [1317, 370] width 41 height 37
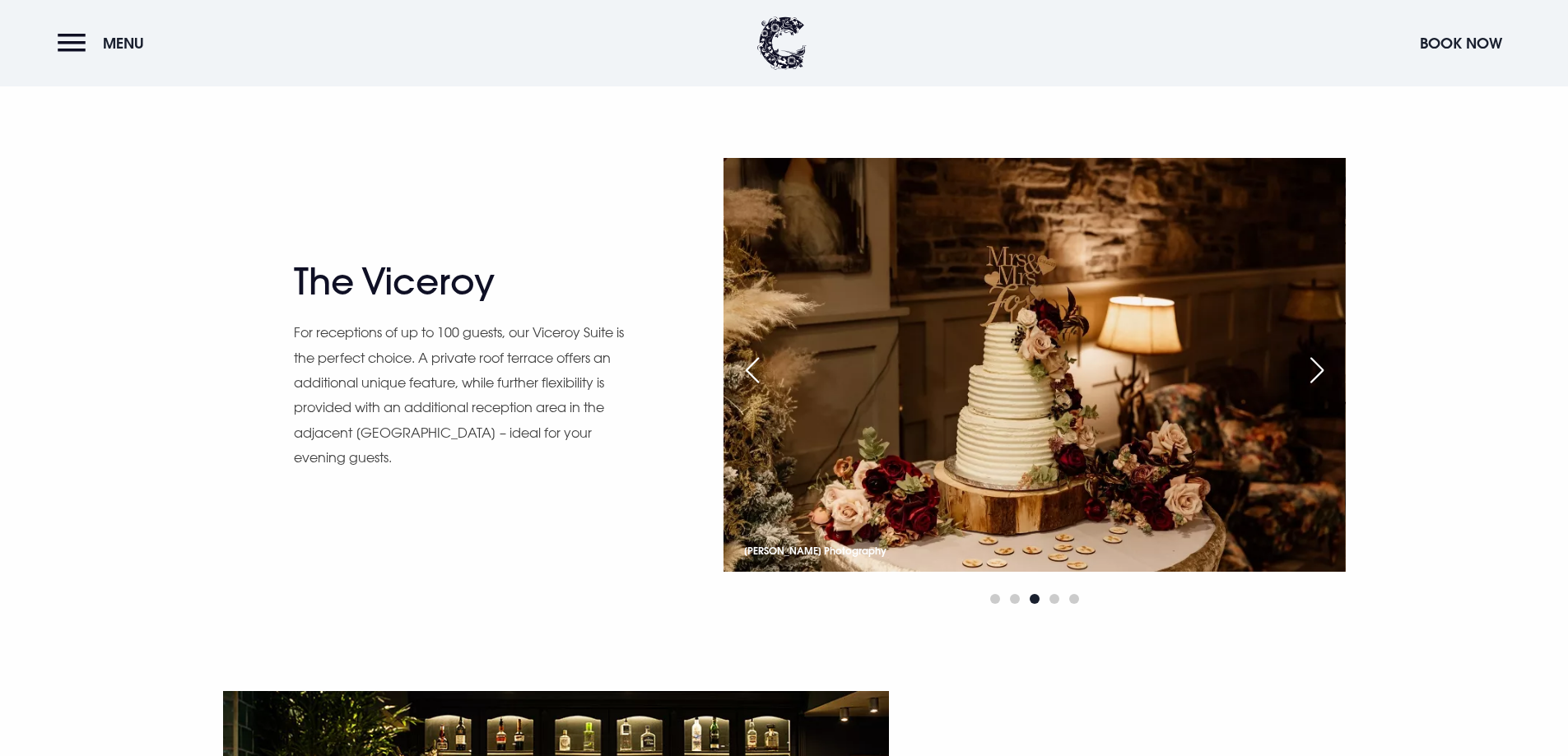
click at [1315, 365] on div "Next slide" at bounding box center [1317, 370] width 41 height 37
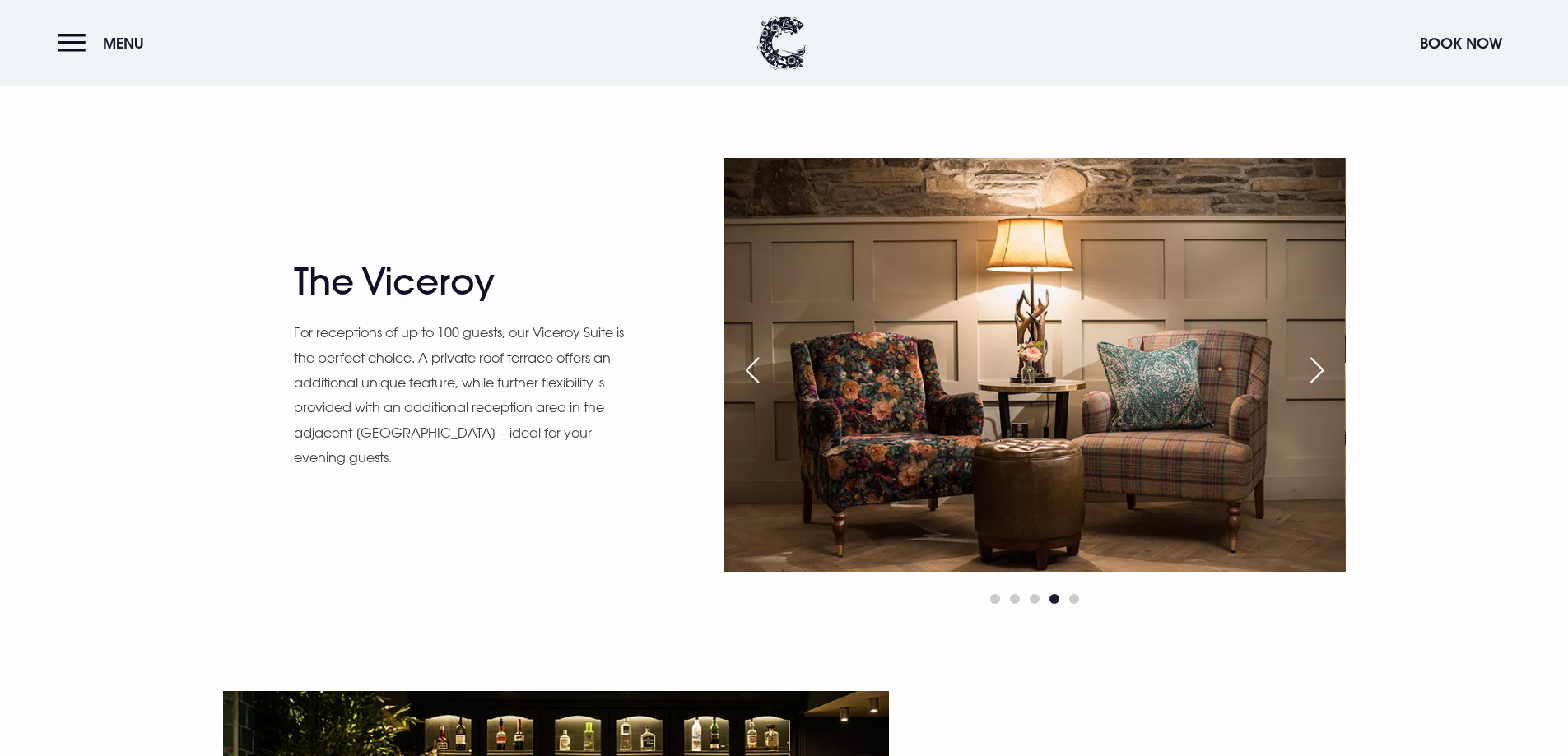
click at [1315, 365] on div "Next slide" at bounding box center [1317, 370] width 41 height 37
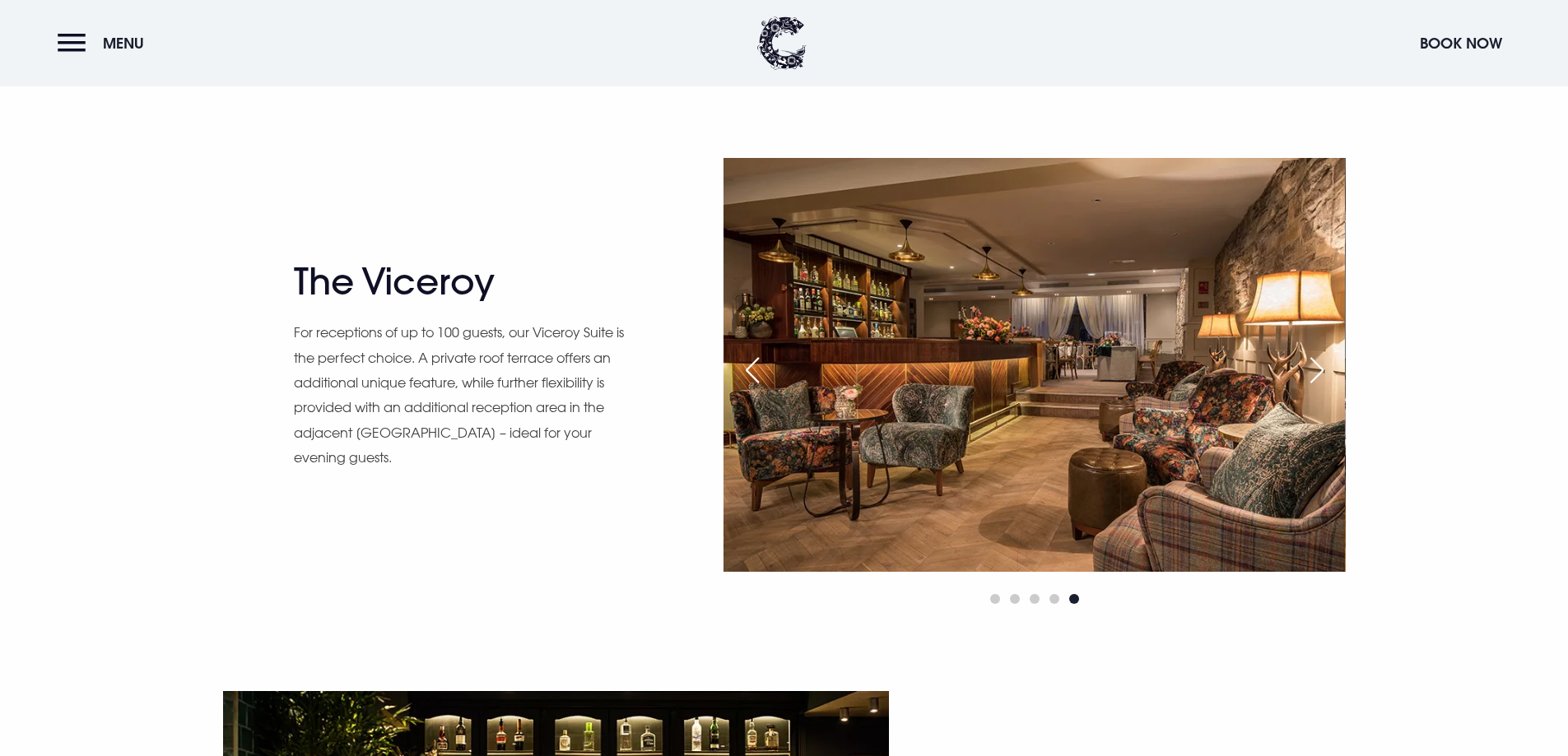
click at [1315, 365] on div "Next slide" at bounding box center [1317, 370] width 41 height 37
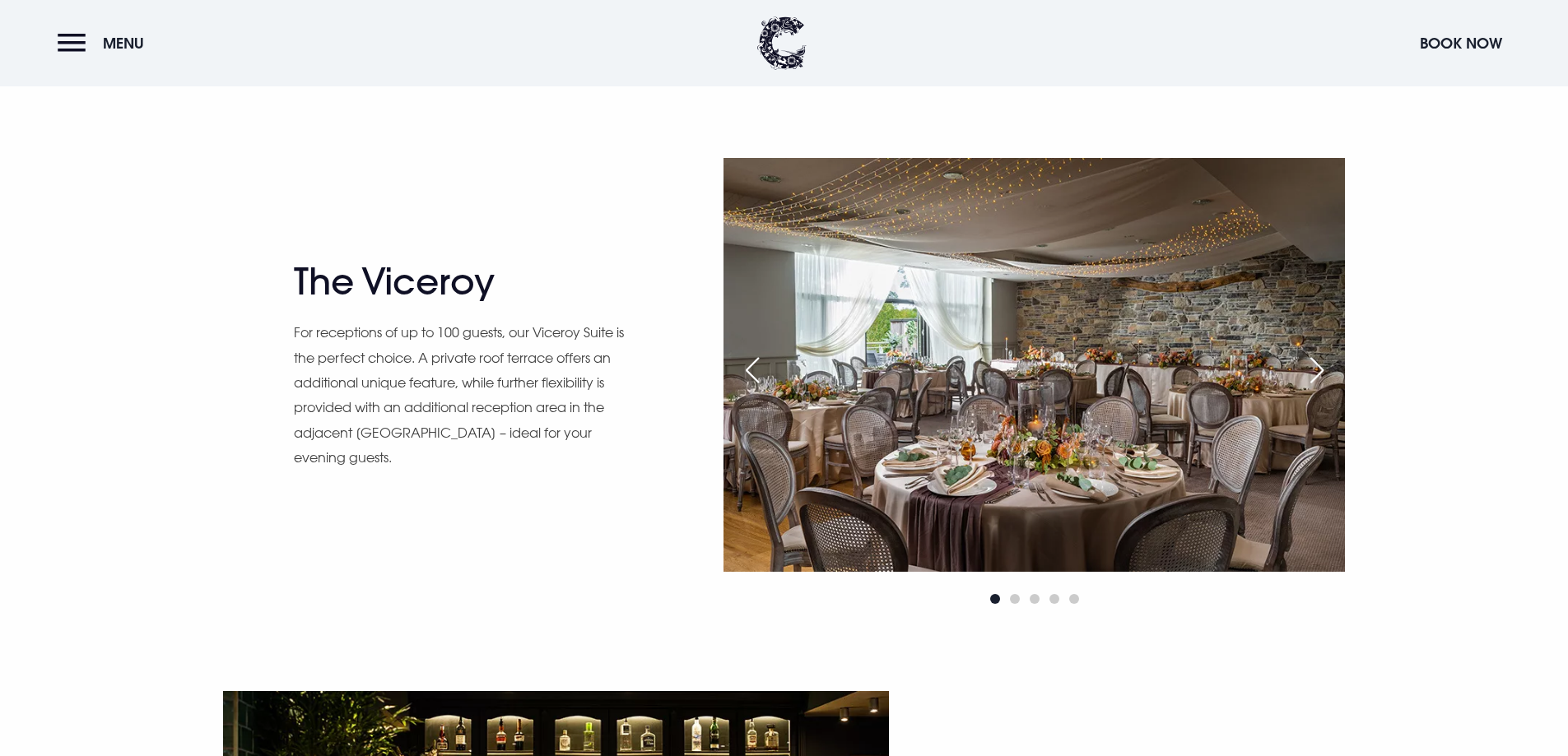
click at [1315, 365] on div "Next slide" at bounding box center [1317, 370] width 41 height 37
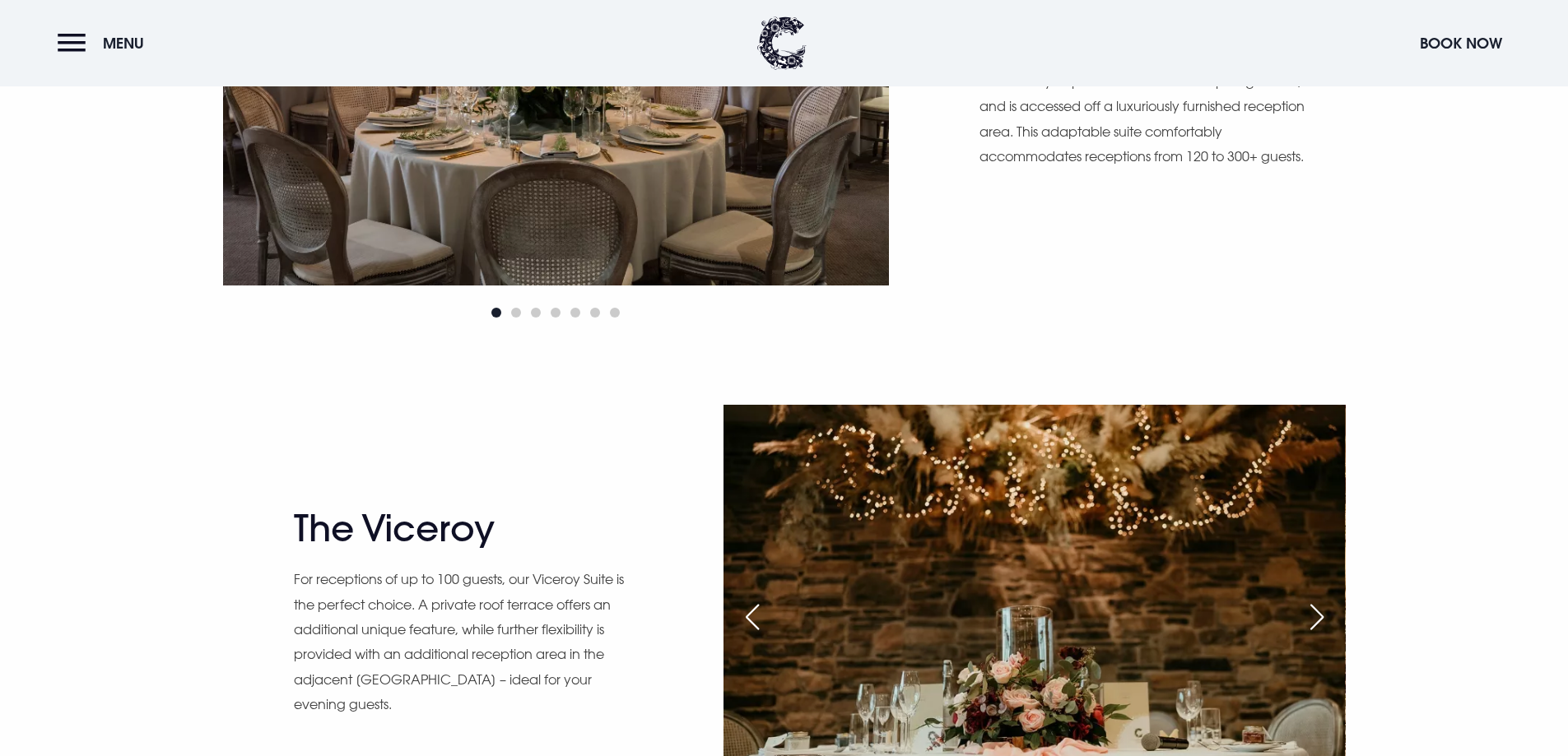
scroll to position [1564, 0]
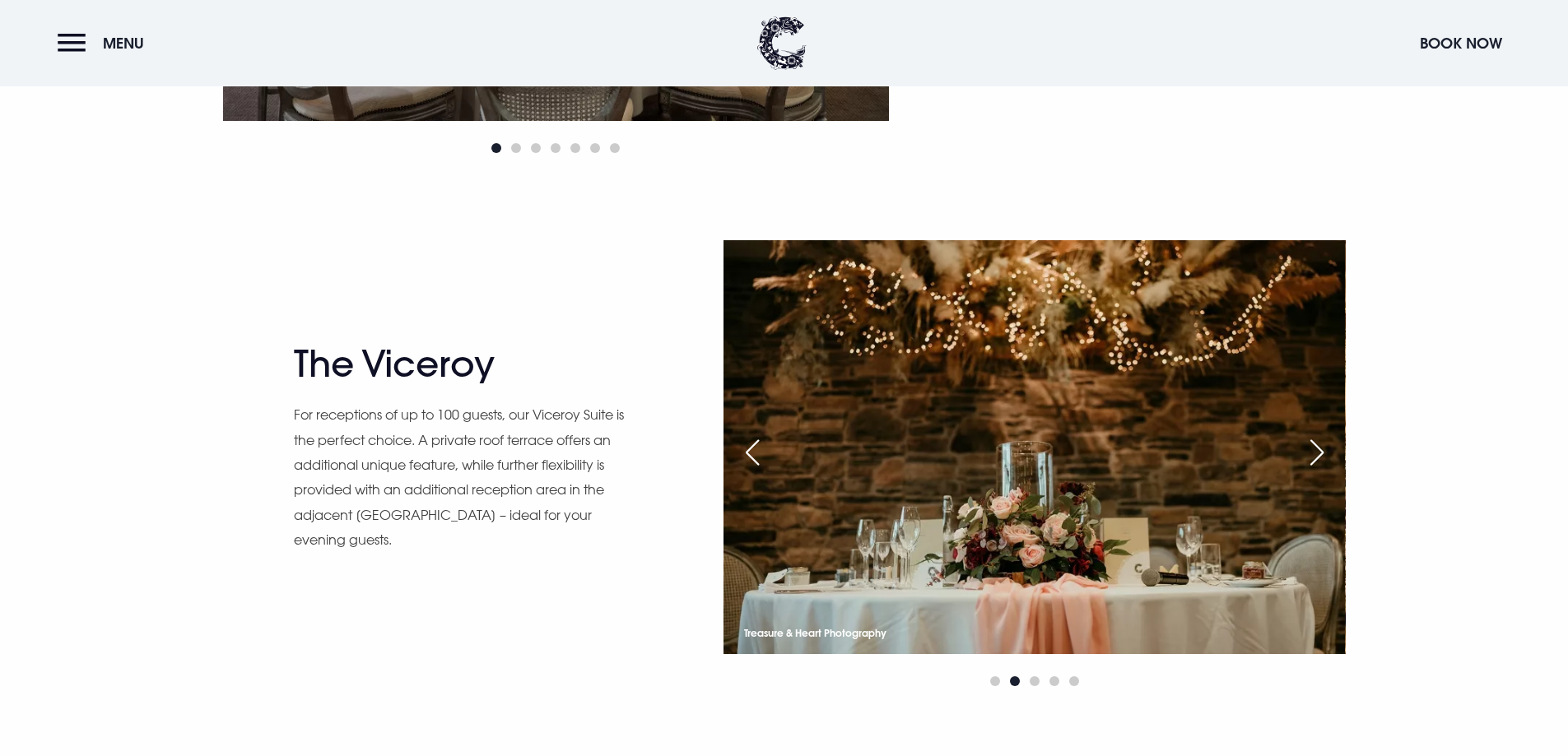
click at [1315, 463] on div "Next slide" at bounding box center [1317, 452] width 41 height 37
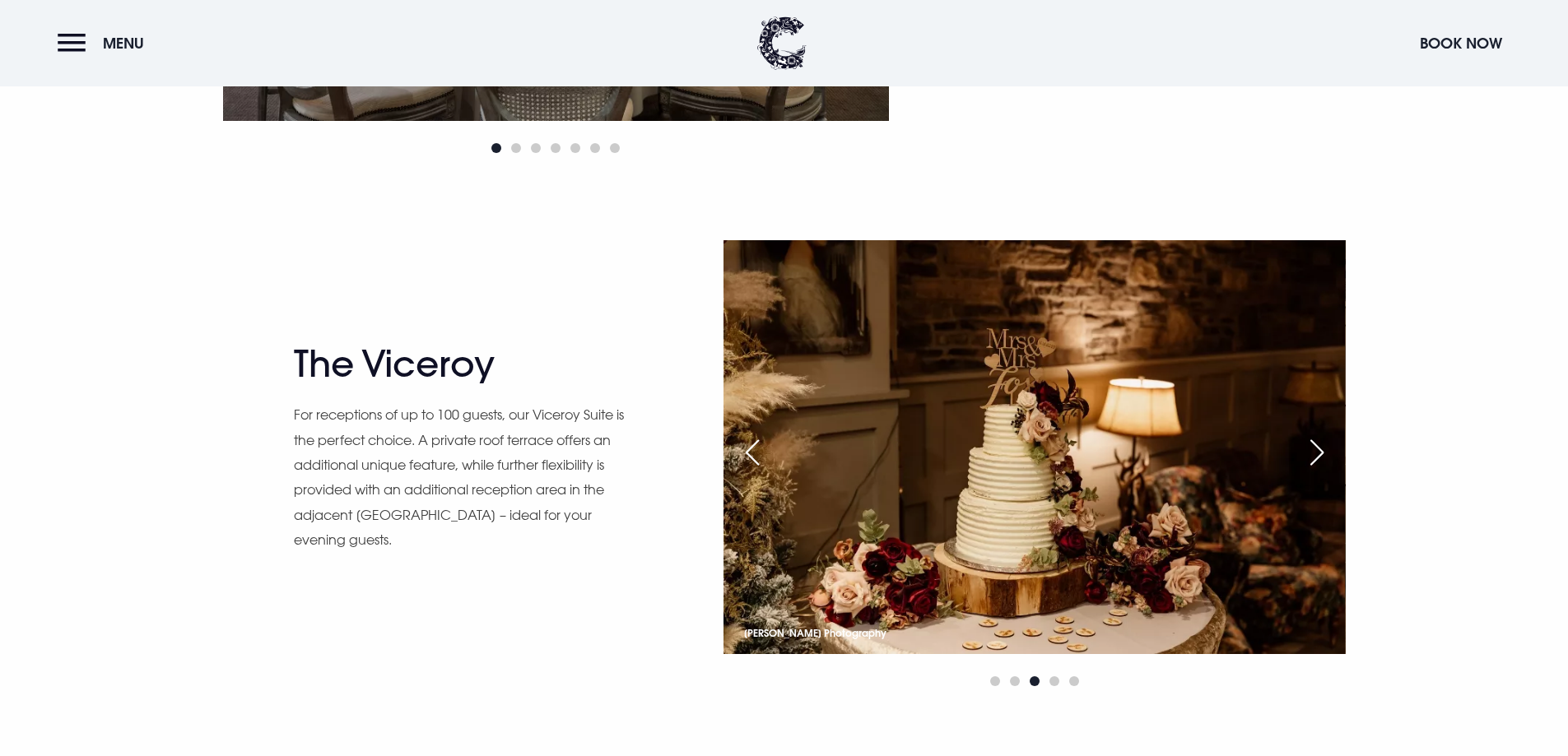
click at [1315, 460] on div "Next slide" at bounding box center [1317, 452] width 41 height 37
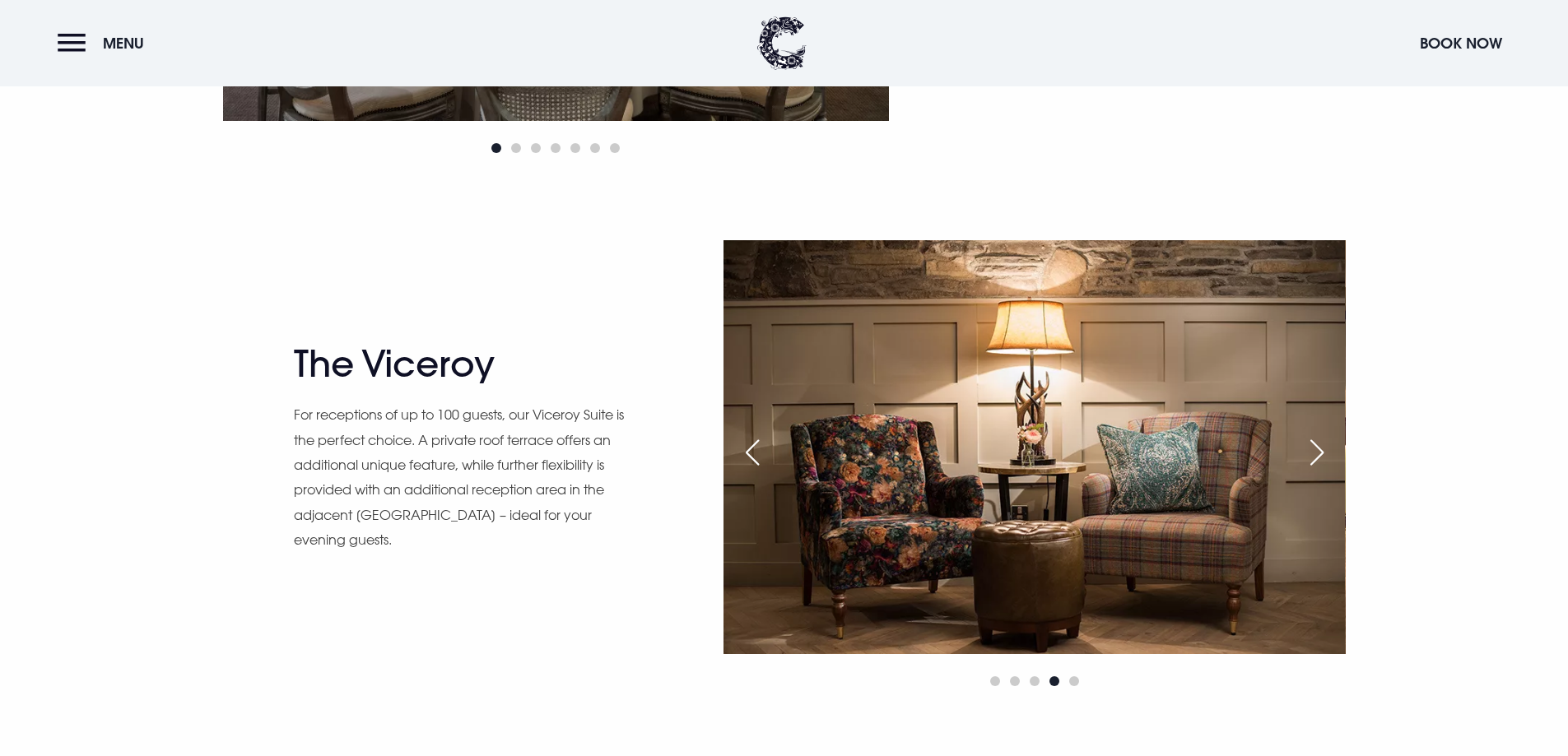
click at [1315, 460] on div "Next slide" at bounding box center [1317, 452] width 41 height 37
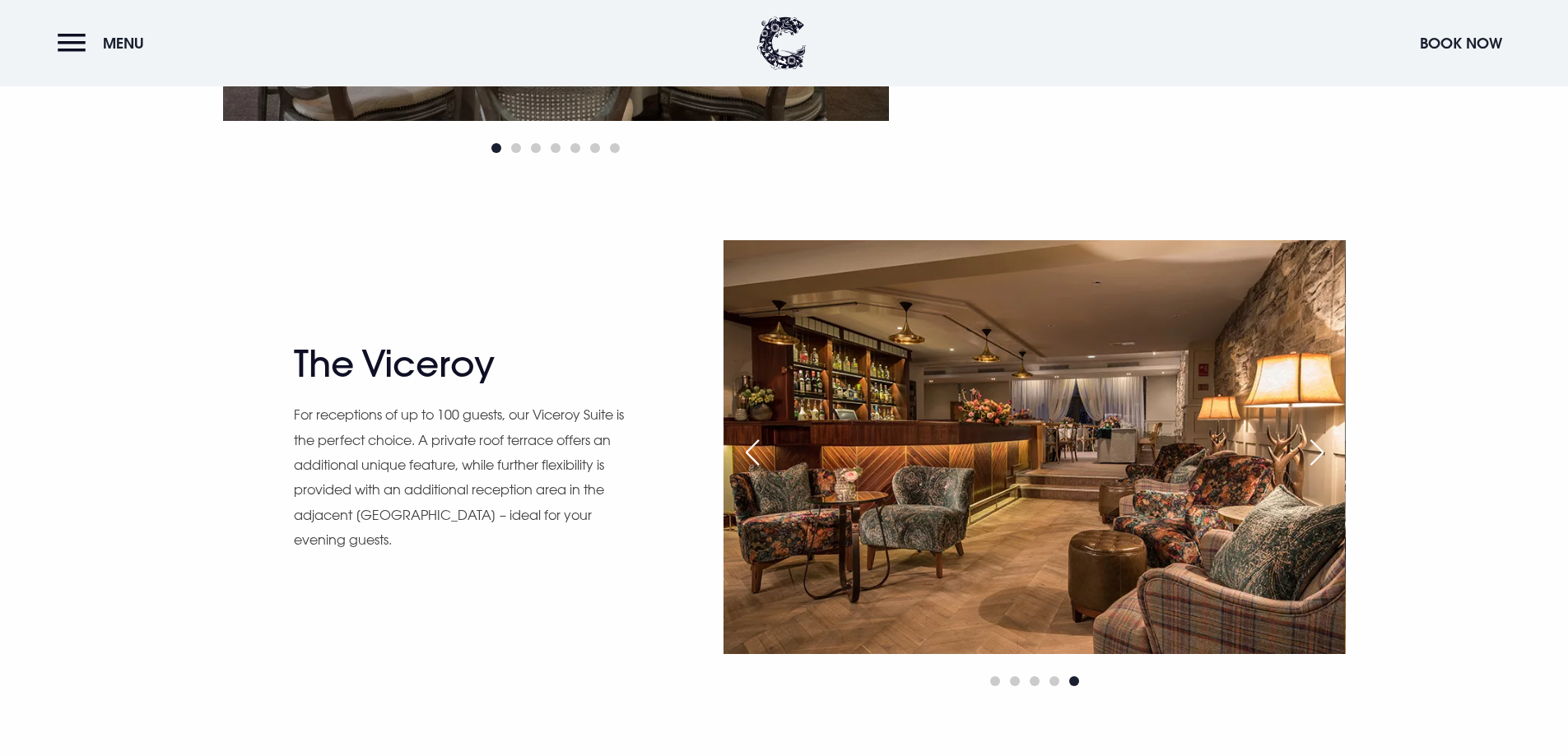
click at [1315, 460] on div "Next slide" at bounding box center [1317, 452] width 41 height 37
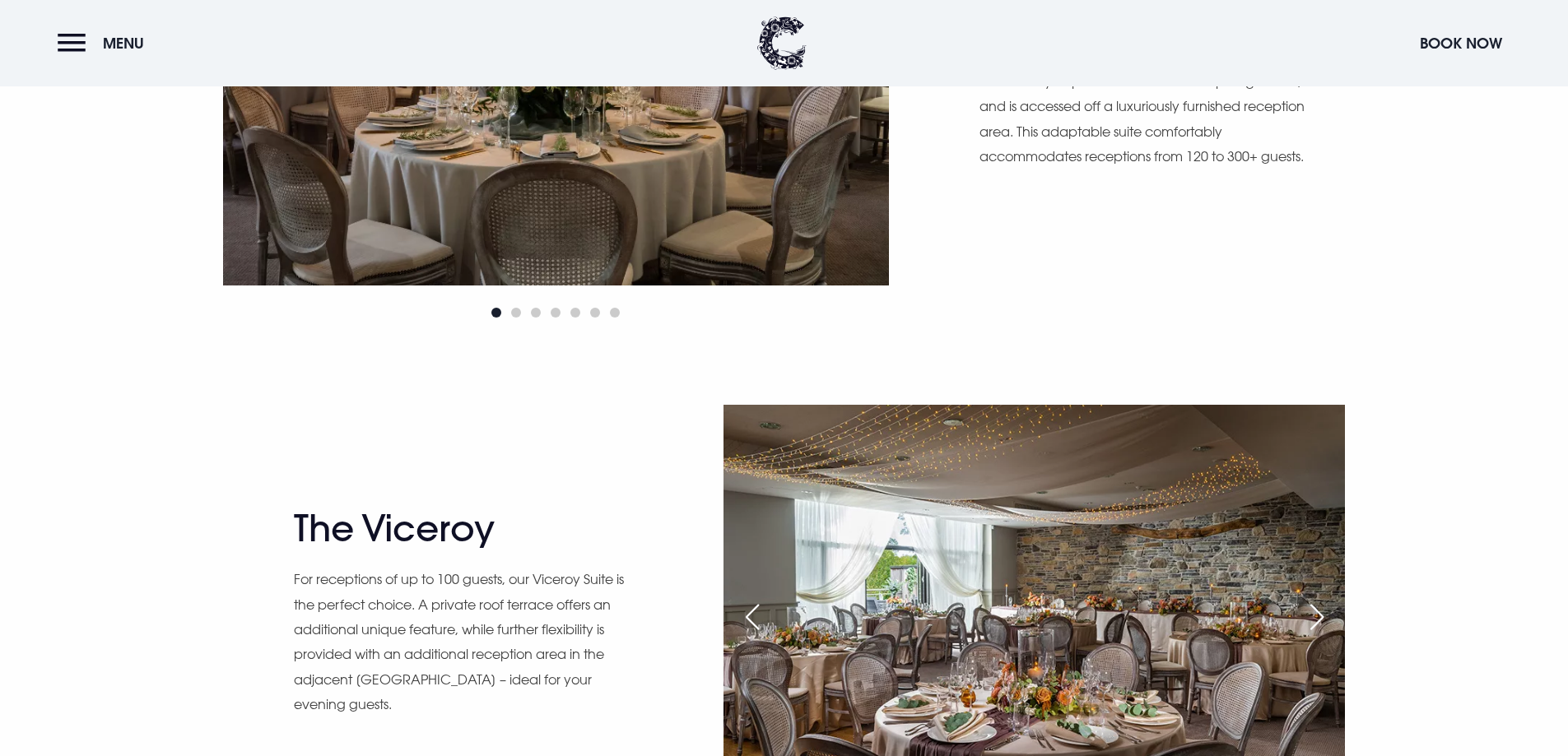
scroll to position [1482, 0]
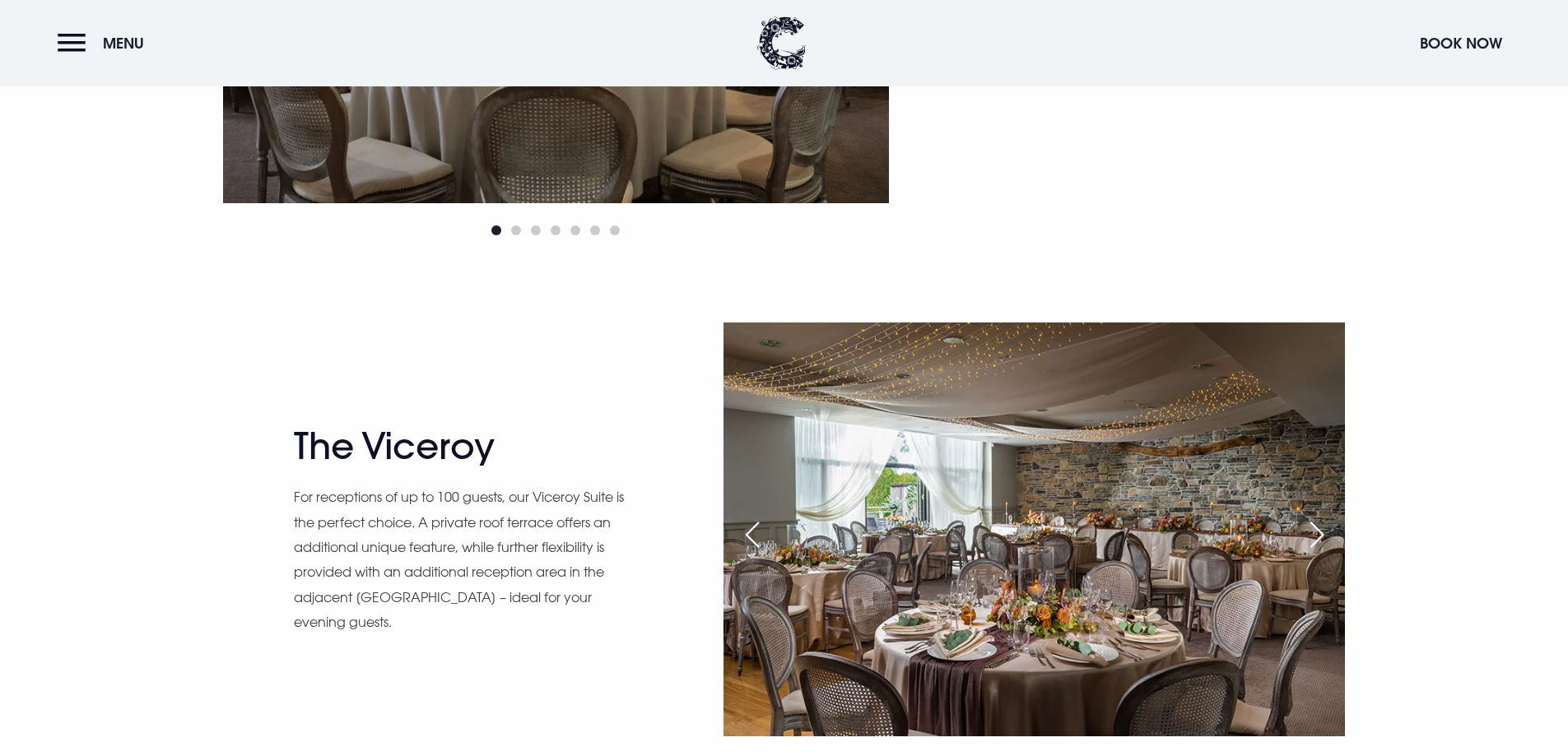
click at [1323, 531] on div "Next slide" at bounding box center [1317, 534] width 41 height 37
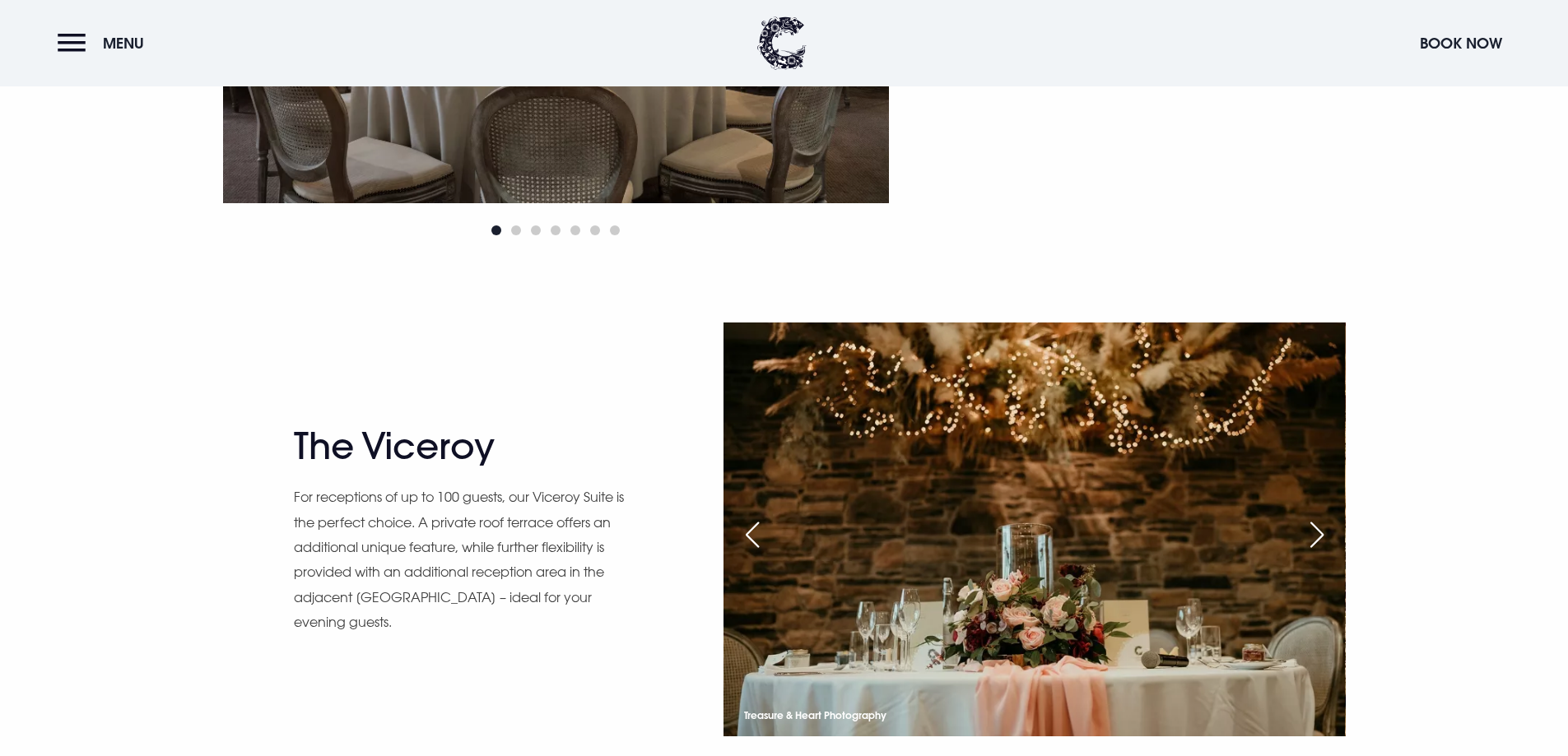
click at [1323, 531] on div "Next slide" at bounding box center [1317, 534] width 41 height 37
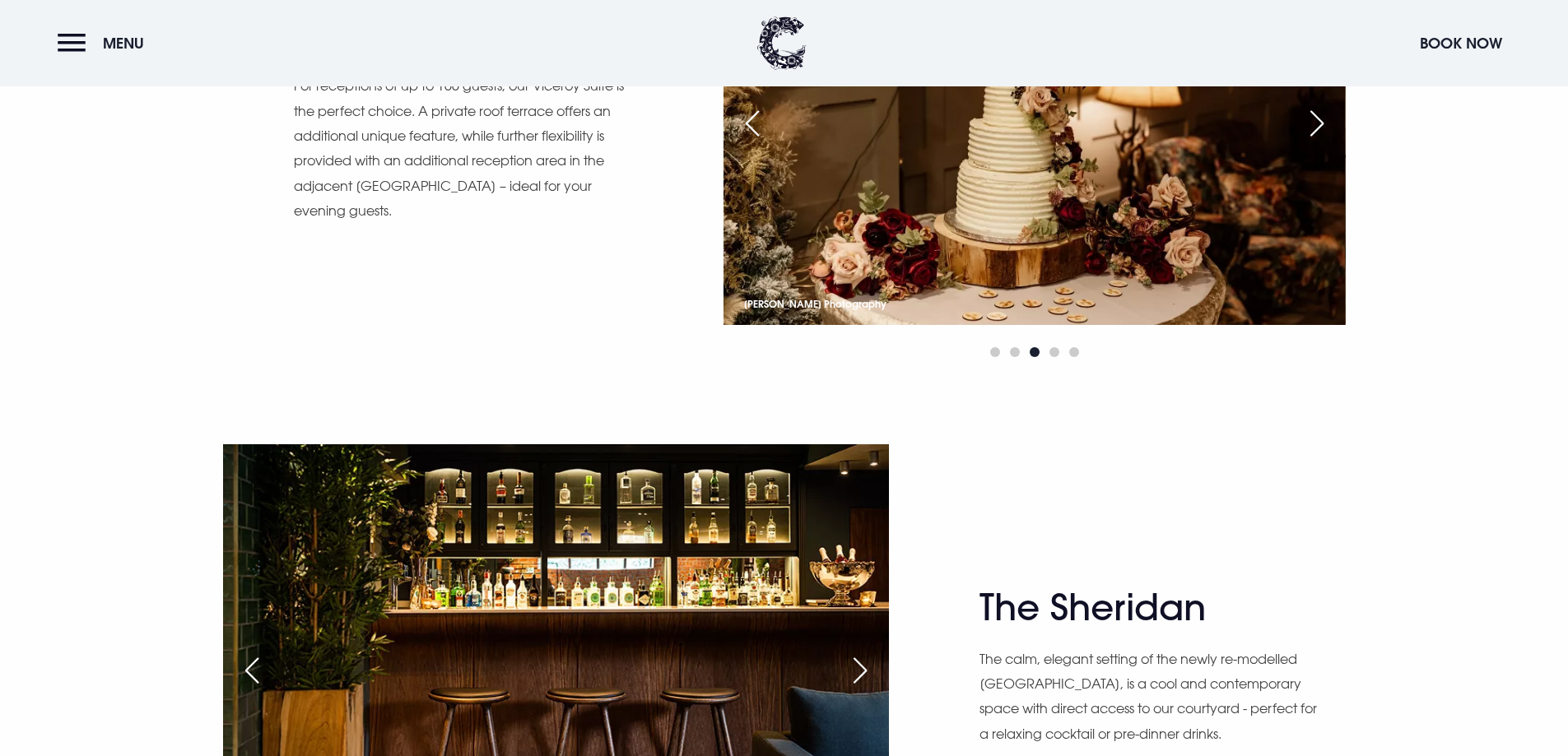
scroll to position [2058, 0]
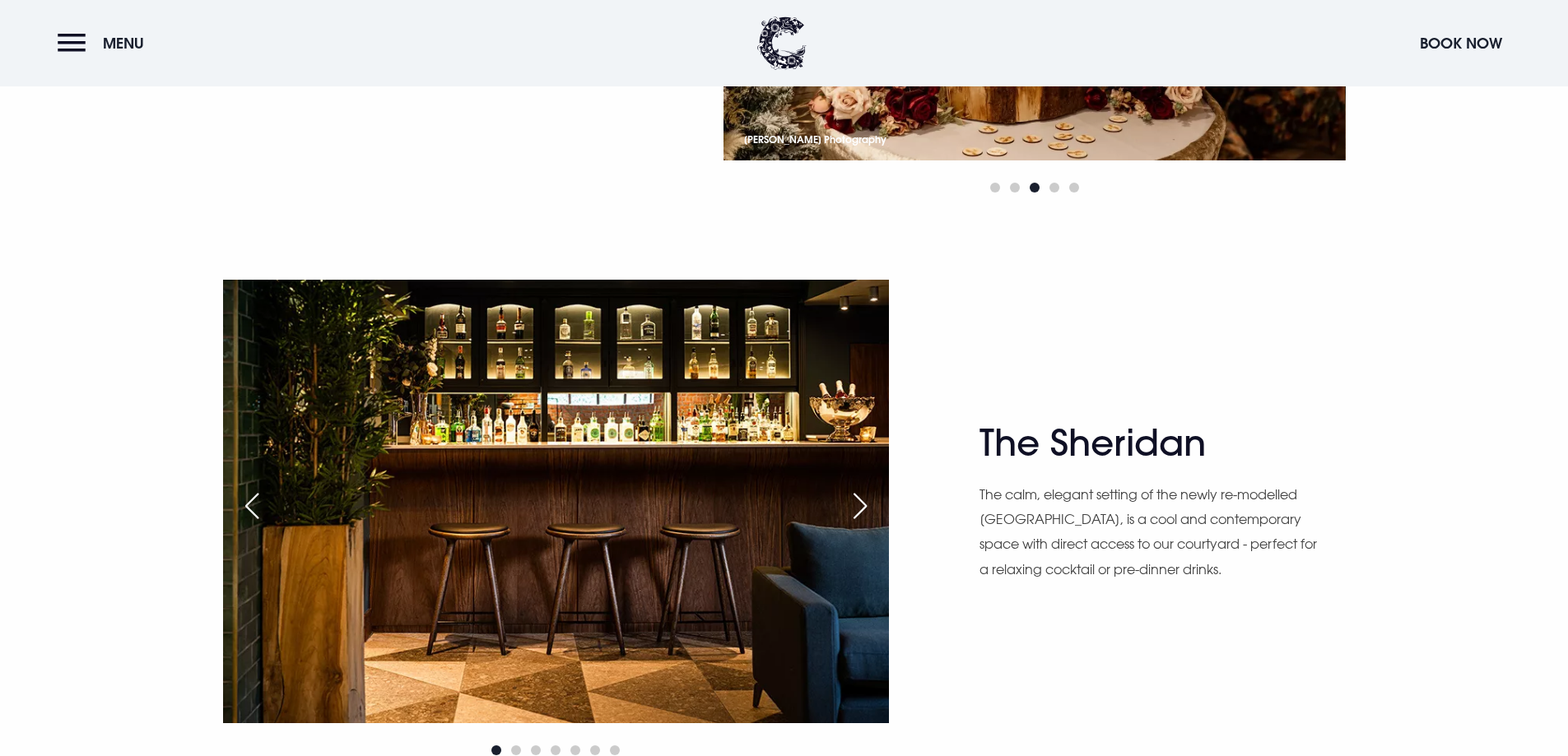
click at [867, 504] on div "Next slide" at bounding box center [859, 506] width 41 height 37
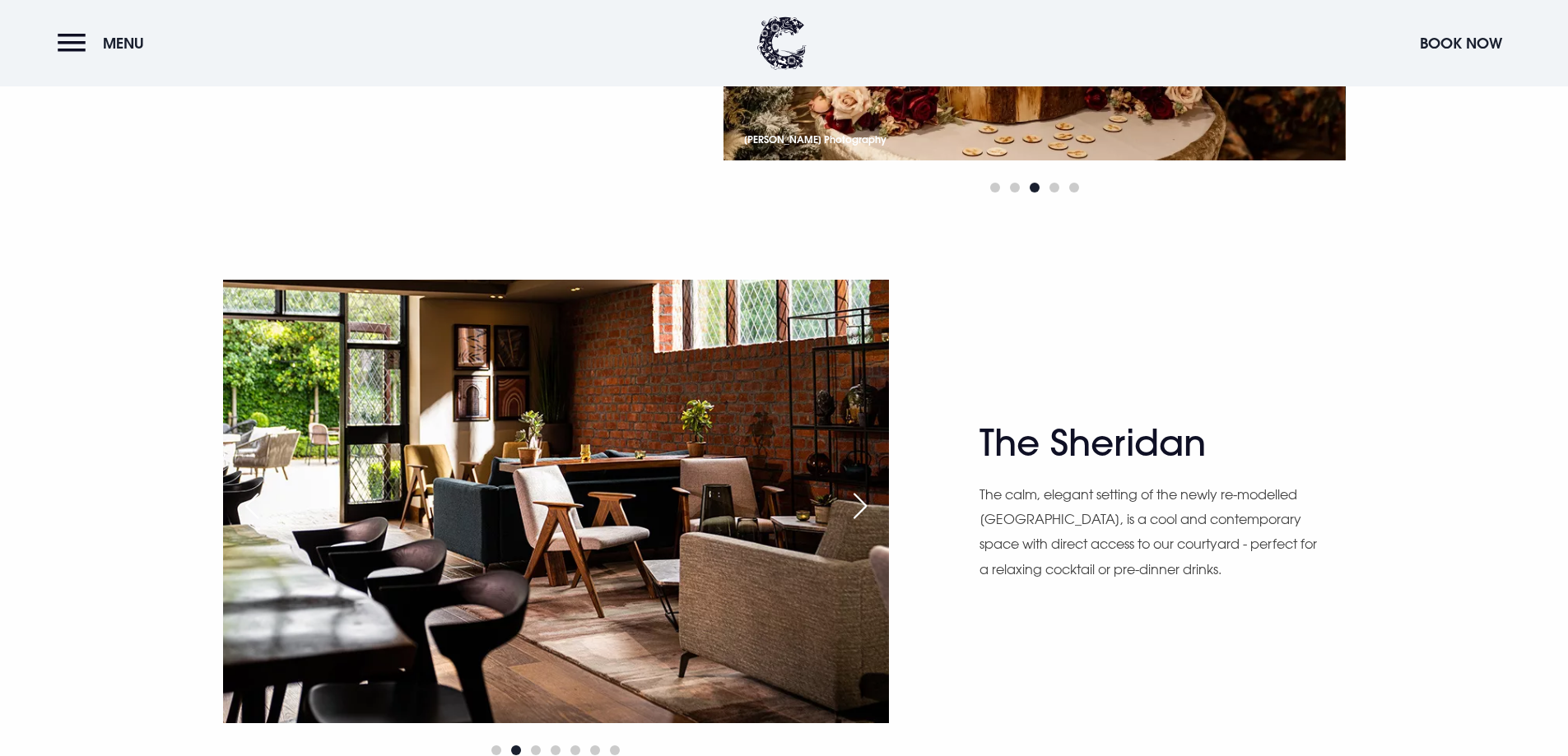
click at [867, 504] on div "Next slide" at bounding box center [859, 506] width 41 height 37
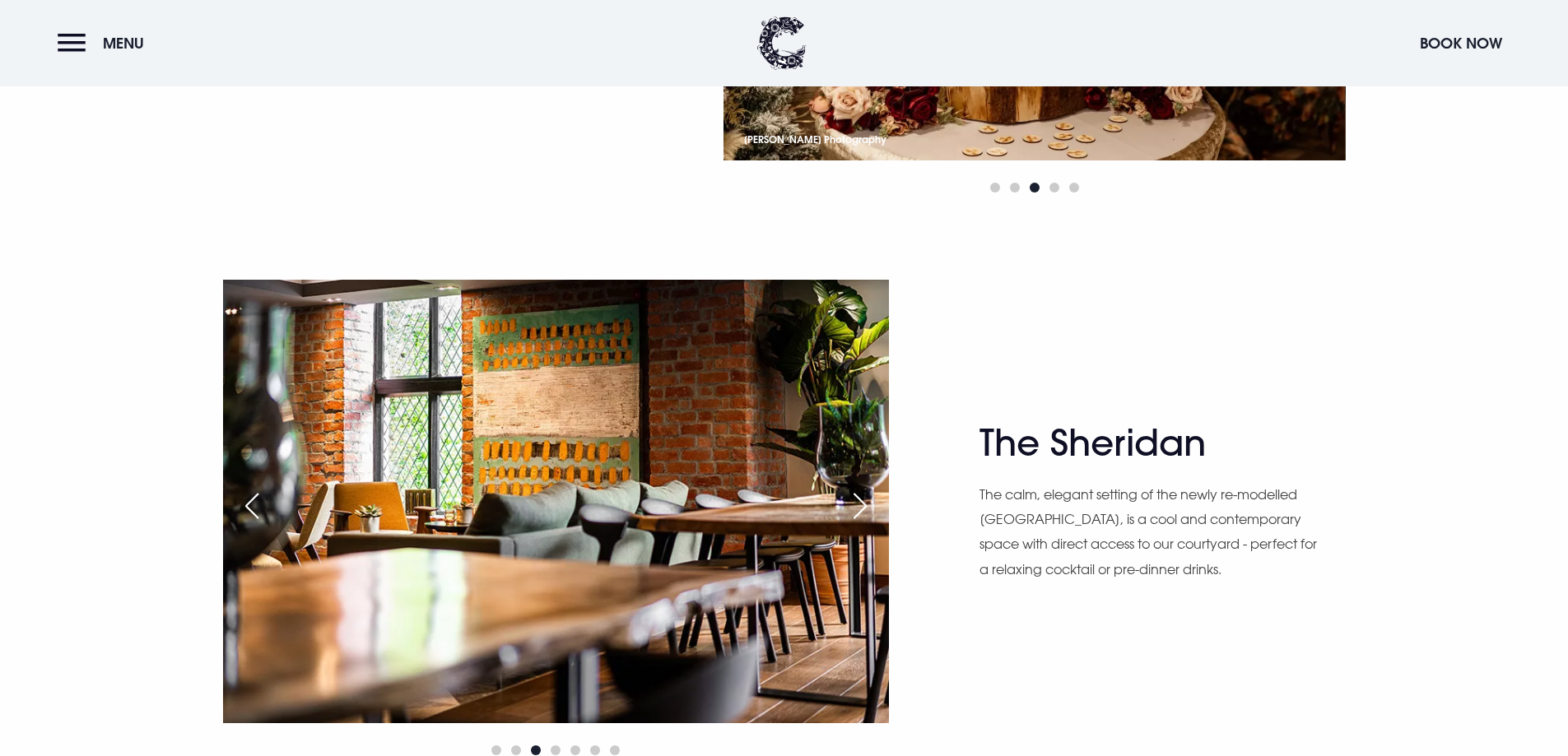
click at [867, 504] on div "Next slide" at bounding box center [859, 506] width 41 height 37
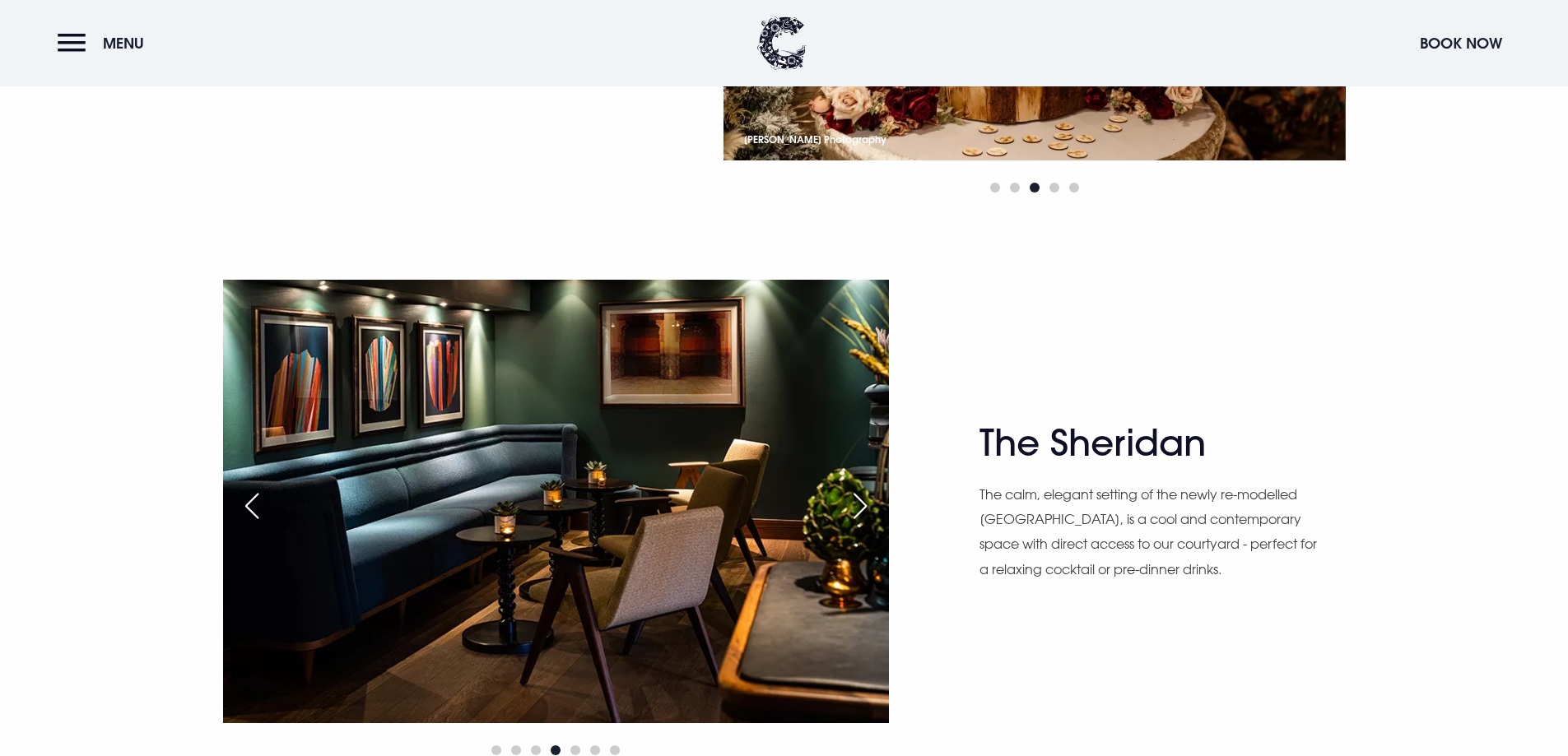
click at [867, 504] on div "Next slide" at bounding box center [859, 506] width 41 height 37
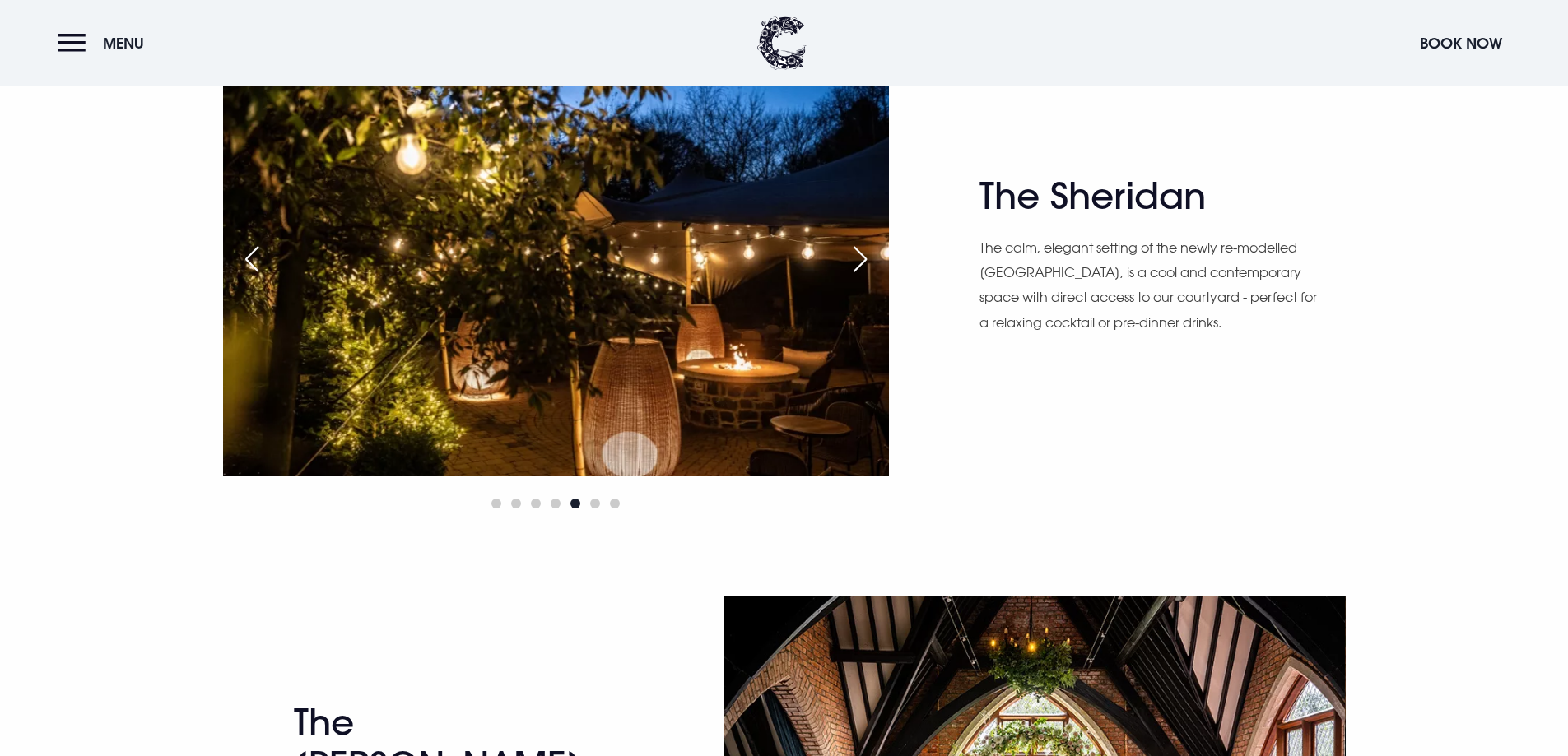
scroll to position [2633, 0]
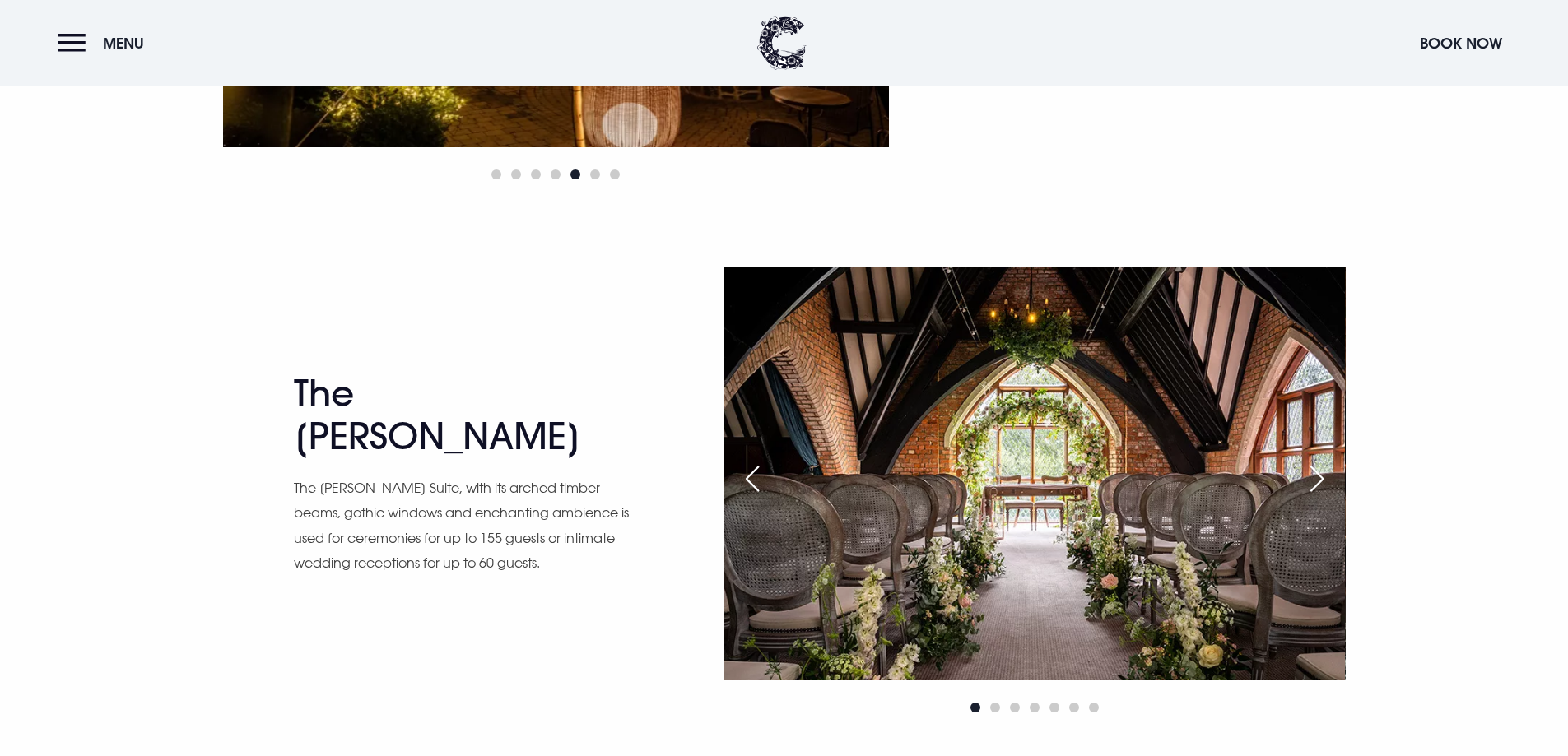
click at [1320, 476] on div "Next slide" at bounding box center [1317, 479] width 41 height 37
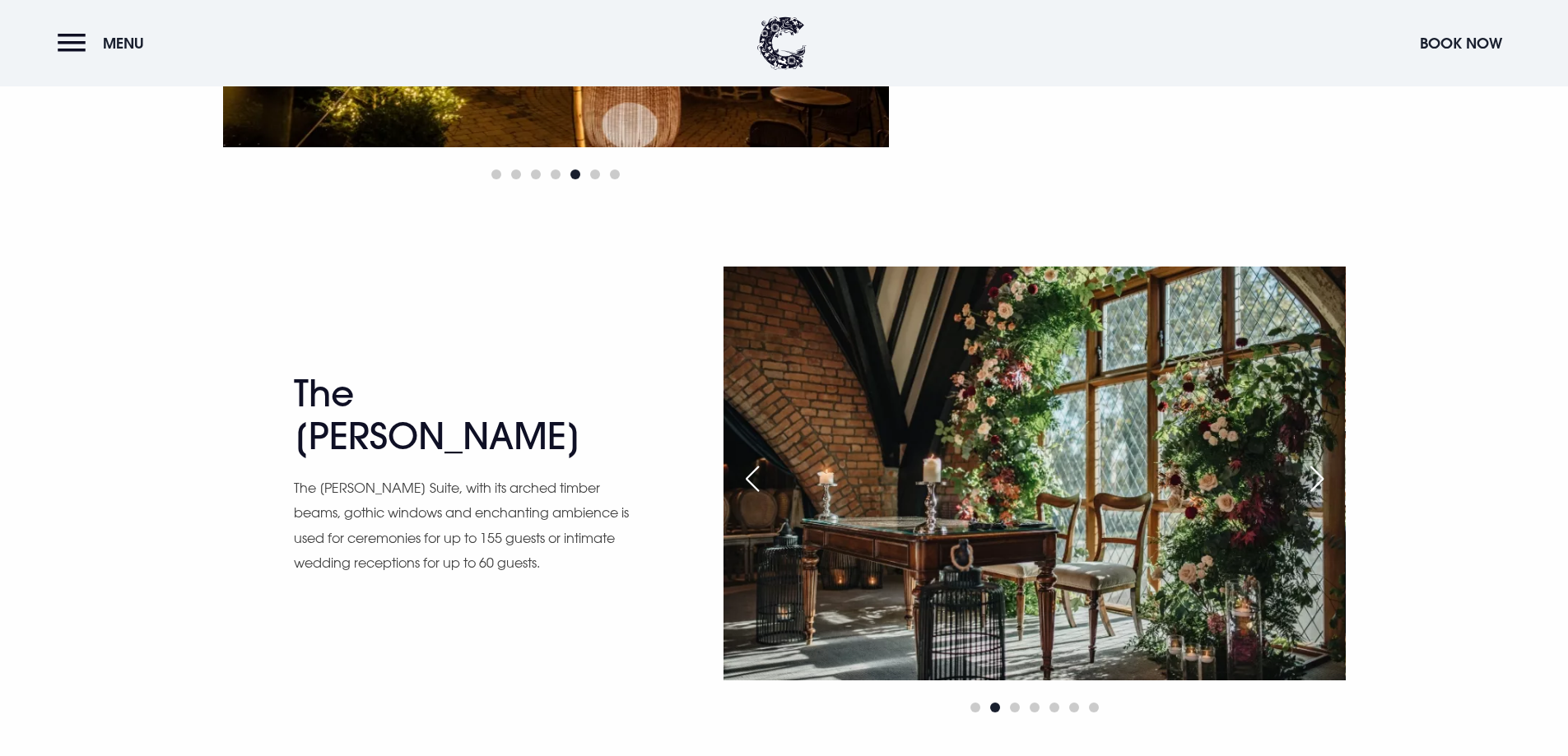
click at [1320, 476] on div "Next slide" at bounding box center [1317, 479] width 41 height 37
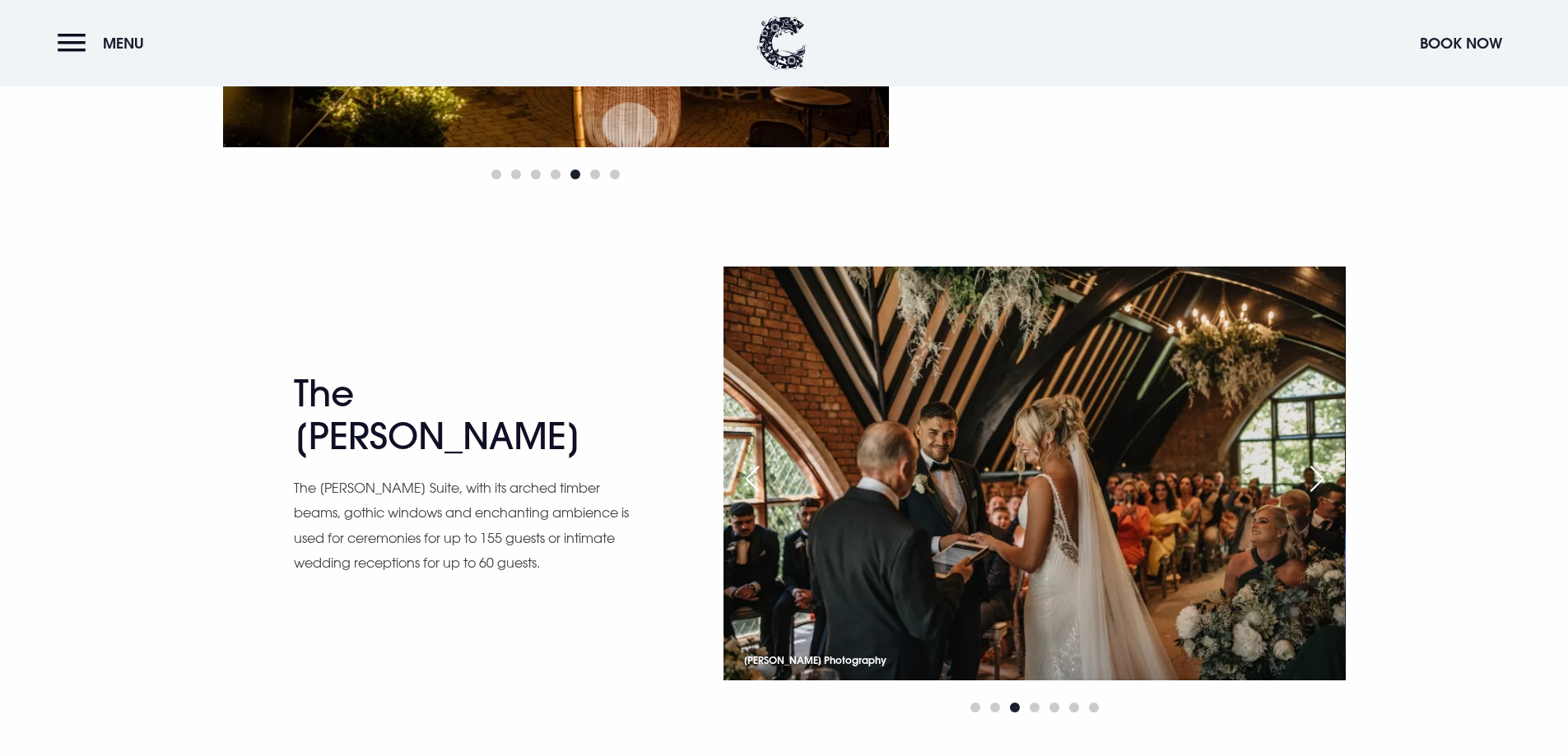
click at [1320, 476] on div "Next slide" at bounding box center [1317, 479] width 41 height 37
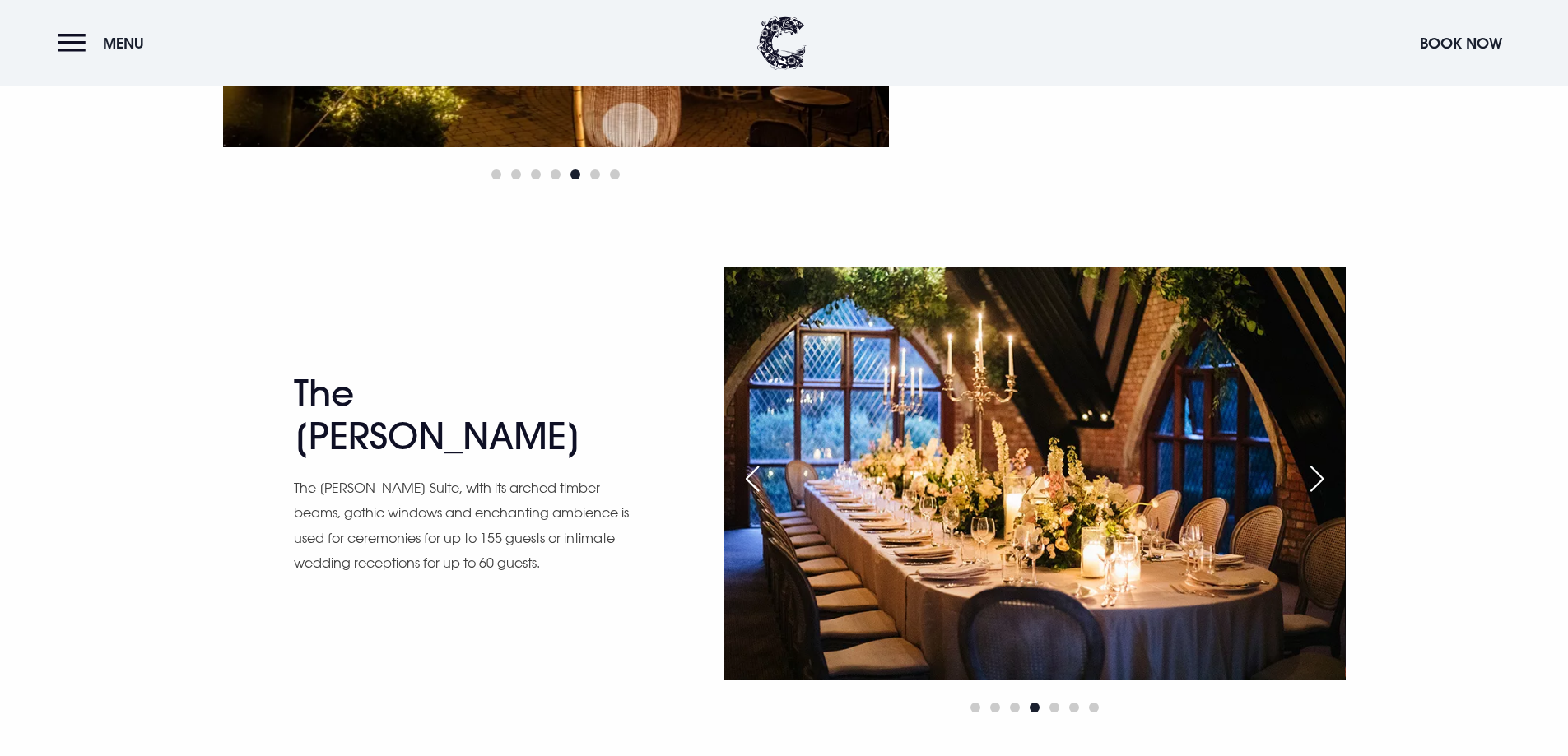
click at [1320, 476] on div "Next slide" at bounding box center [1317, 479] width 41 height 37
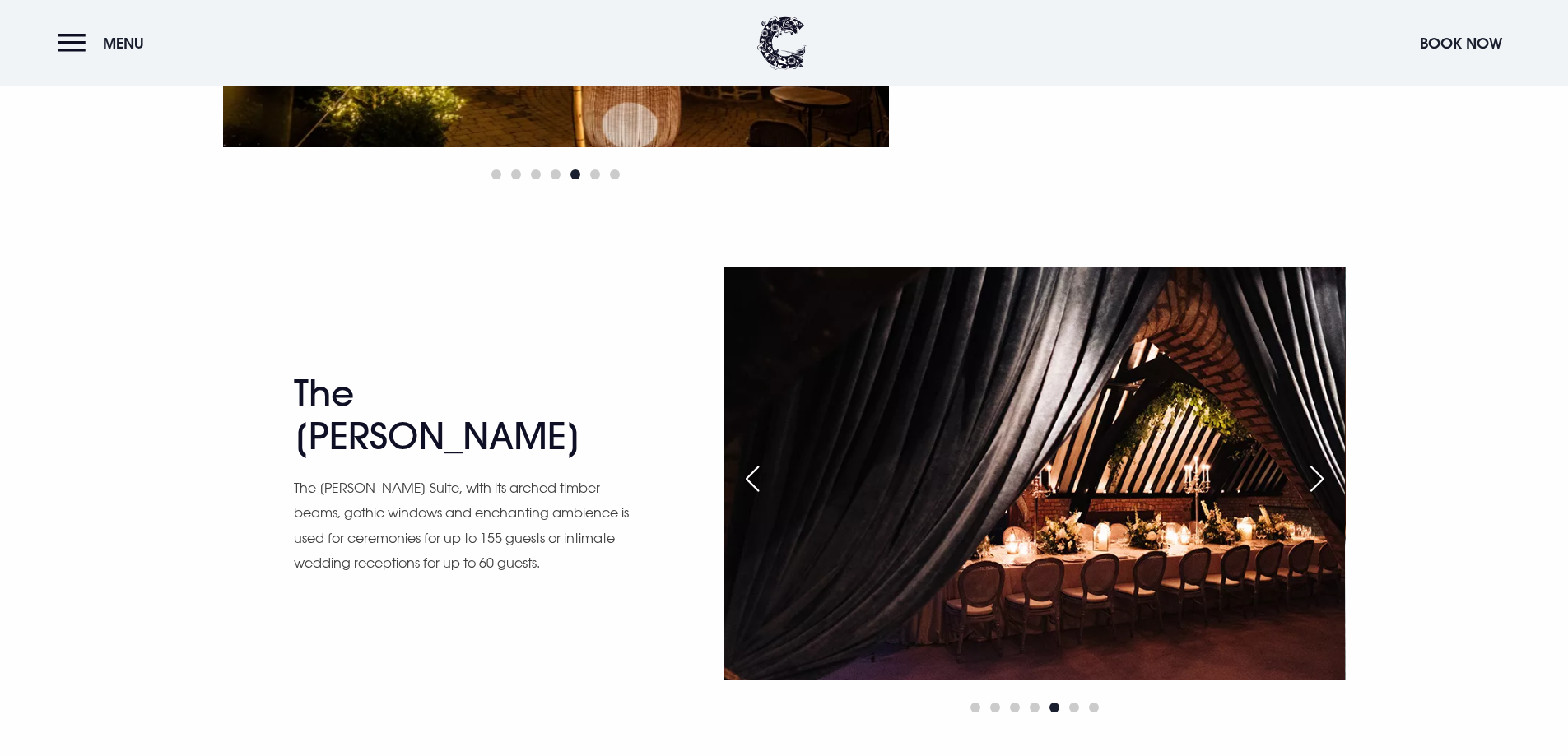
click at [1320, 476] on div "Next slide" at bounding box center [1317, 479] width 41 height 37
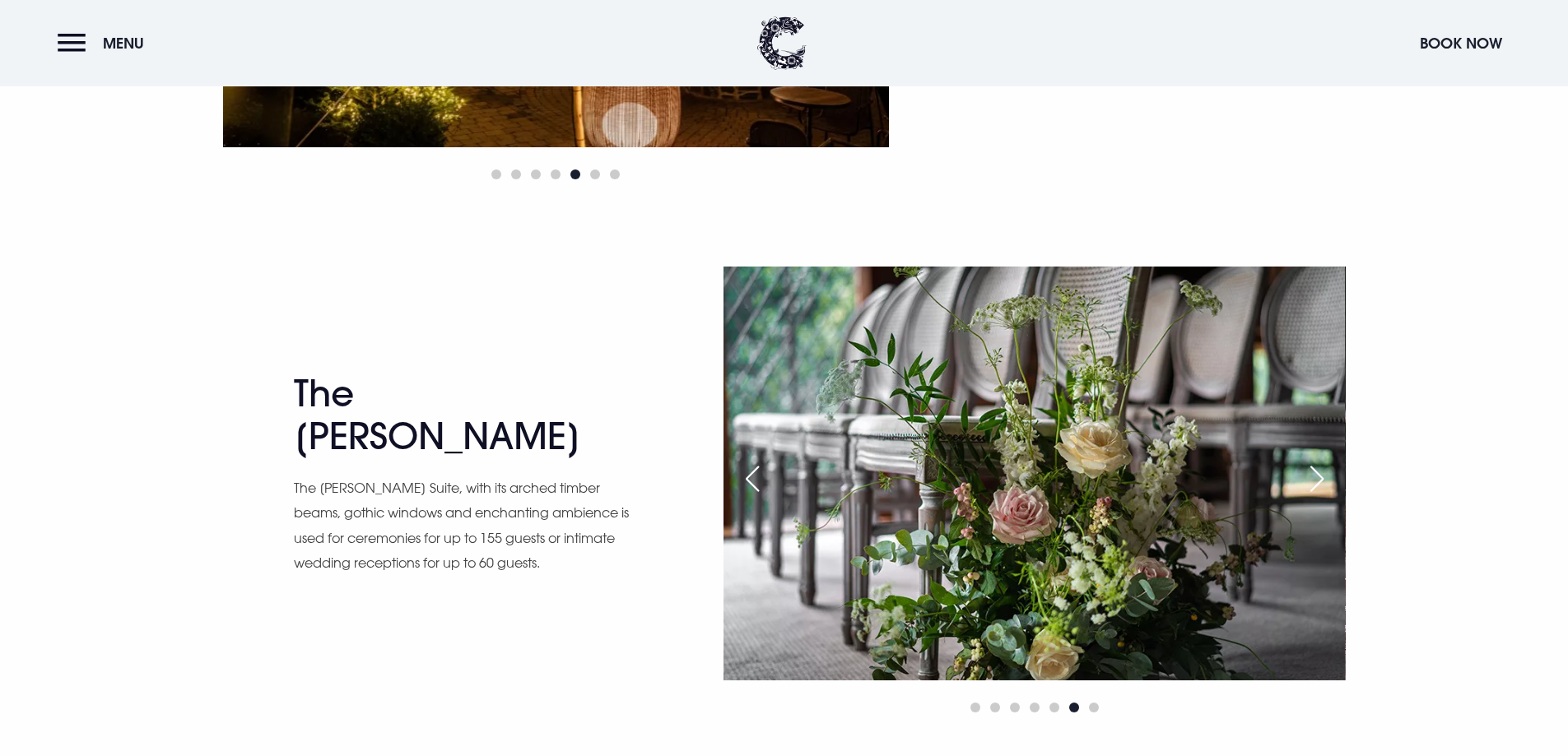
click at [1320, 476] on div "Next slide" at bounding box center [1317, 479] width 41 height 37
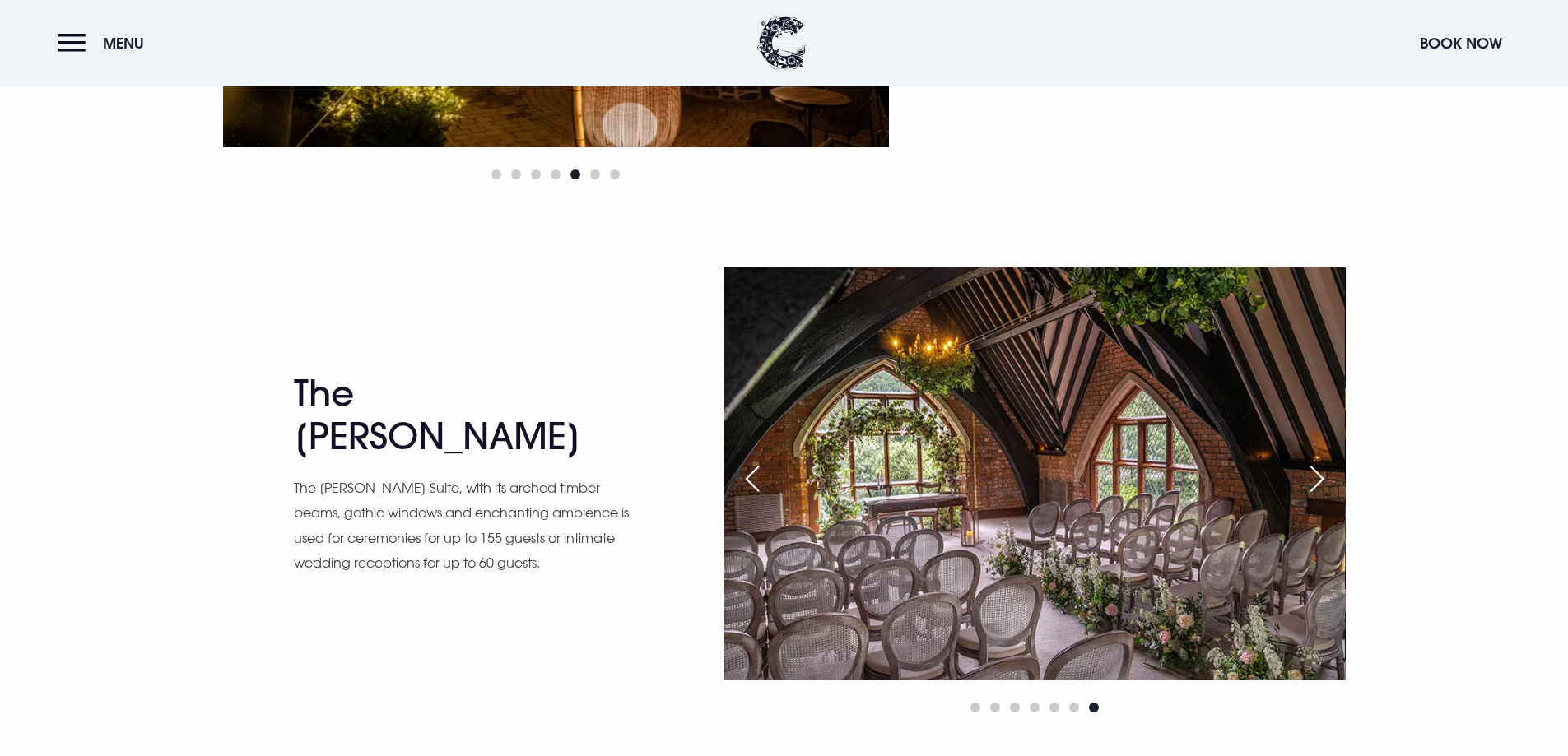
click at [1320, 476] on div "Next slide" at bounding box center [1317, 479] width 41 height 37
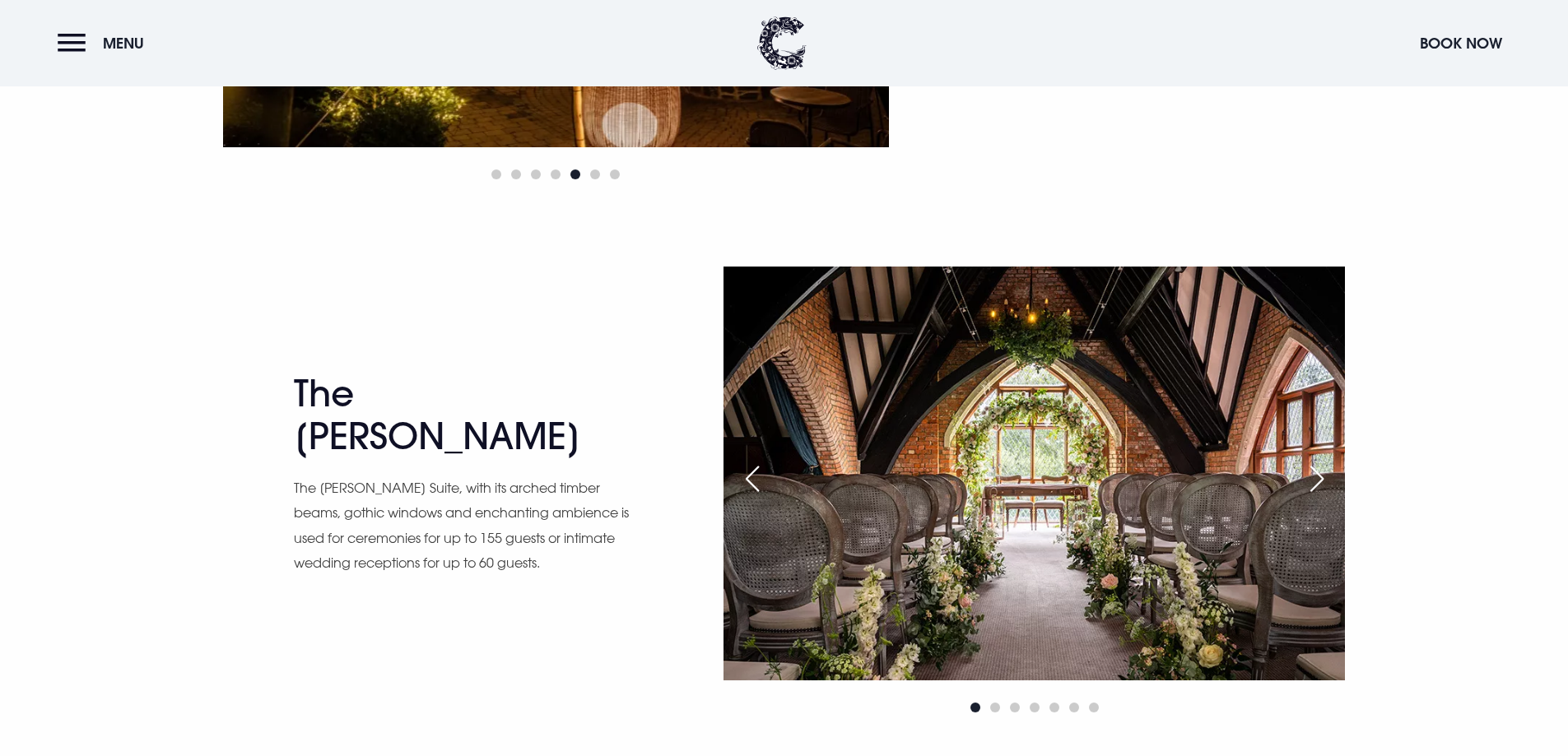
click at [1320, 476] on div "Next slide" at bounding box center [1317, 479] width 41 height 37
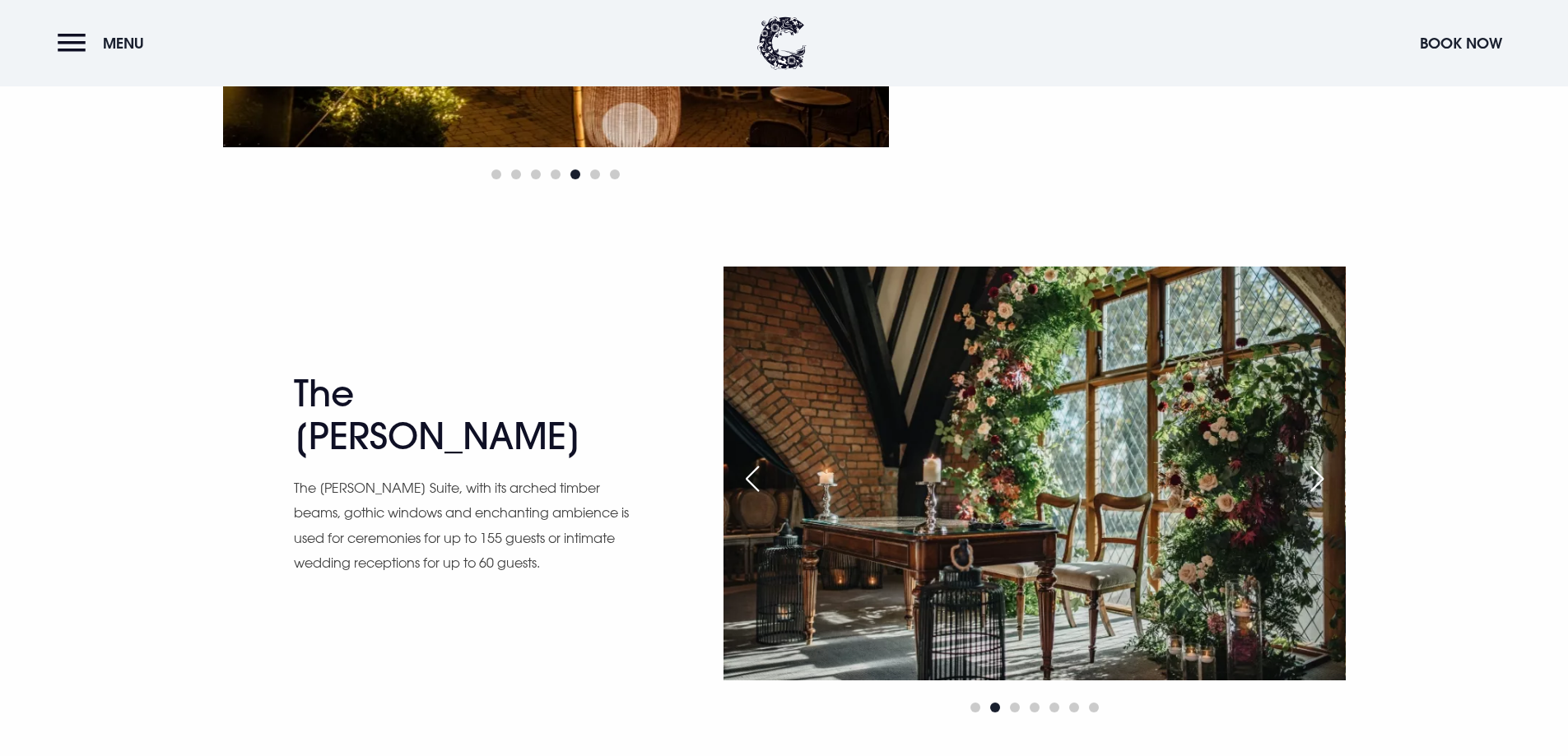
click at [1320, 476] on div "Next slide" at bounding box center [1317, 479] width 41 height 37
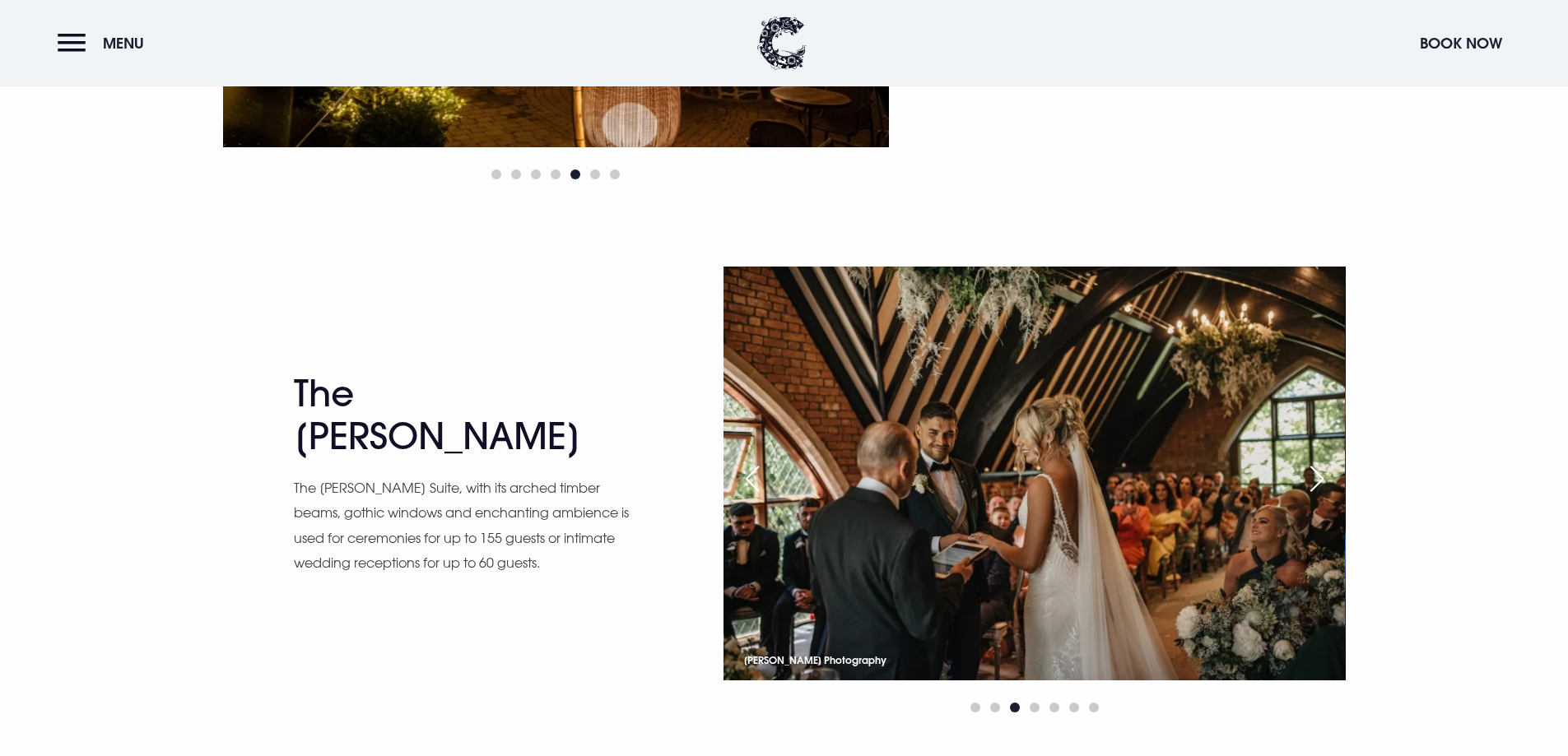
click at [1320, 476] on div "Next slide" at bounding box center [1317, 479] width 41 height 37
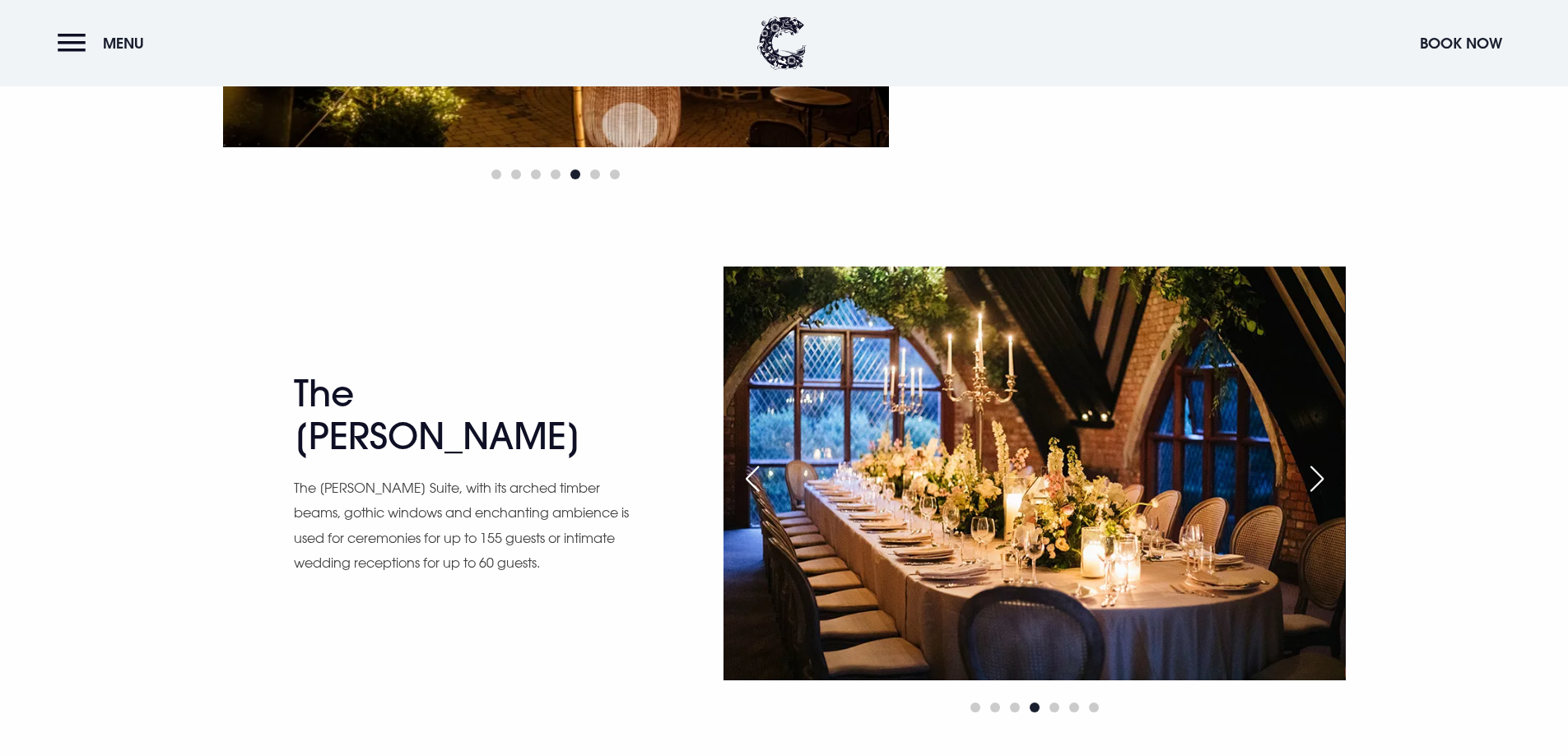
click at [741, 473] on div "Previous slide" at bounding box center [752, 479] width 41 height 37
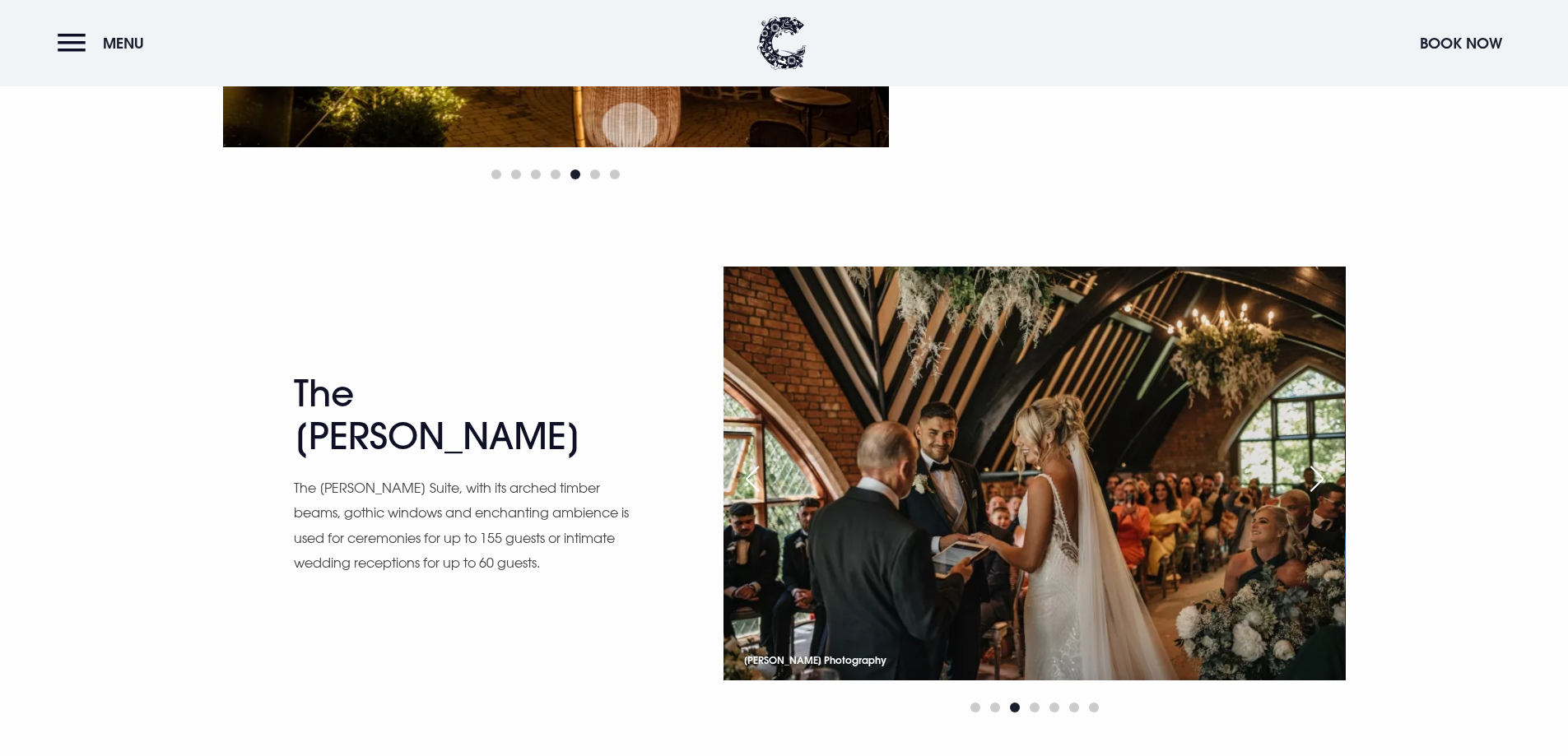
click at [1312, 476] on div "Next slide" at bounding box center [1317, 479] width 41 height 37
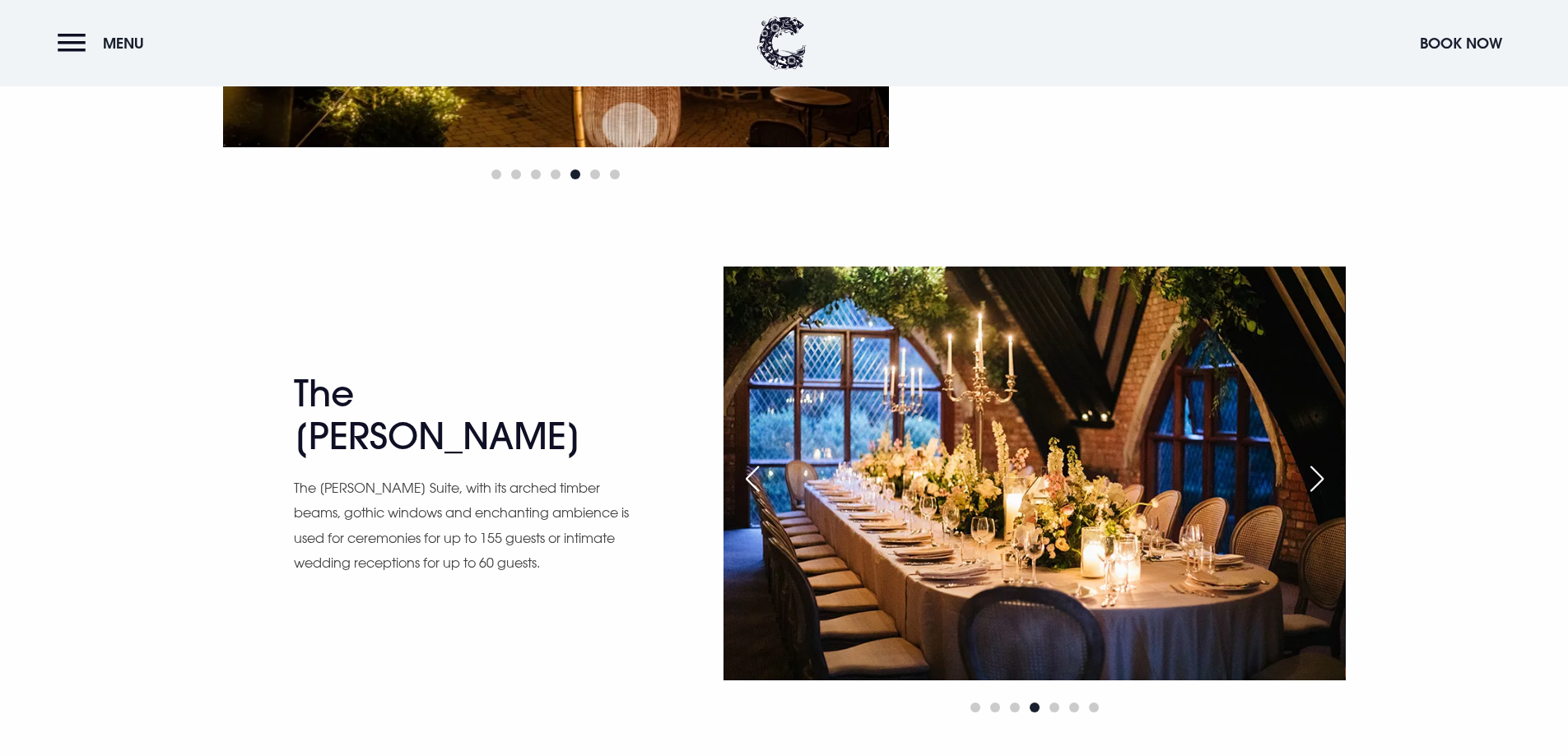
click at [1312, 476] on div "Next slide" at bounding box center [1317, 479] width 41 height 37
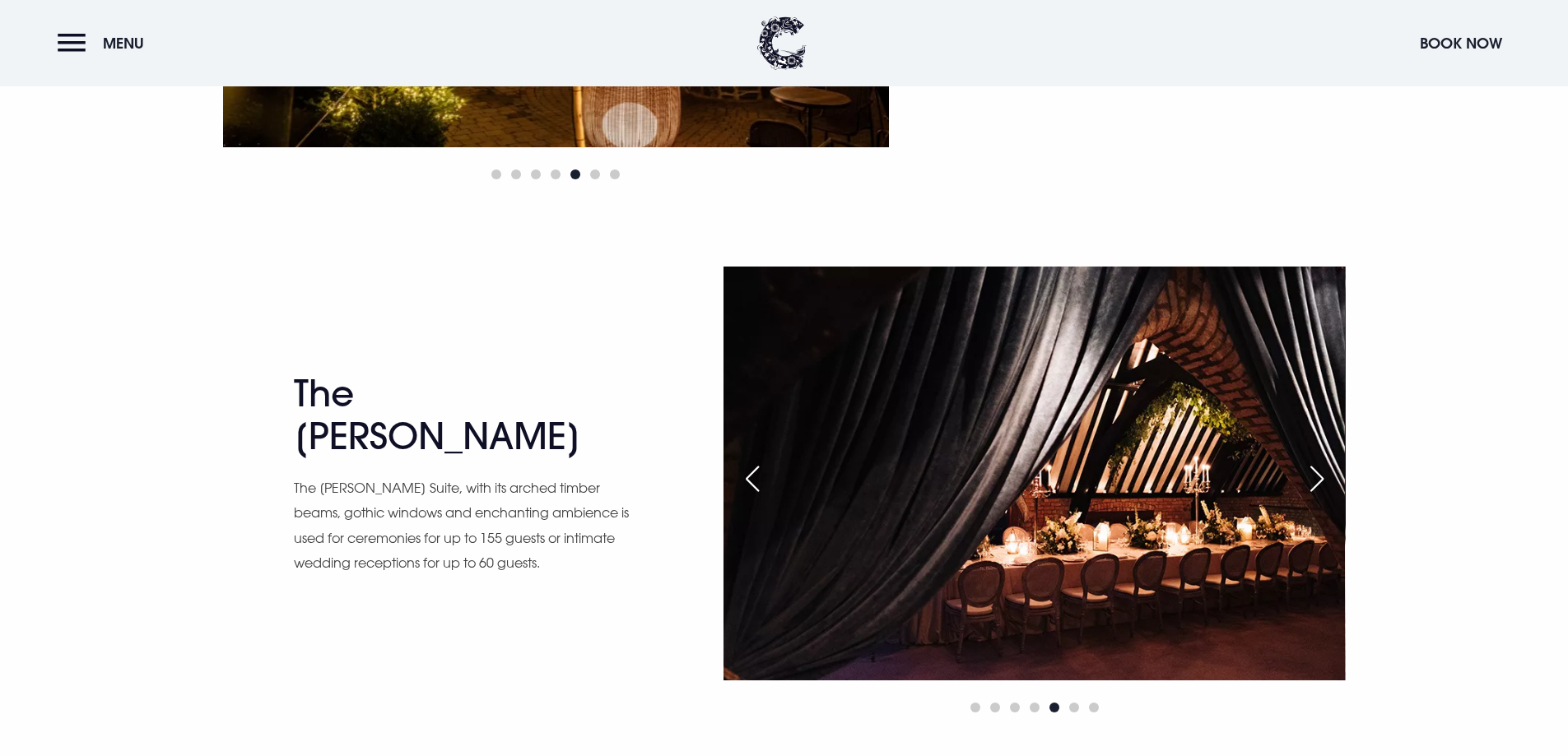
click at [1312, 476] on div "Next slide" at bounding box center [1317, 479] width 41 height 37
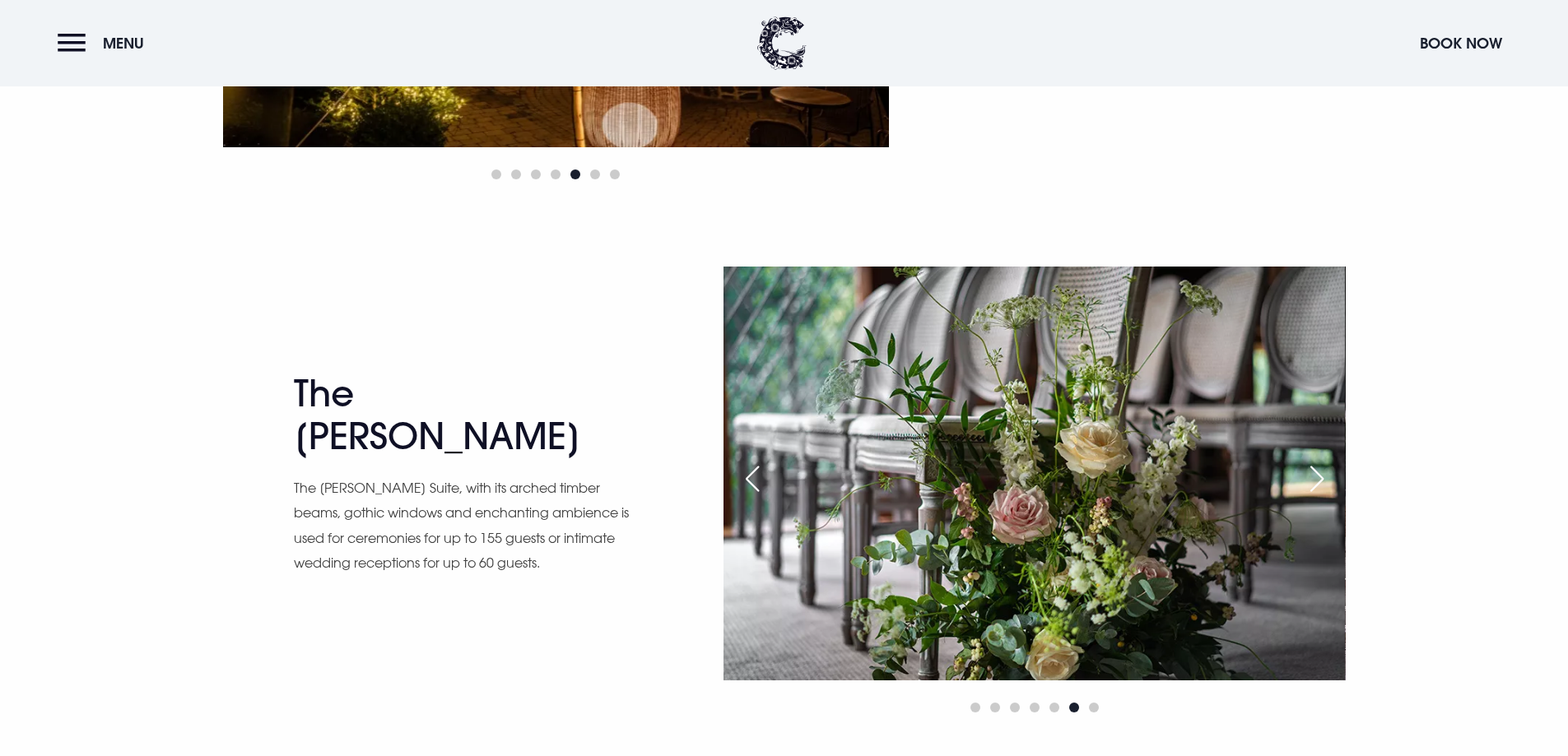
click at [1312, 476] on div "Next slide" at bounding box center [1317, 479] width 41 height 37
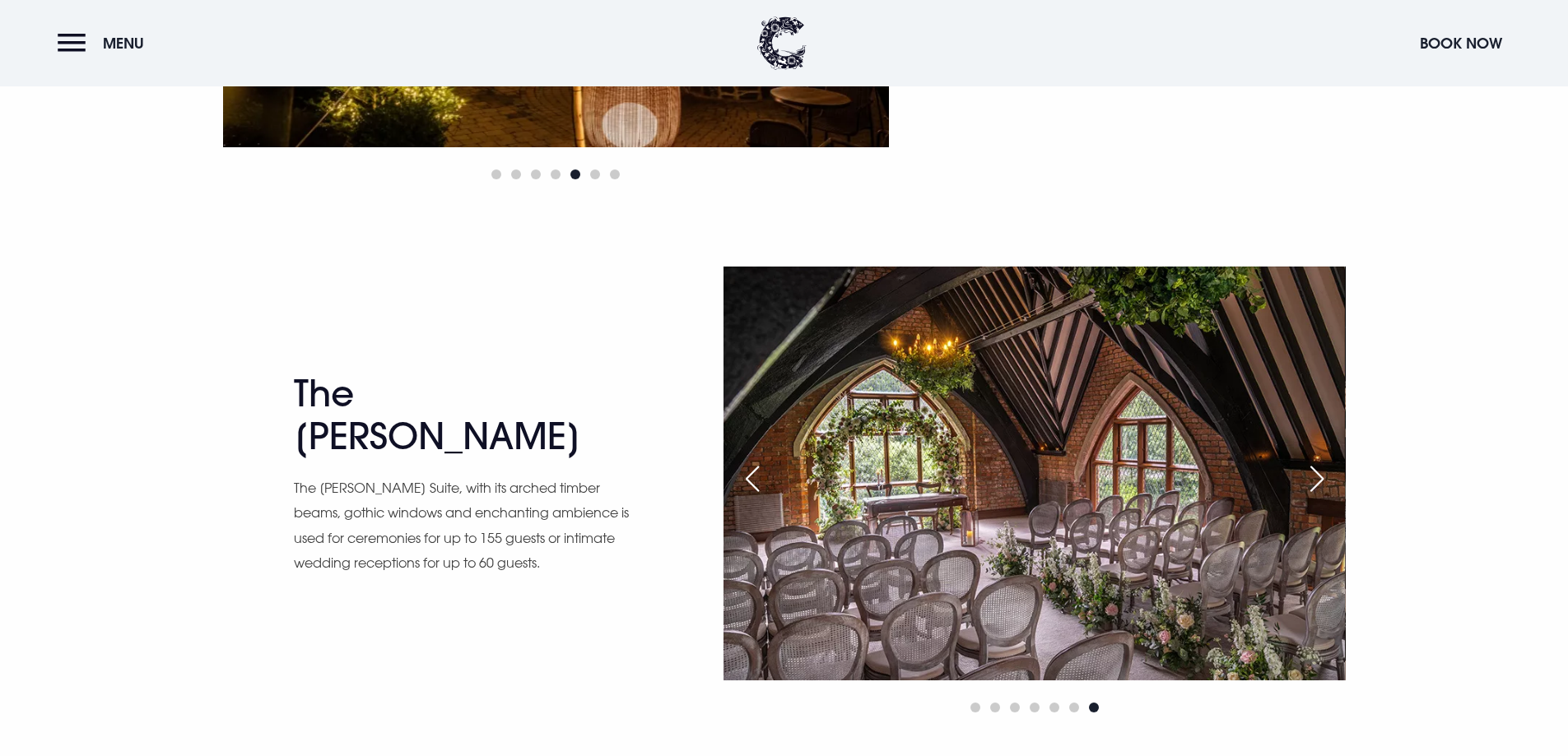
click at [1312, 476] on div "Next slide" at bounding box center [1317, 479] width 41 height 37
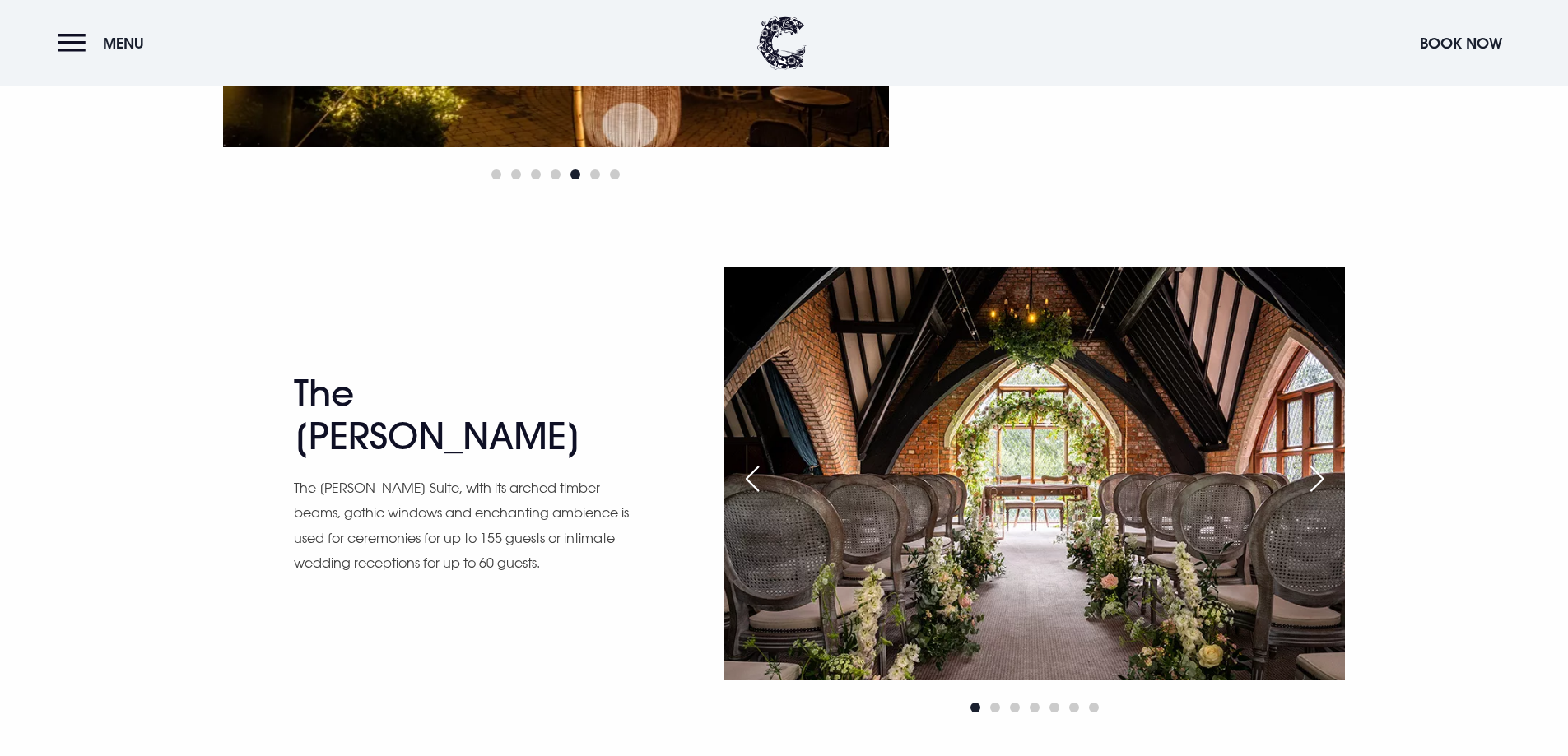
click at [1312, 476] on div "Next slide" at bounding box center [1317, 479] width 41 height 37
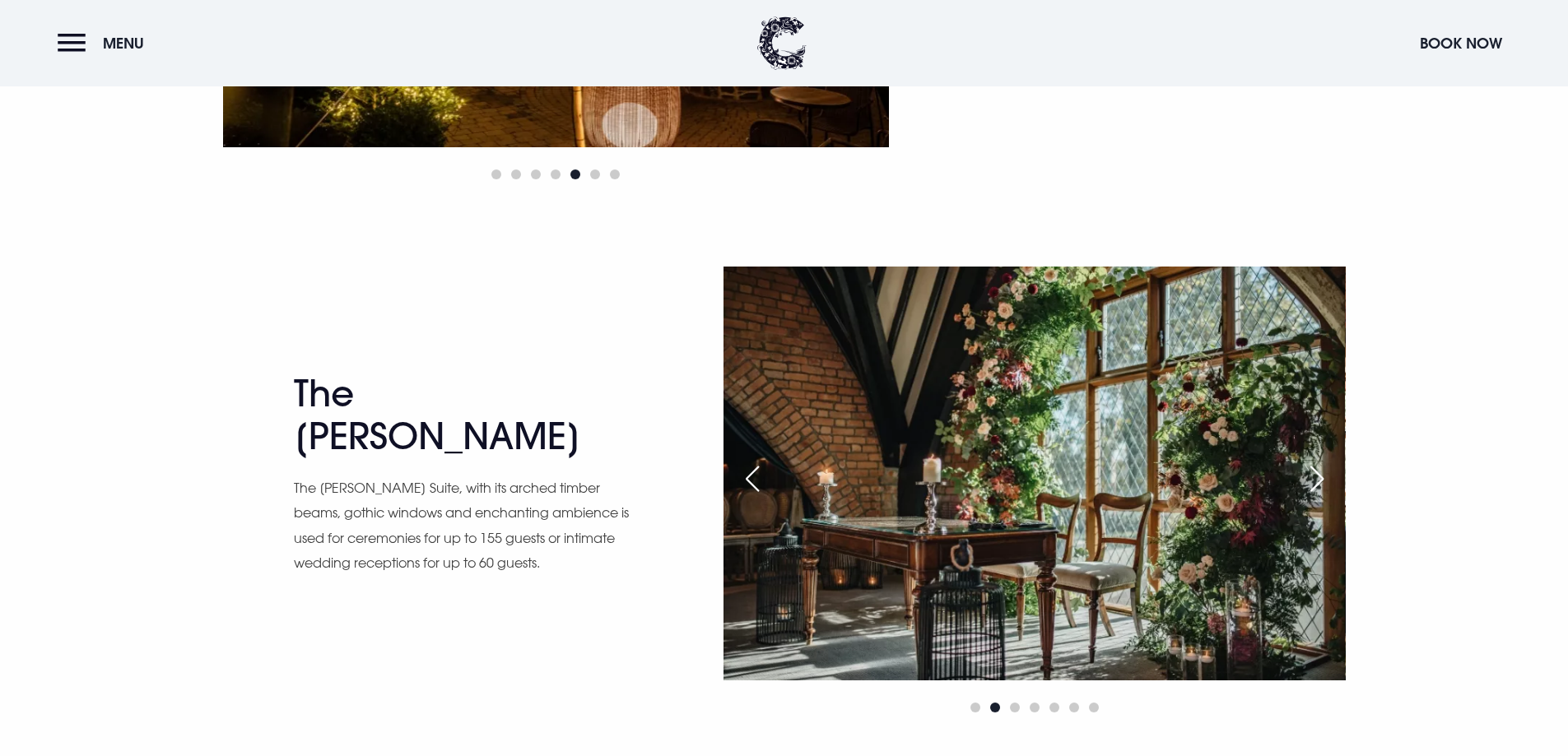
click at [1312, 476] on div "Next slide" at bounding box center [1317, 479] width 41 height 37
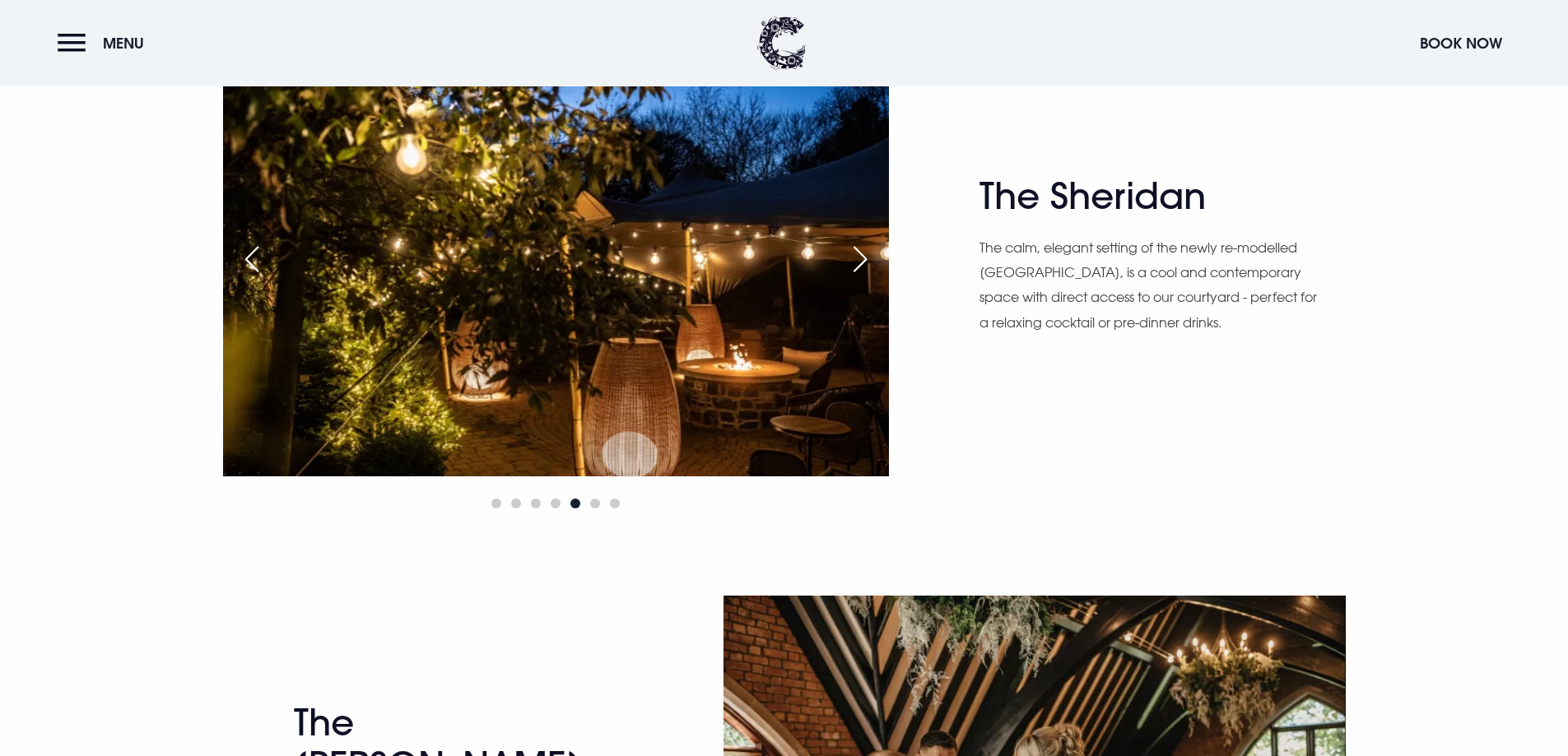
scroll to position [2140, 0]
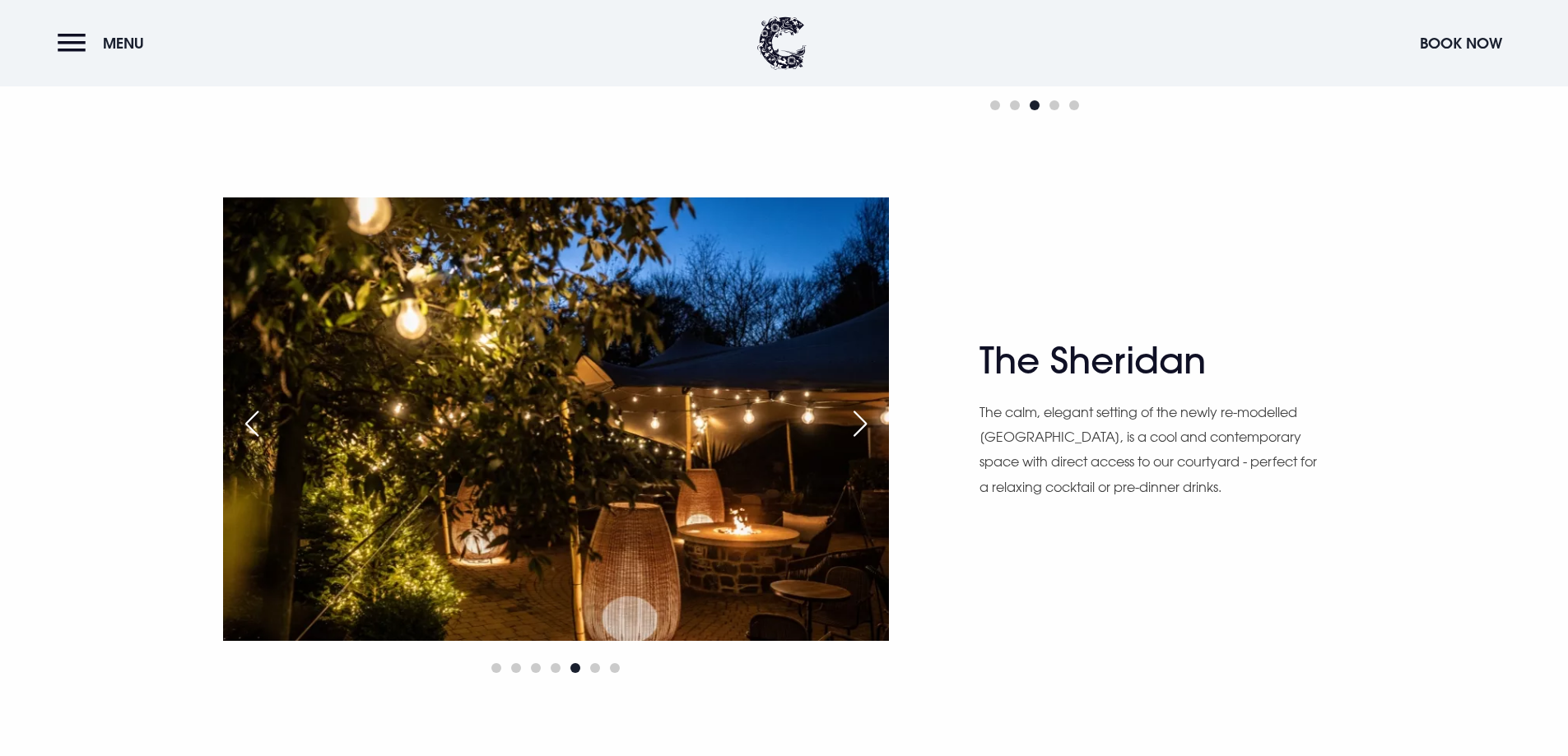
click at [861, 423] on div "Next slide" at bounding box center [859, 424] width 41 height 37
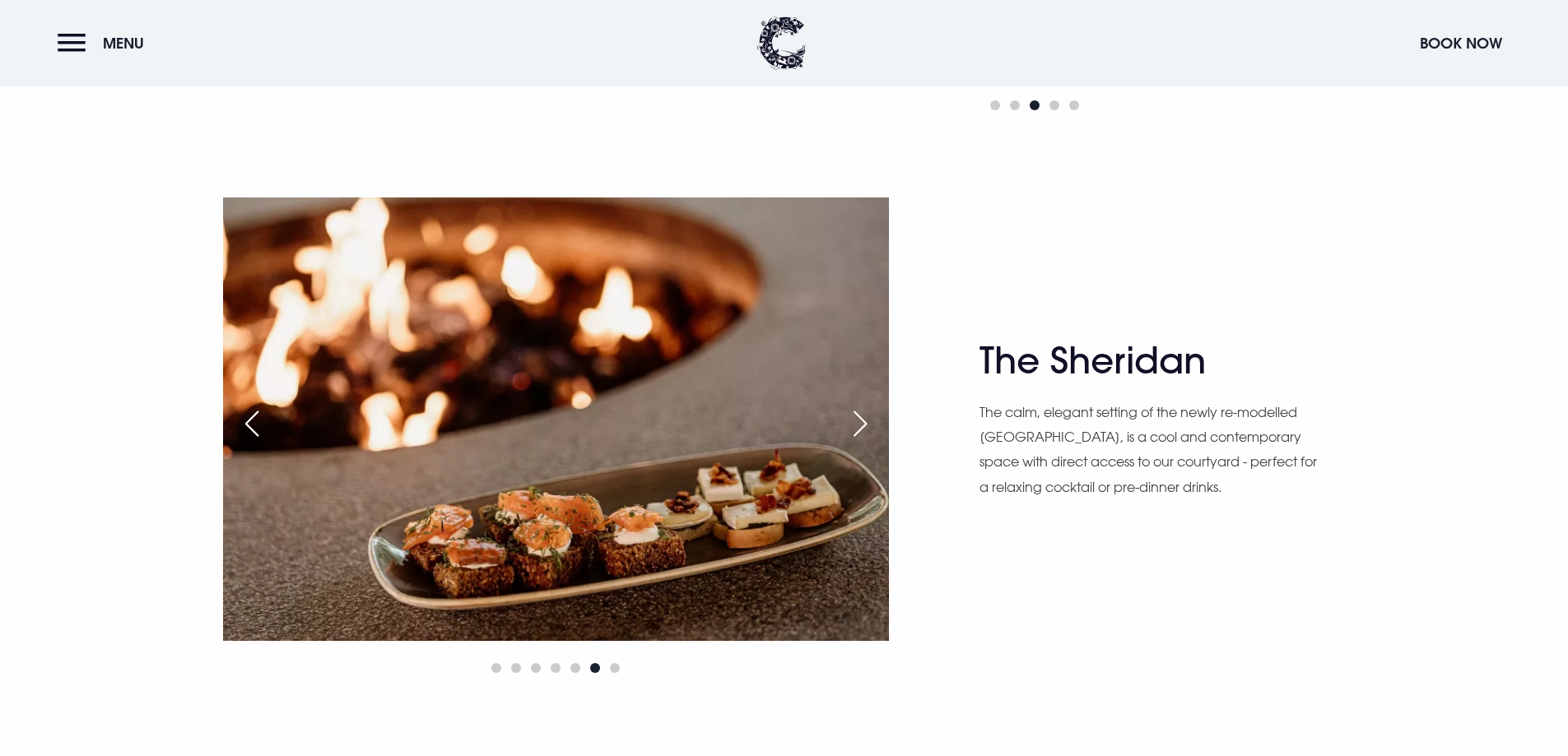
click at [861, 423] on div "Next slide" at bounding box center [859, 424] width 41 height 37
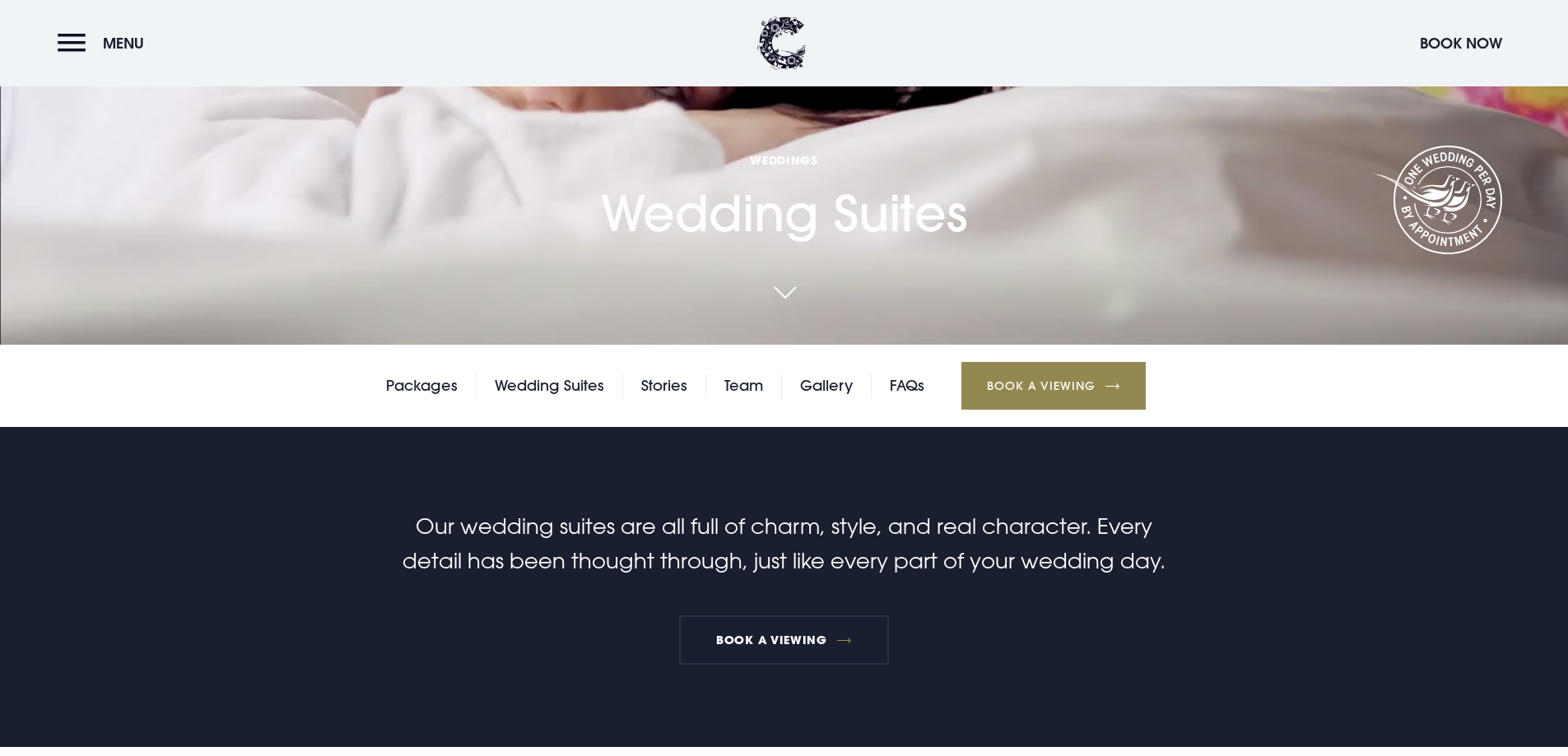
scroll to position [329, 0]
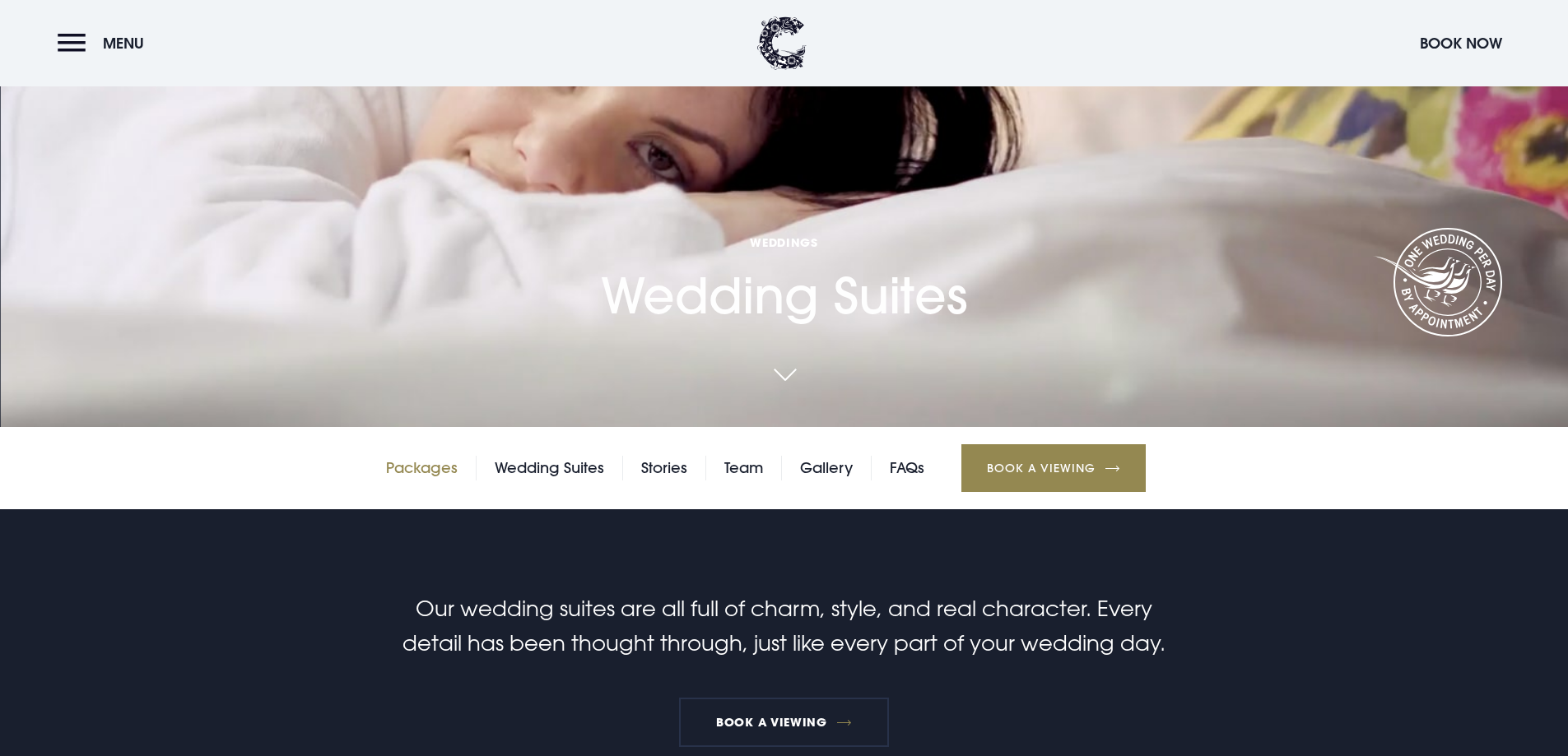
click at [418, 465] on link "Packages" at bounding box center [422, 468] width 71 height 25
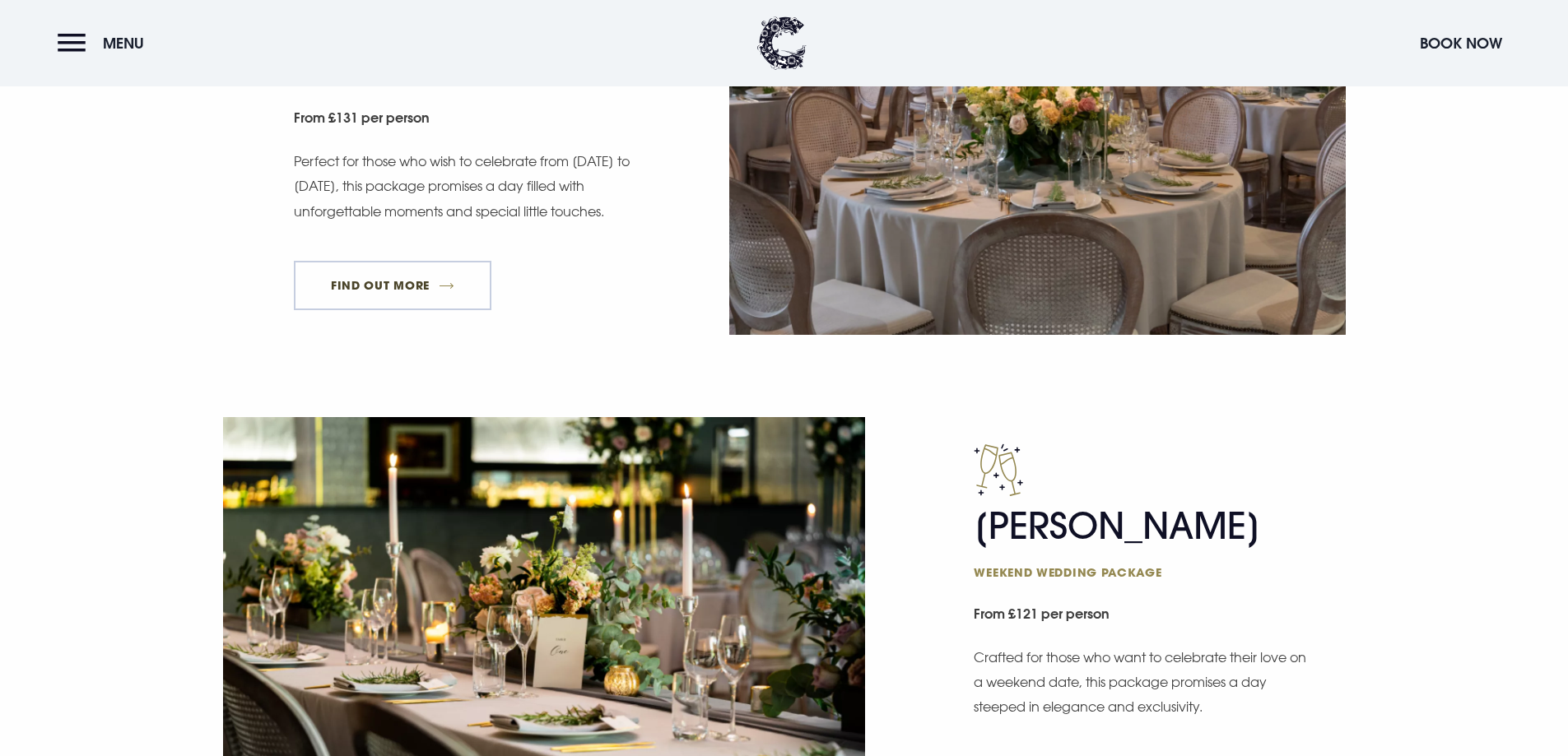
scroll to position [1482, 0]
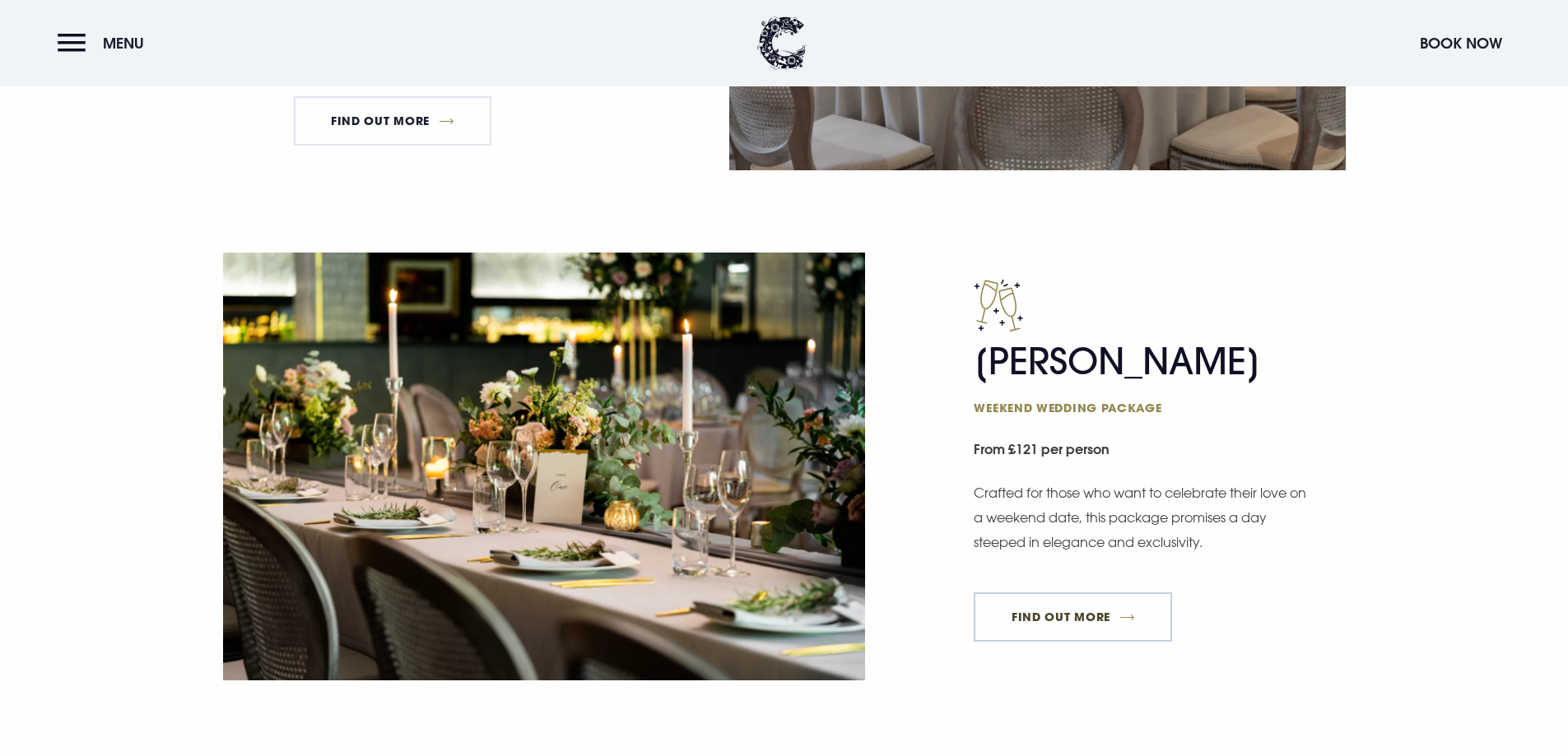
click at [1066, 612] on link "FIND OUT MORE" at bounding box center [1073, 617] width 198 height 49
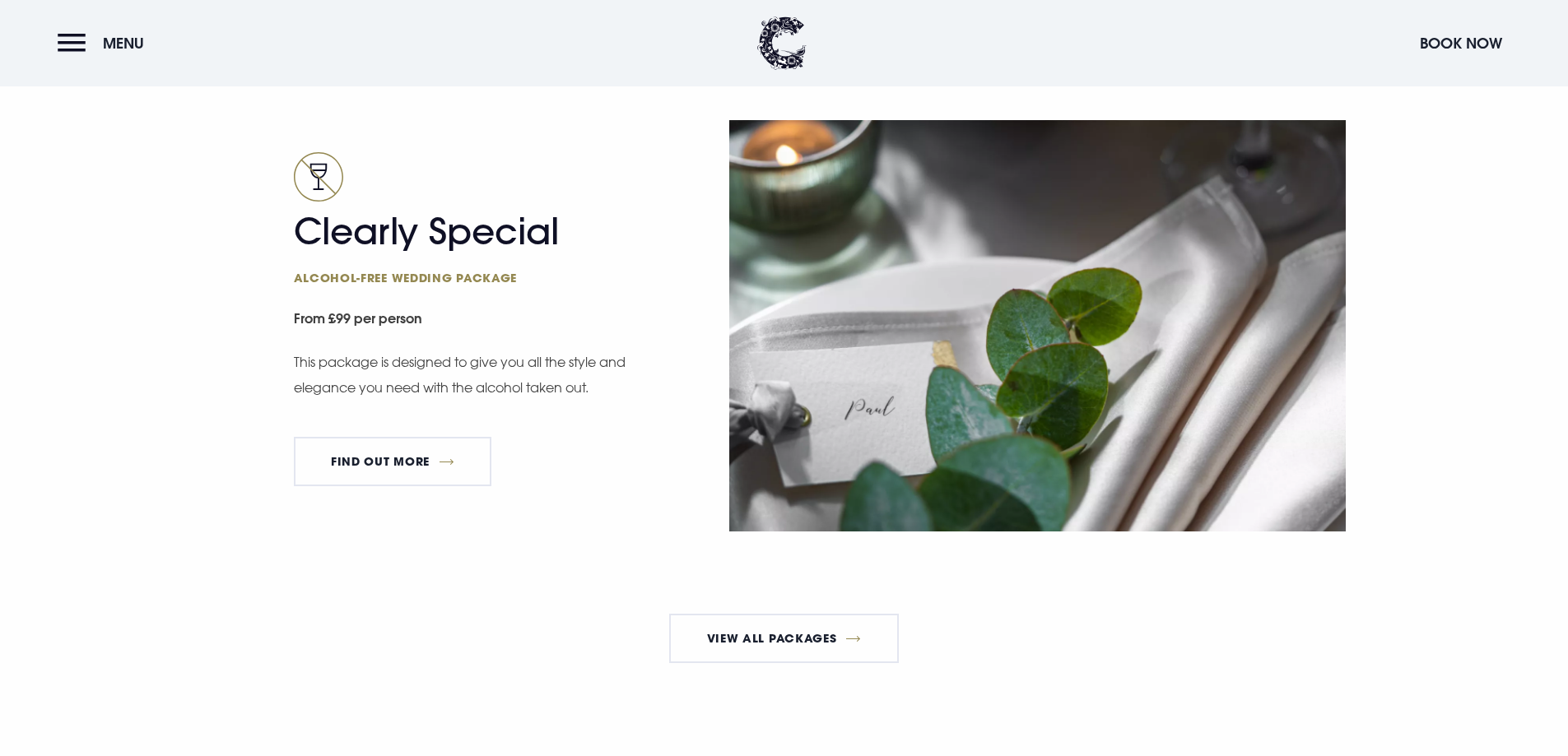
scroll to position [3045, 0]
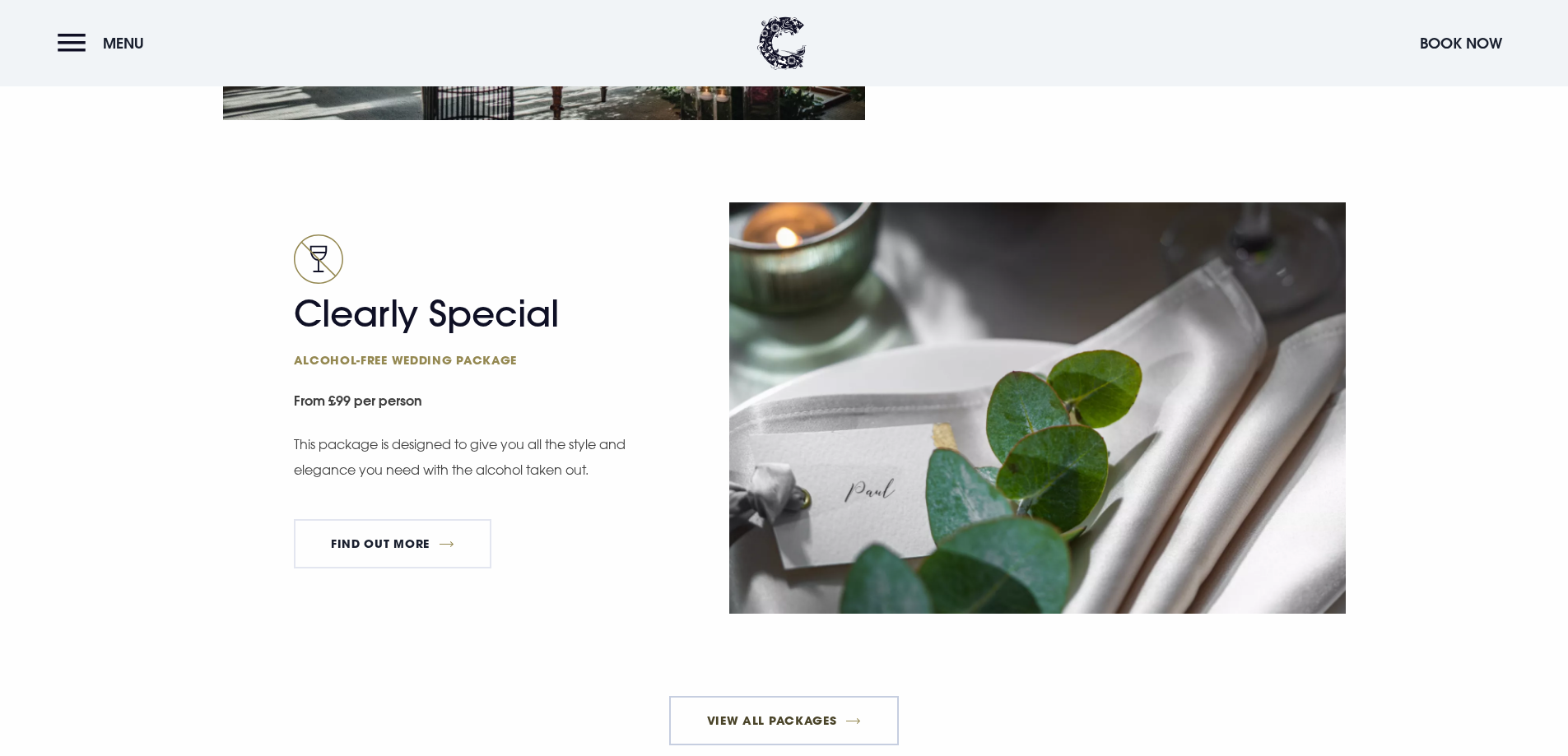
click at [744, 727] on link "View All Packages" at bounding box center [784, 720] width 230 height 49
